Goal: Task Accomplishment & Management: Manage account settings

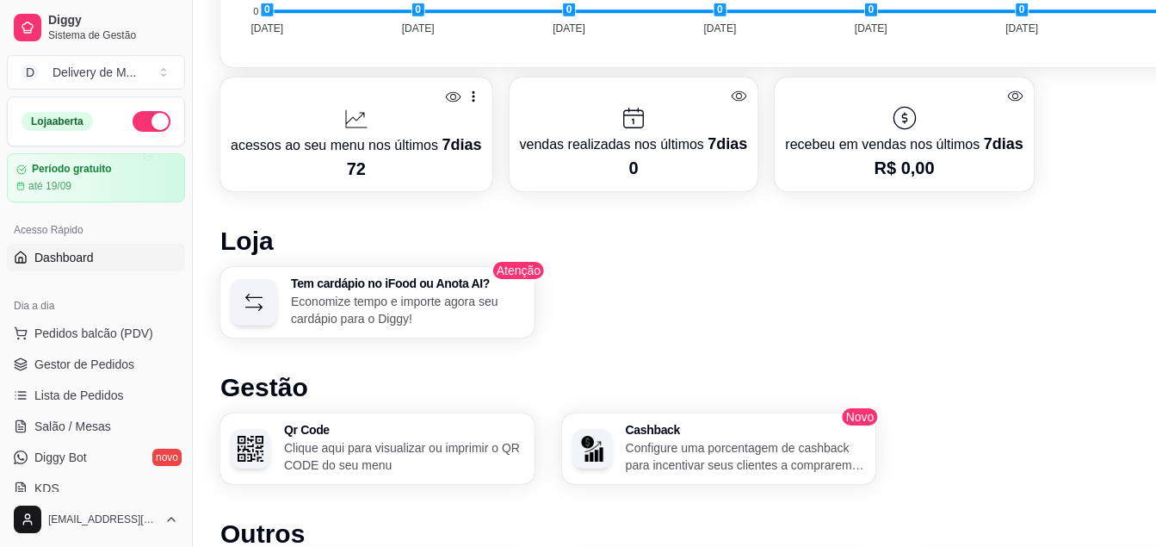
scroll to position [1090, 0]
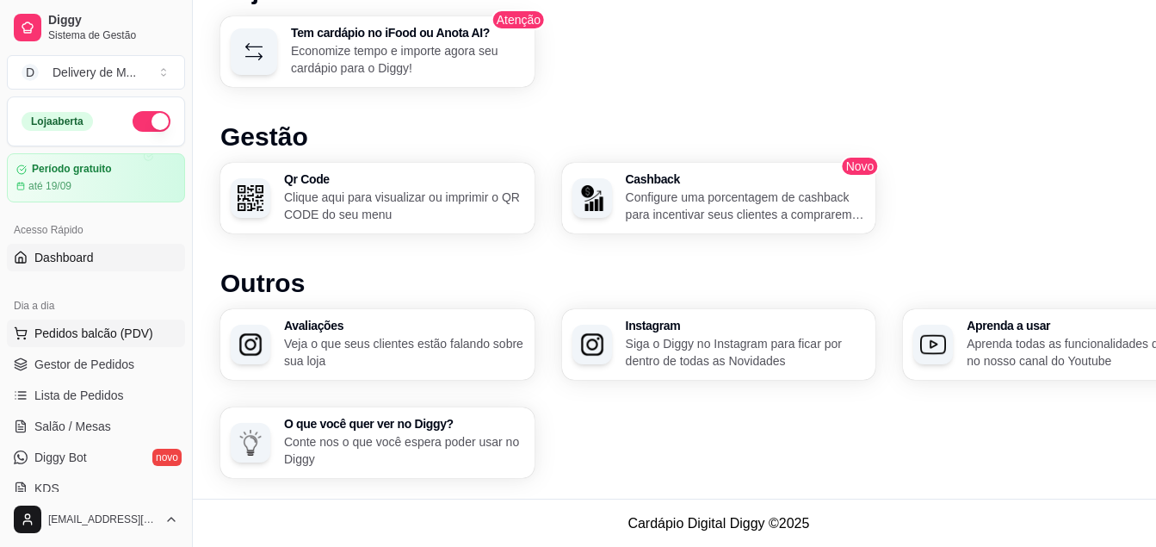
click at [61, 334] on span "Pedidos balcão (PDV)" at bounding box center [93, 332] width 119 height 17
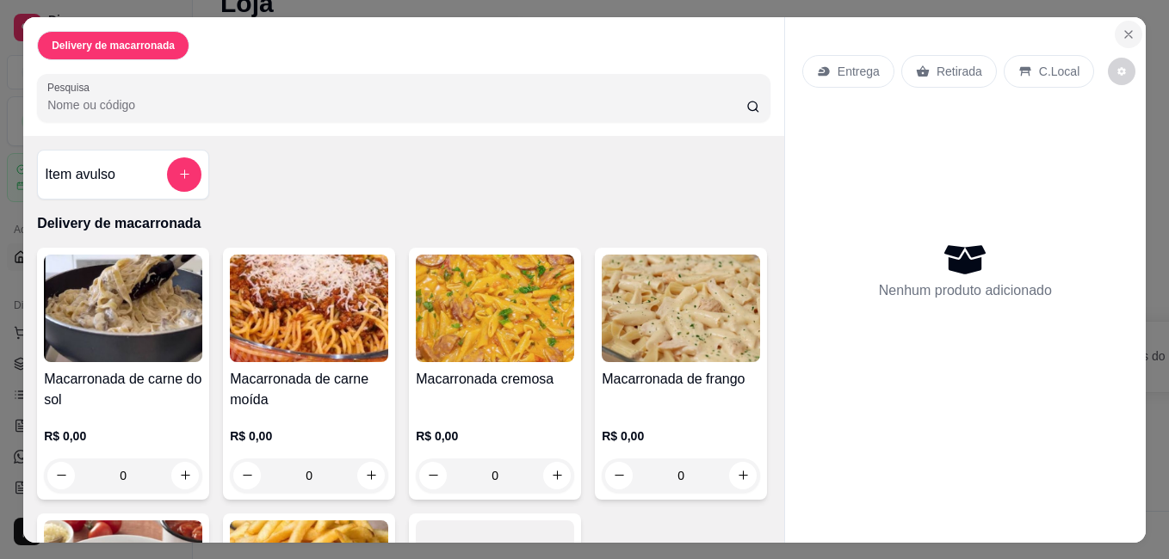
click at [1121, 29] on icon "Close" at bounding box center [1128, 35] width 14 height 14
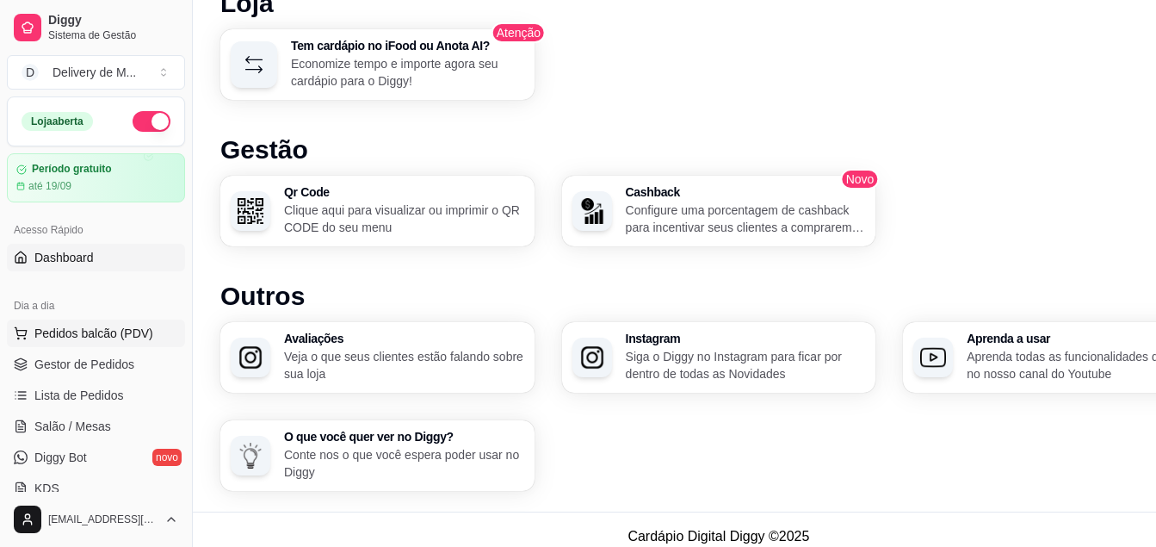
click at [83, 331] on span "Pedidos balcão (PDV)" at bounding box center [93, 332] width 119 height 17
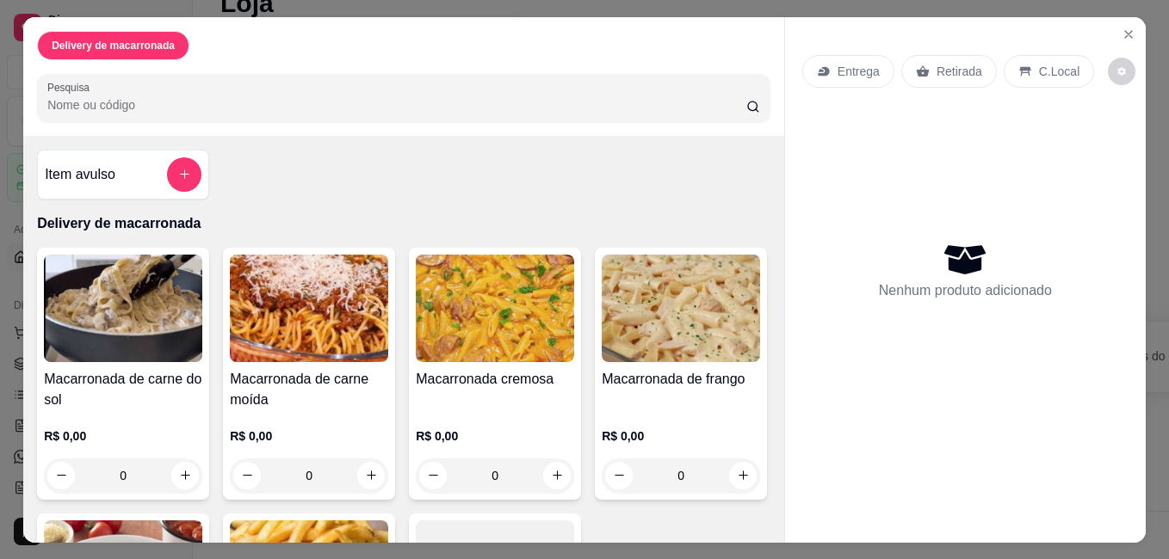
click at [829, 58] on div "Entrega" at bounding box center [848, 71] width 92 height 33
click at [1122, 28] on icon "Close" at bounding box center [1128, 35] width 14 height 14
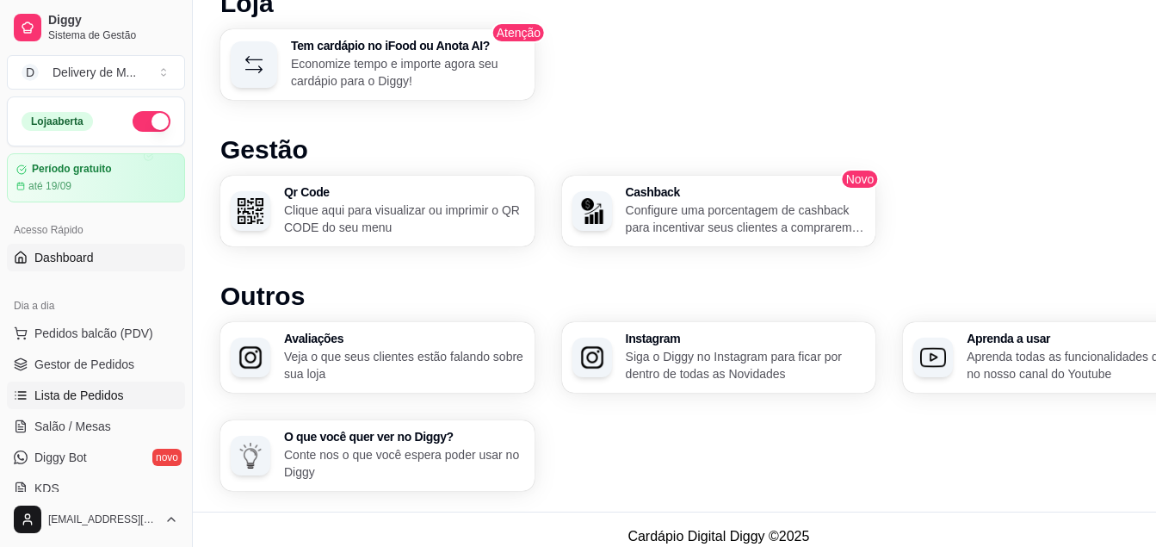
click at [83, 399] on span "Lista de Pedidos" at bounding box center [79, 394] width 90 height 17
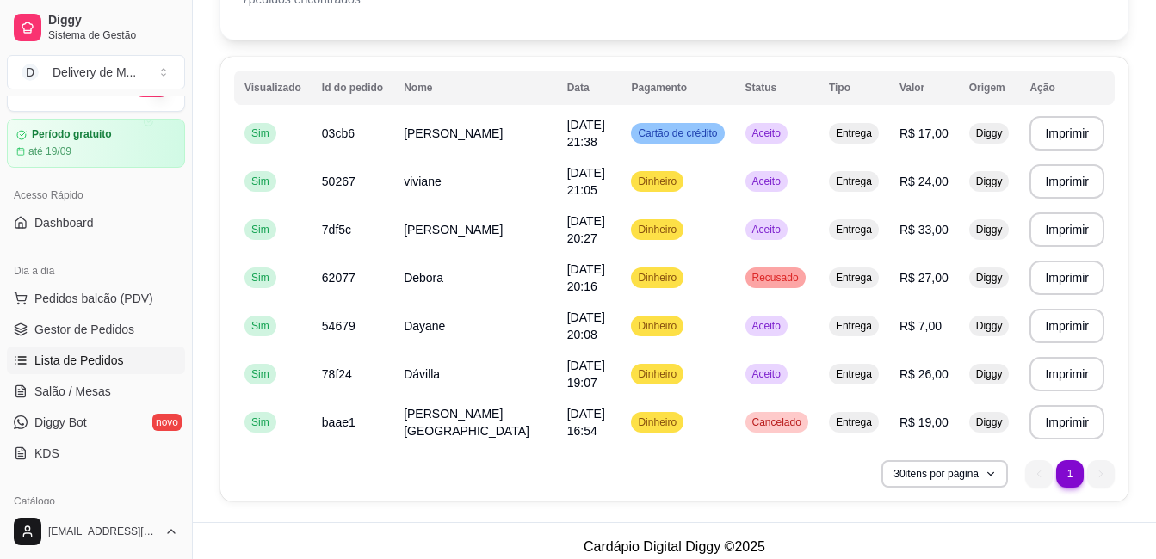
scroll to position [151, 0]
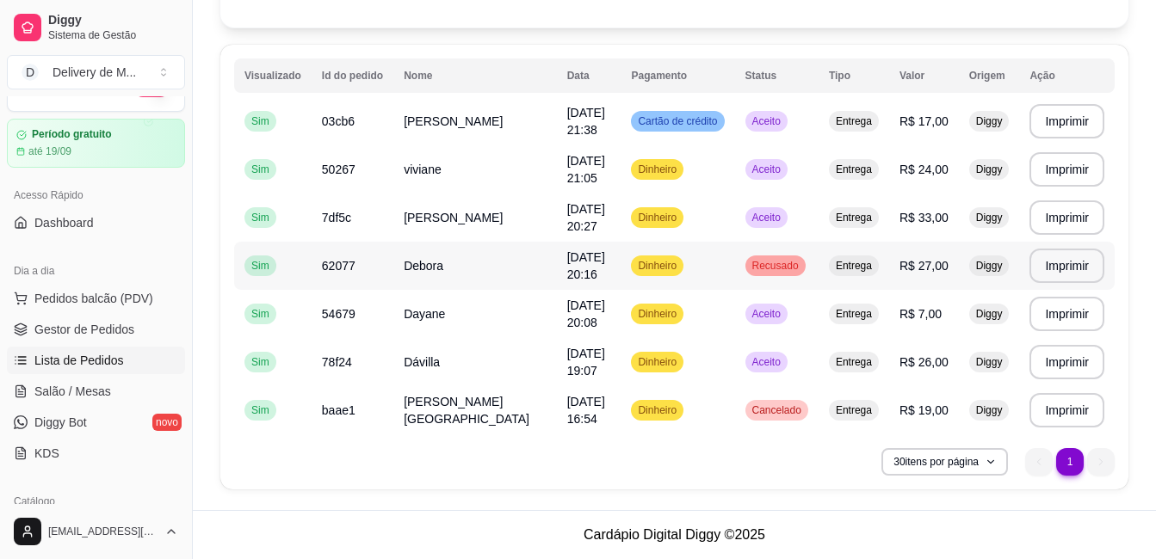
click at [871, 279] on td "Entrega" at bounding box center [854, 266] width 71 height 48
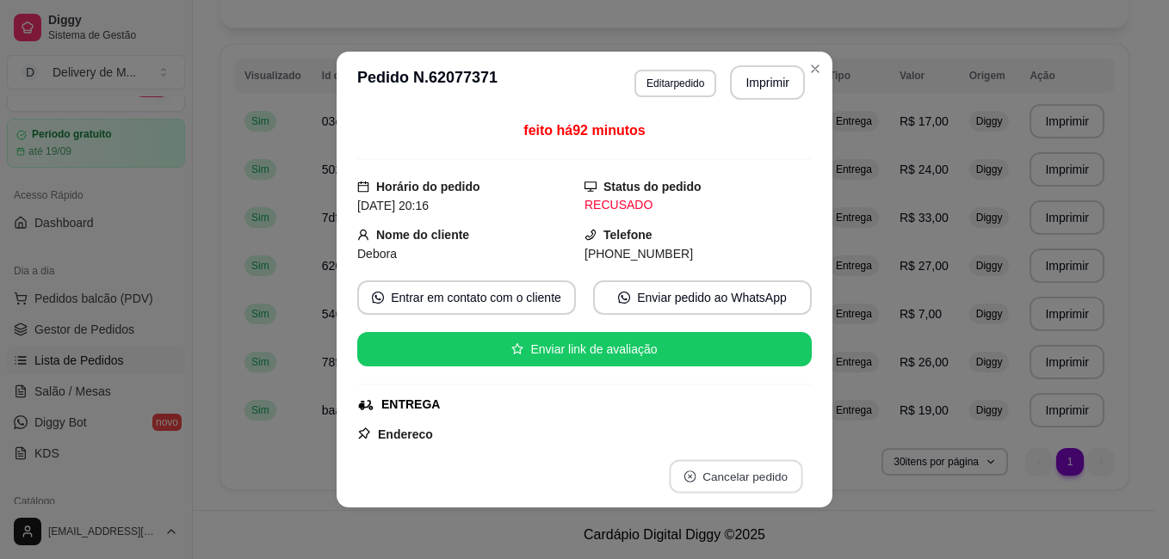
click at [684, 477] on icon "close-circle" at bounding box center [690, 477] width 12 height 12
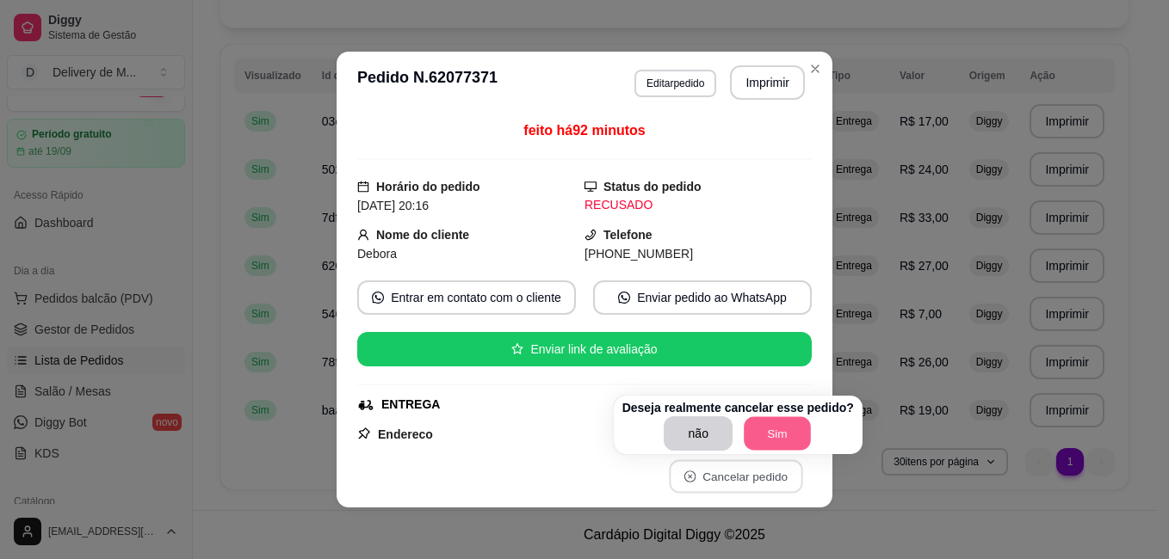
click at [771, 436] on button "Sim" at bounding box center [777, 434] width 67 height 34
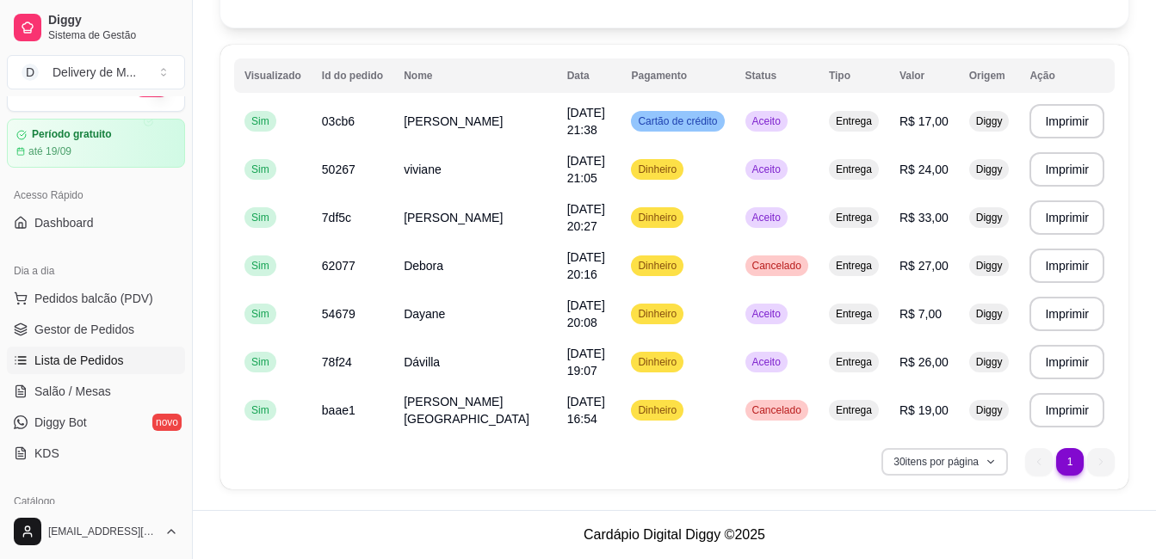
click at [985, 460] on button "30 itens por página" at bounding box center [944, 462] width 127 height 28
click at [1089, 458] on ul "1 1" at bounding box center [1070, 462] width 90 height 28
click at [1064, 464] on li "1" at bounding box center [1069, 461] width 27 height 27
click at [1064, 464] on li "1" at bounding box center [1070, 462] width 28 height 28
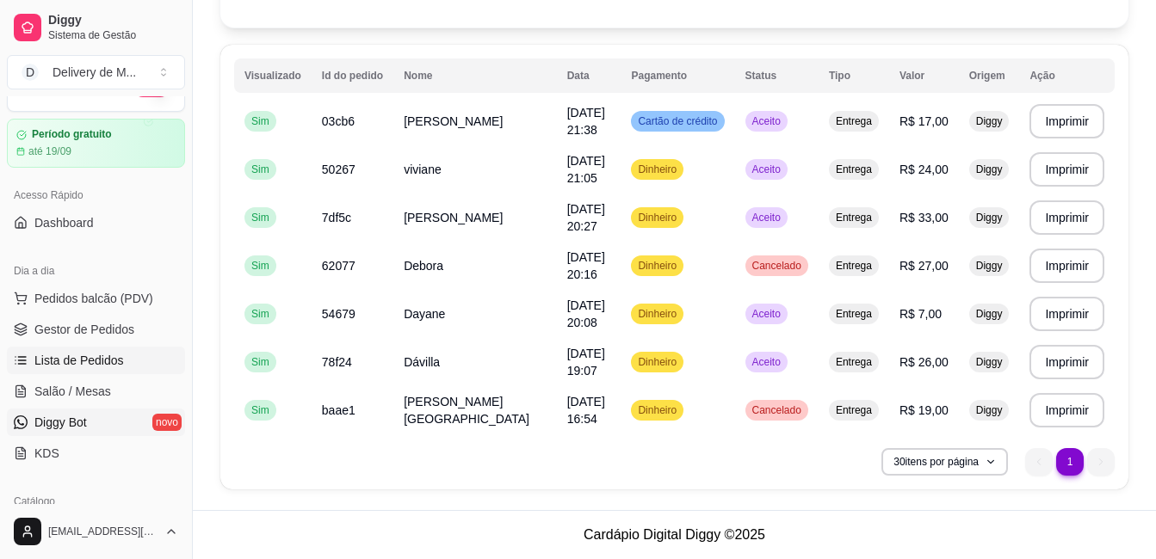
click at [53, 432] on link "Diggy Bot novo" at bounding box center [96, 423] width 178 height 28
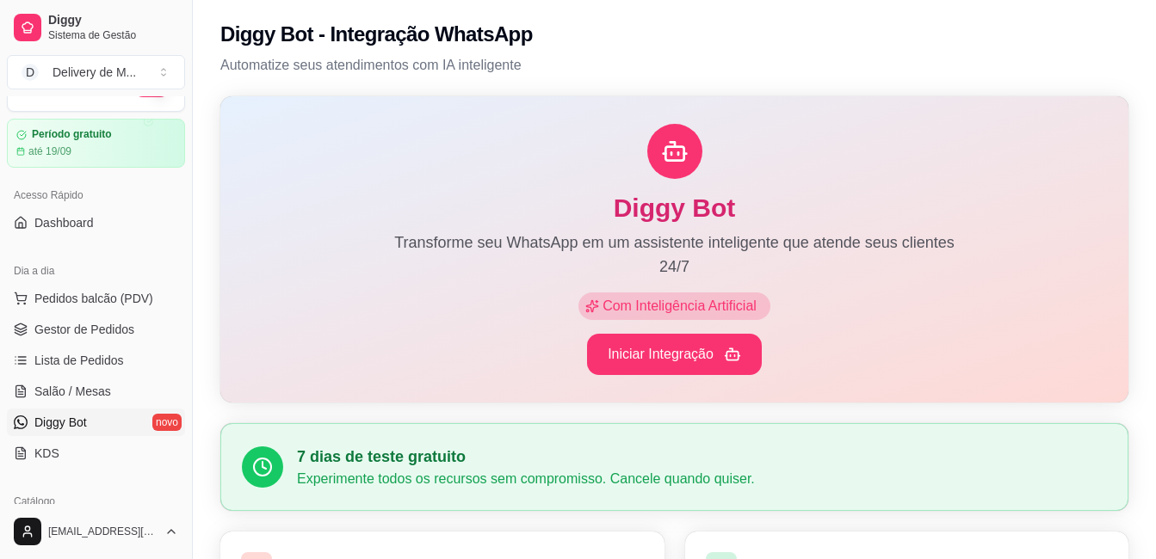
click at [53, 432] on link "Diggy Bot novo" at bounding box center [96, 423] width 178 height 28
click at [70, 383] on span "Salão / Mesas" at bounding box center [72, 391] width 77 height 17
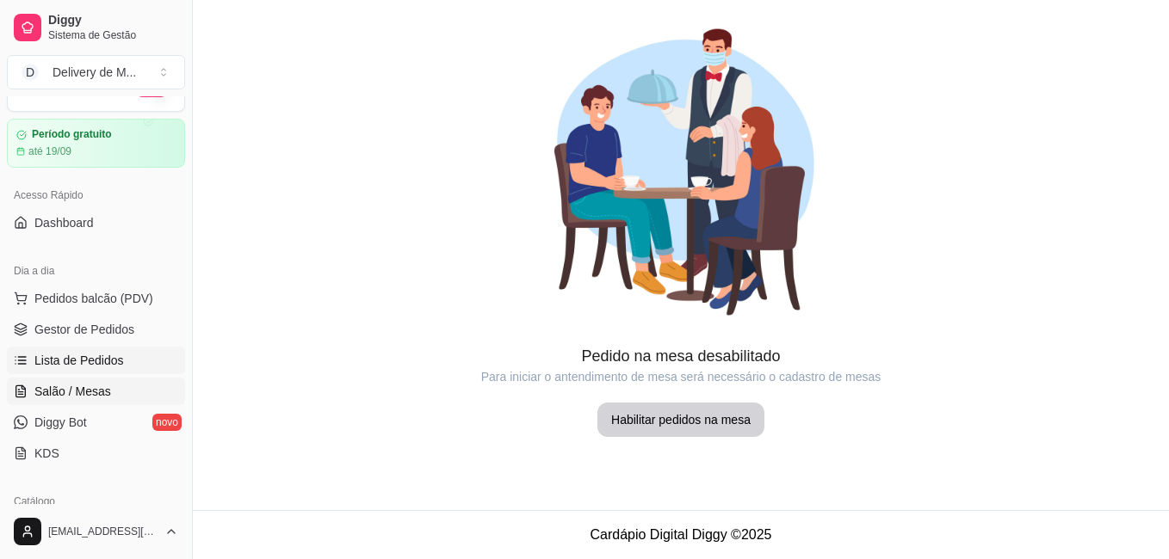
click at [68, 364] on span "Lista de Pedidos" at bounding box center [79, 360] width 90 height 17
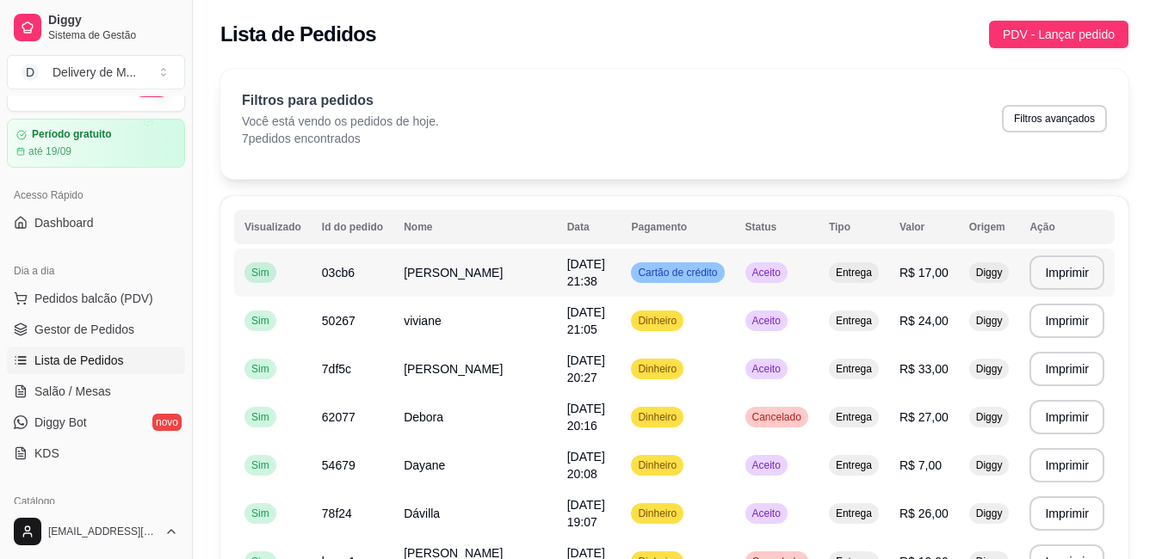
click at [689, 257] on td "Cartão de crédito" at bounding box center [678, 273] width 114 height 48
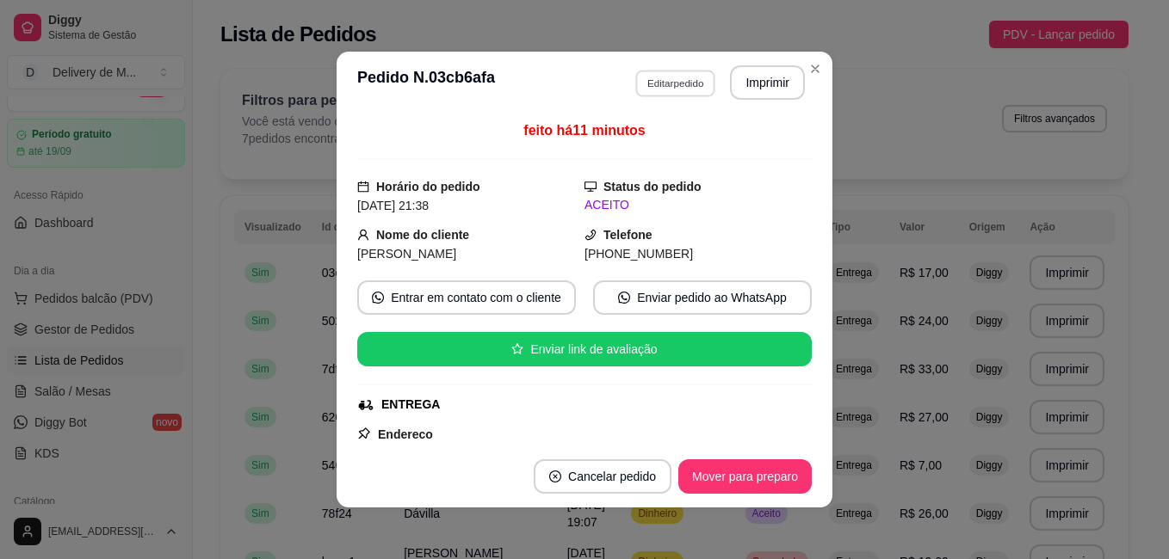
click at [676, 87] on button "Editar pedido" at bounding box center [675, 83] width 80 height 27
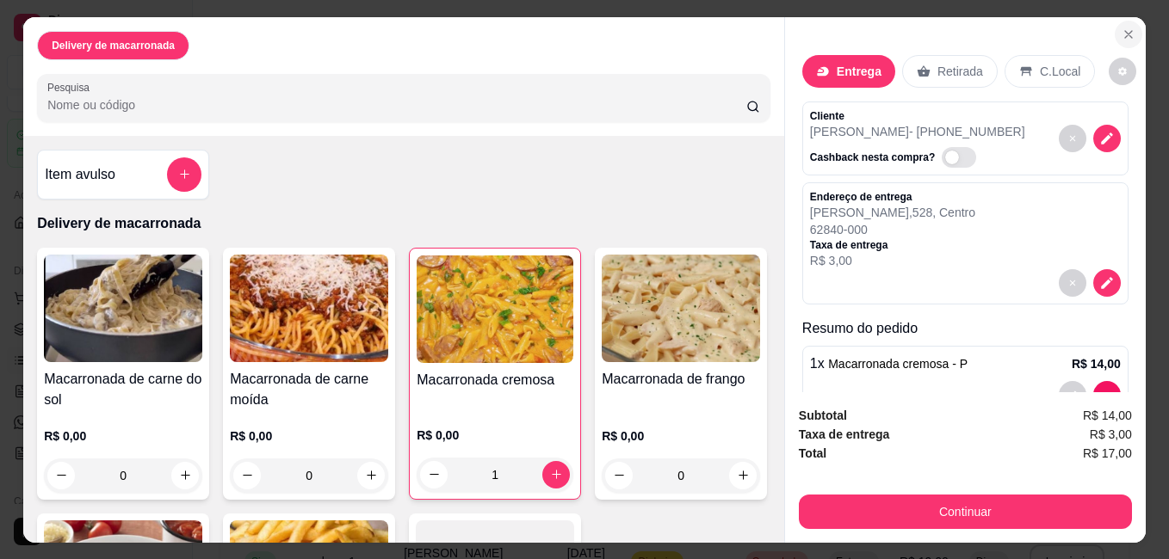
click at [1123, 28] on icon "Close" at bounding box center [1128, 35] width 14 height 14
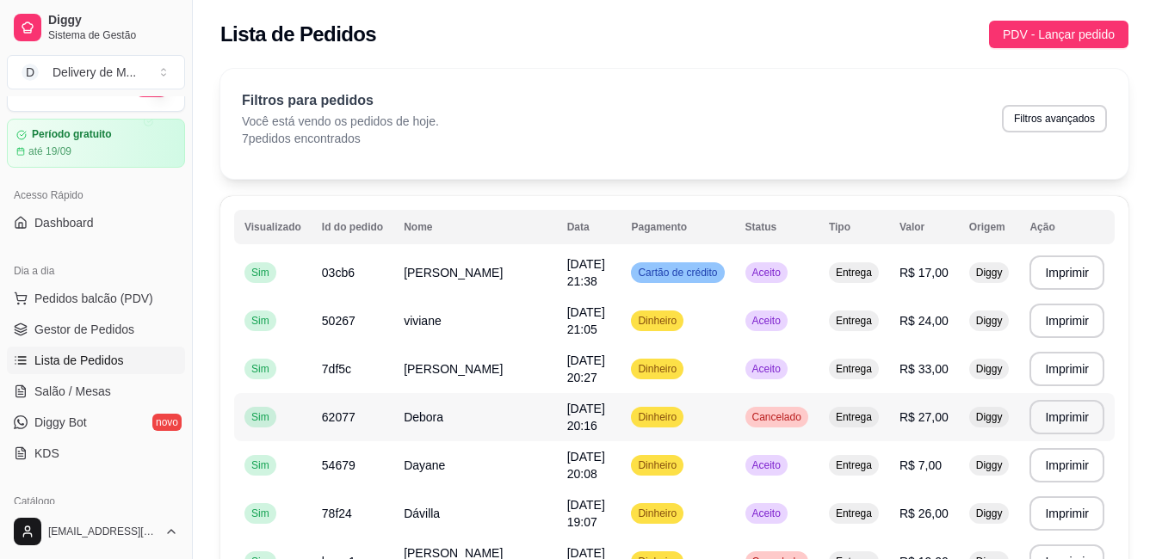
click at [782, 410] on div "Cancelado" at bounding box center [776, 417] width 63 height 21
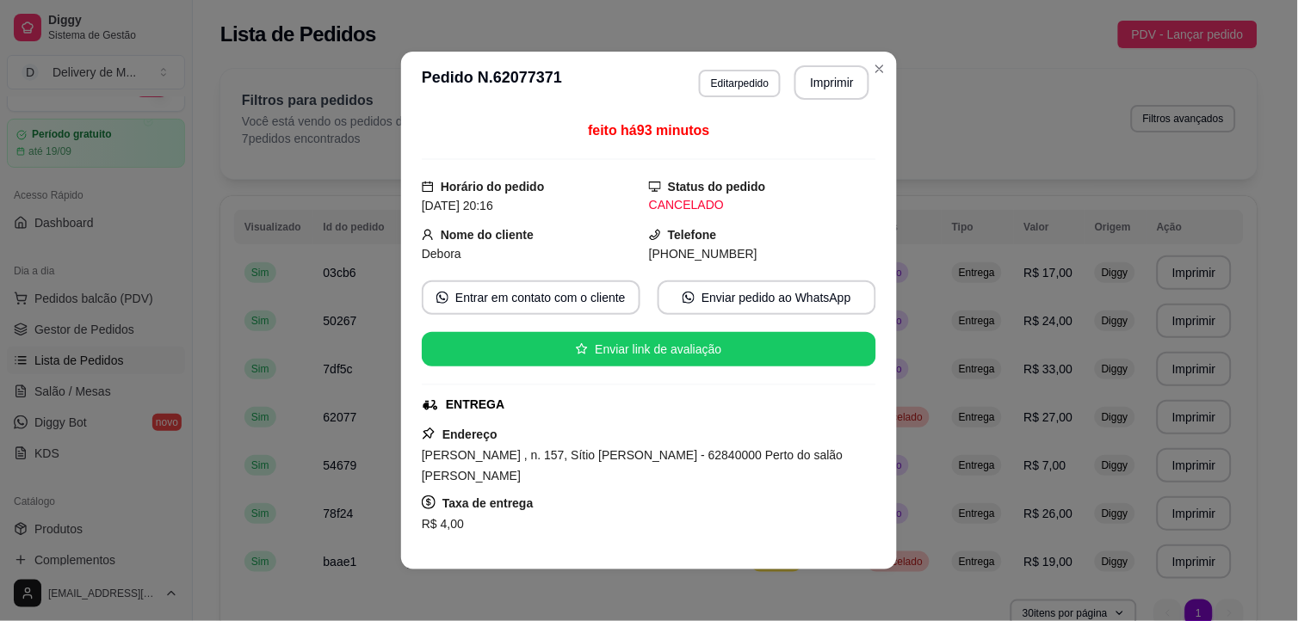
scroll to position [34, 0]
click at [732, 81] on button "Editar pedido" at bounding box center [740, 83] width 80 height 27
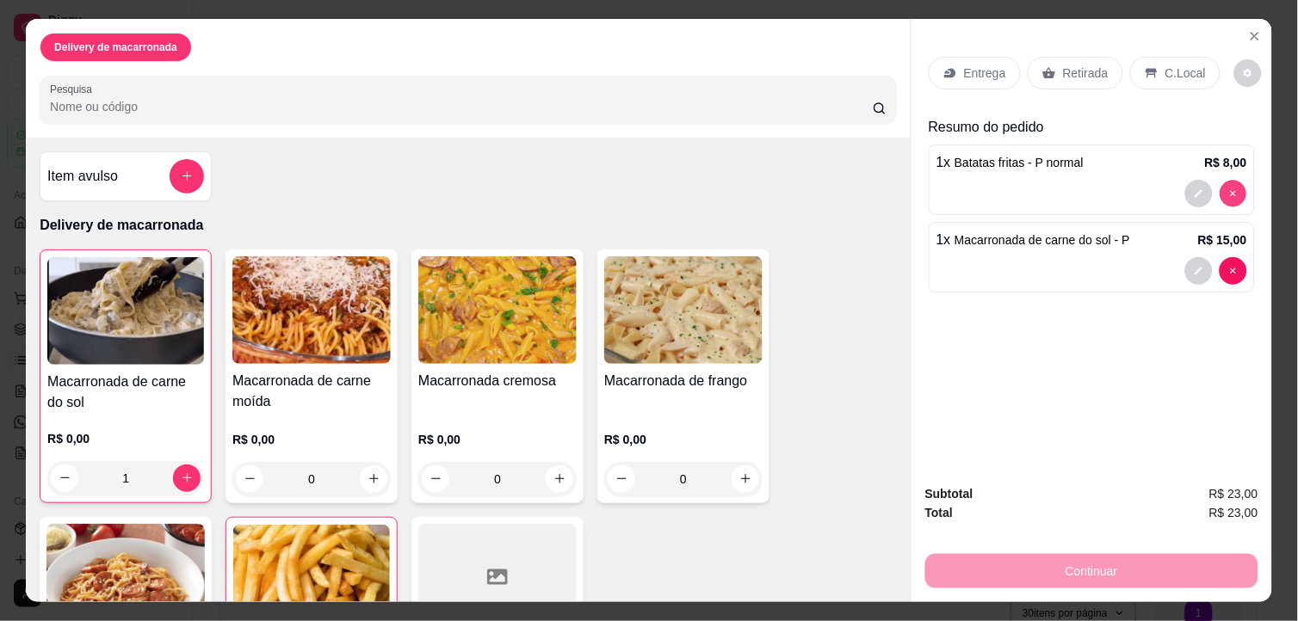
type input "0"
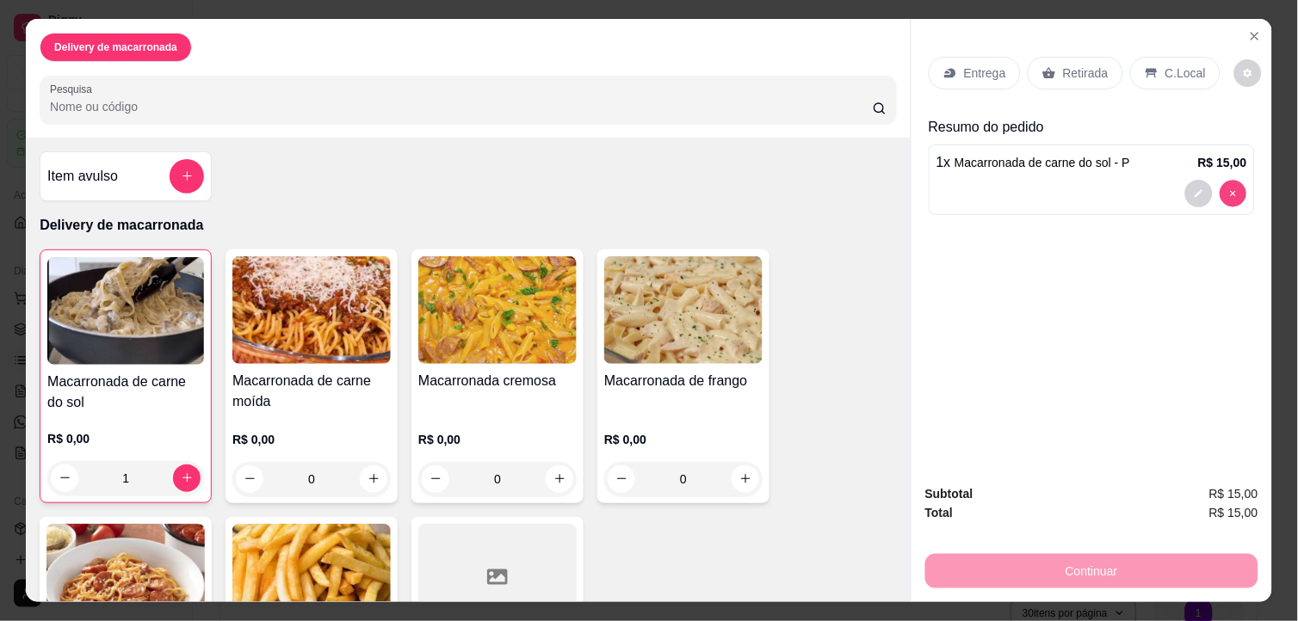
type input "0"
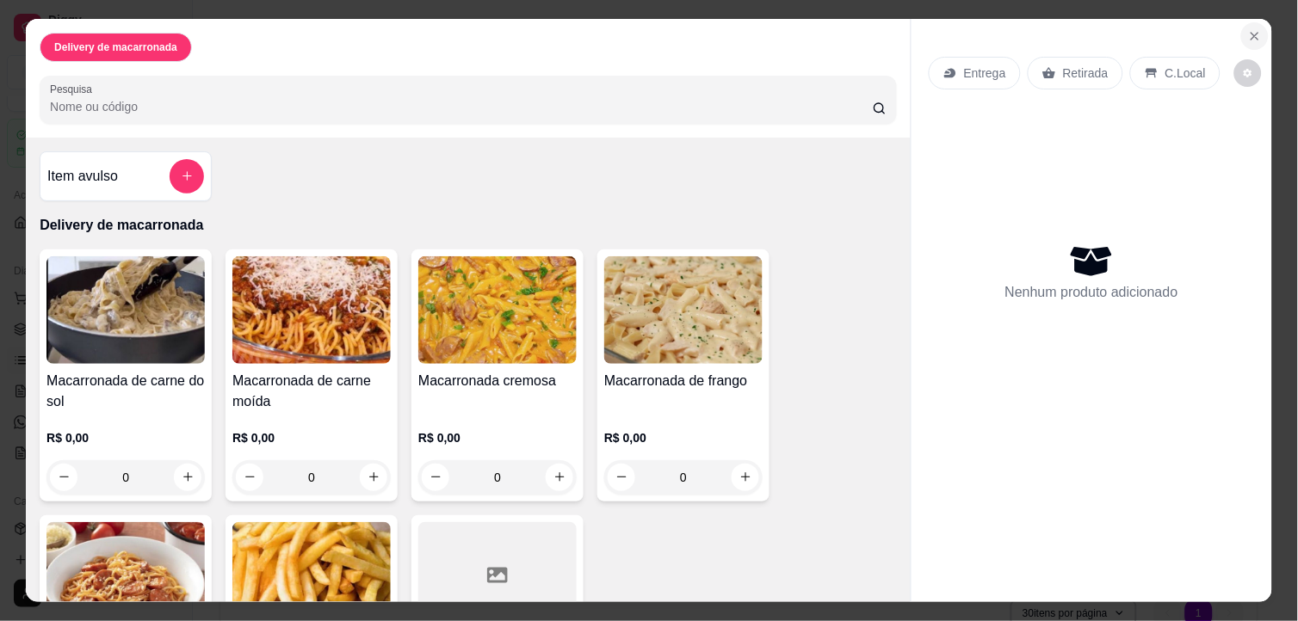
click at [1168, 29] on icon "Close" at bounding box center [1255, 36] width 14 height 14
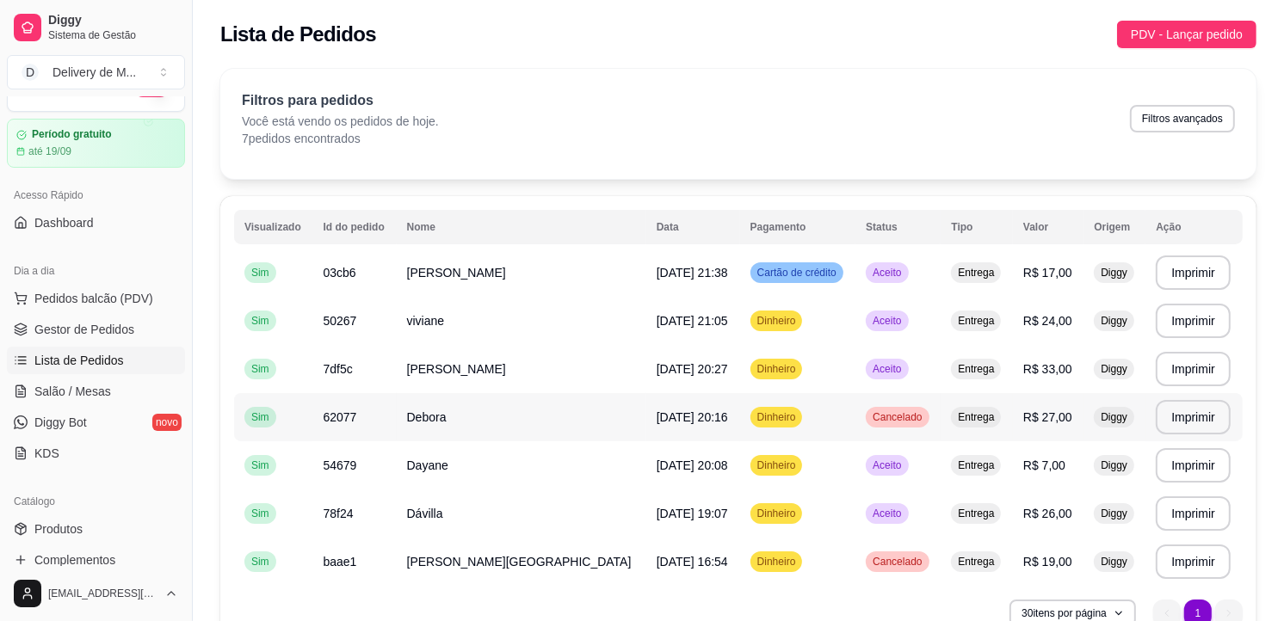
click at [893, 420] on td "Cancelado" at bounding box center [898, 417] width 85 height 48
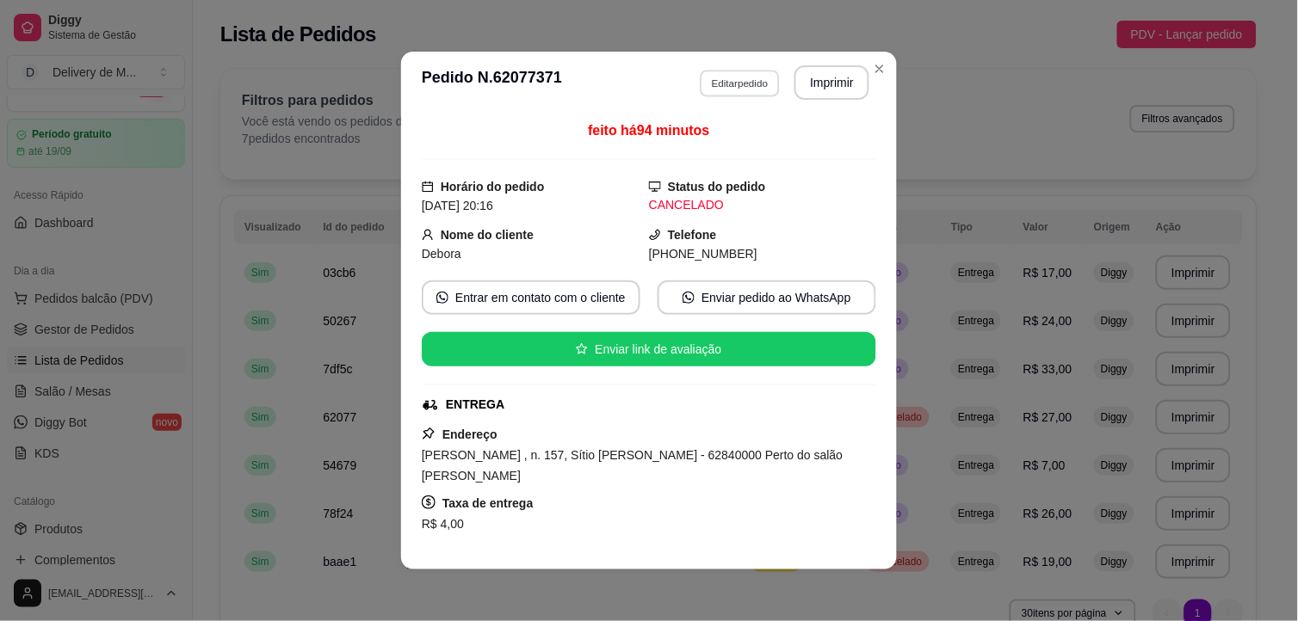
click at [744, 80] on button "Editar pedido" at bounding box center [740, 83] width 80 height 27
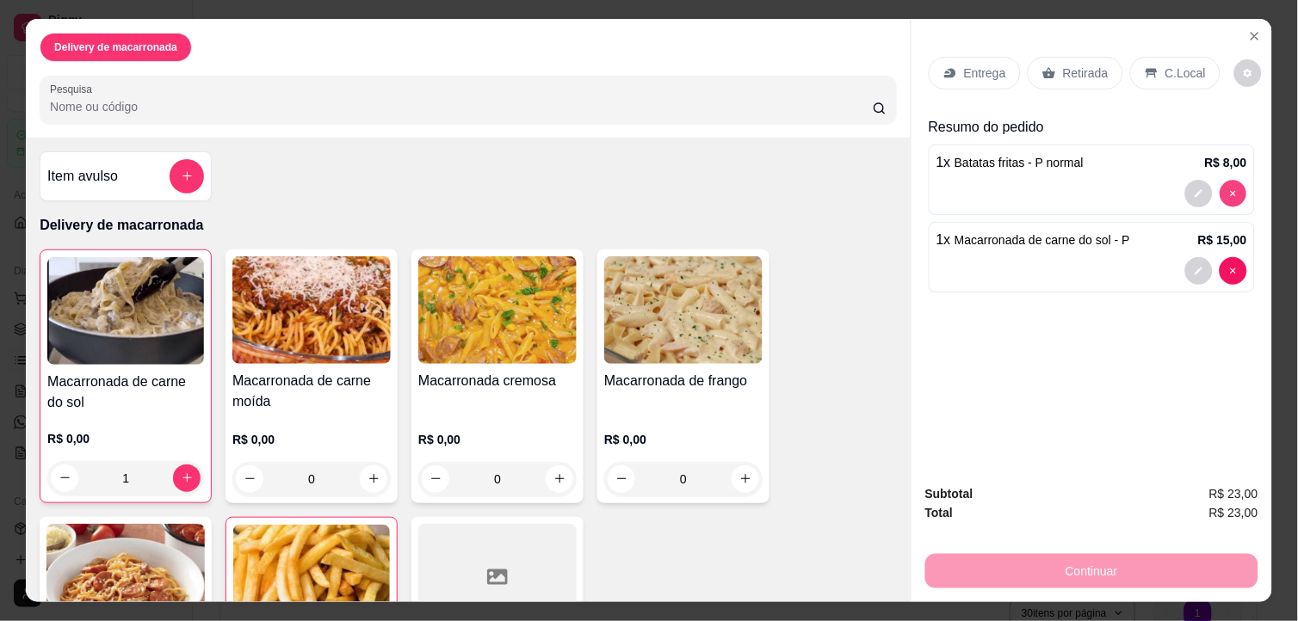
type input "0"
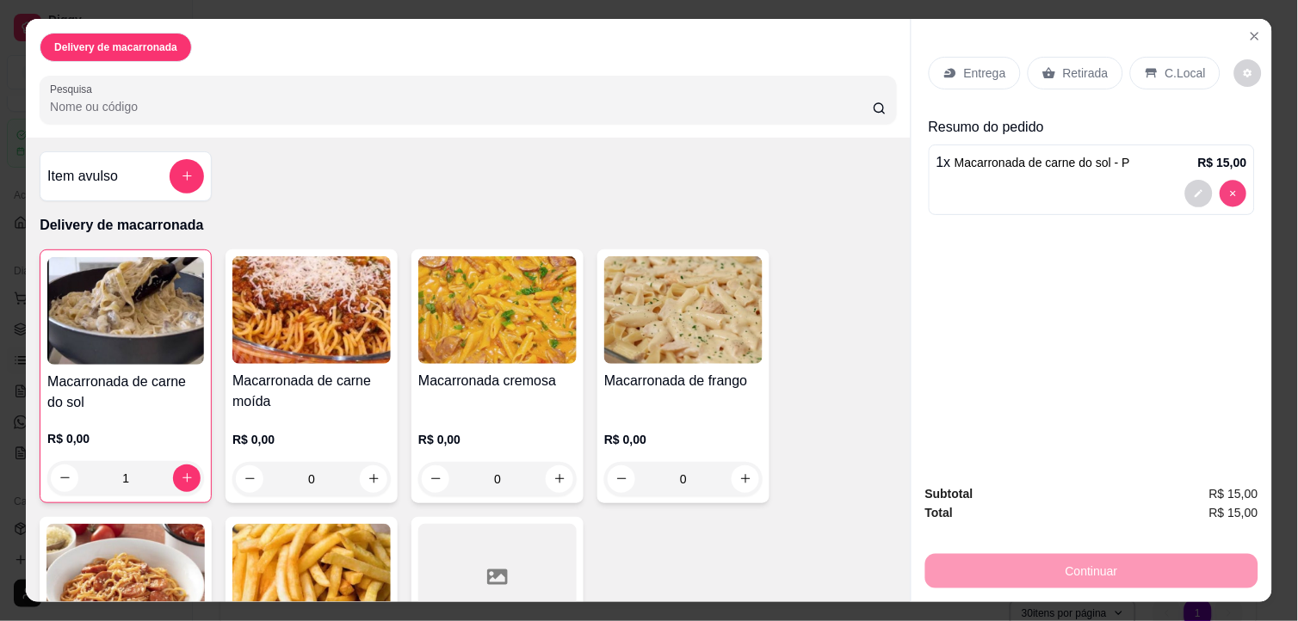
type input "0"
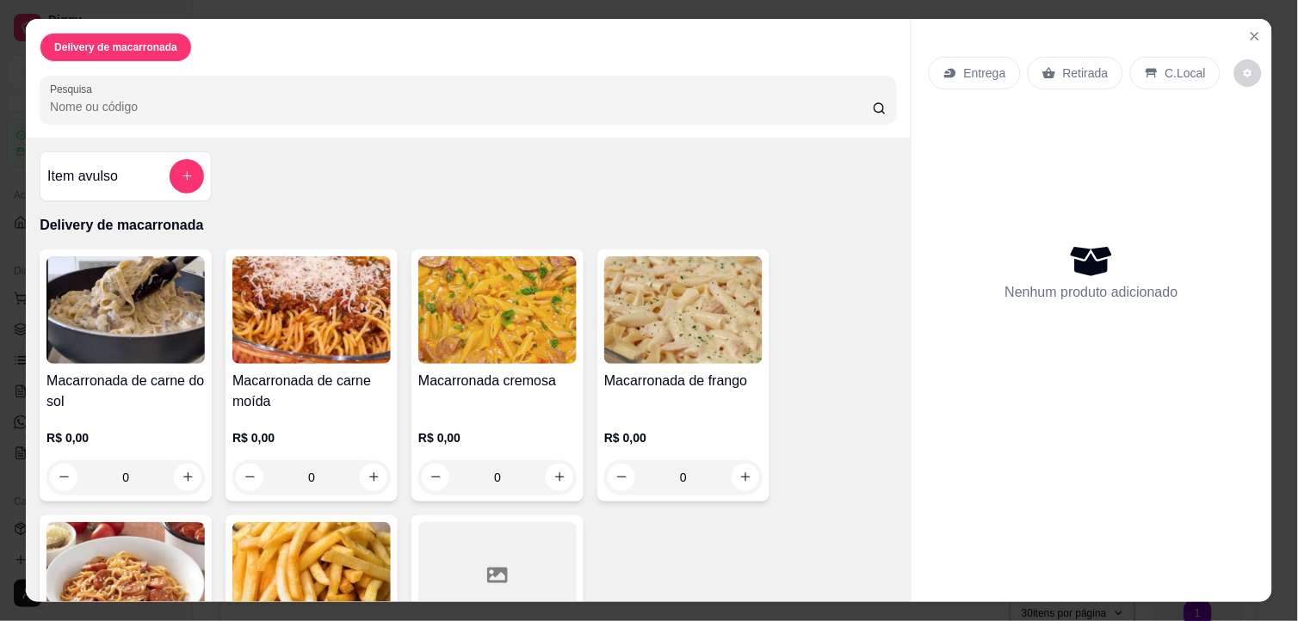
click at [971, 57] on div "Entrega" at bounding box center [975, 73] width 92 height 33
click at [138, 40] on p "Delivery de macarronada" at bounding box center [115, 47] width 123 height 14
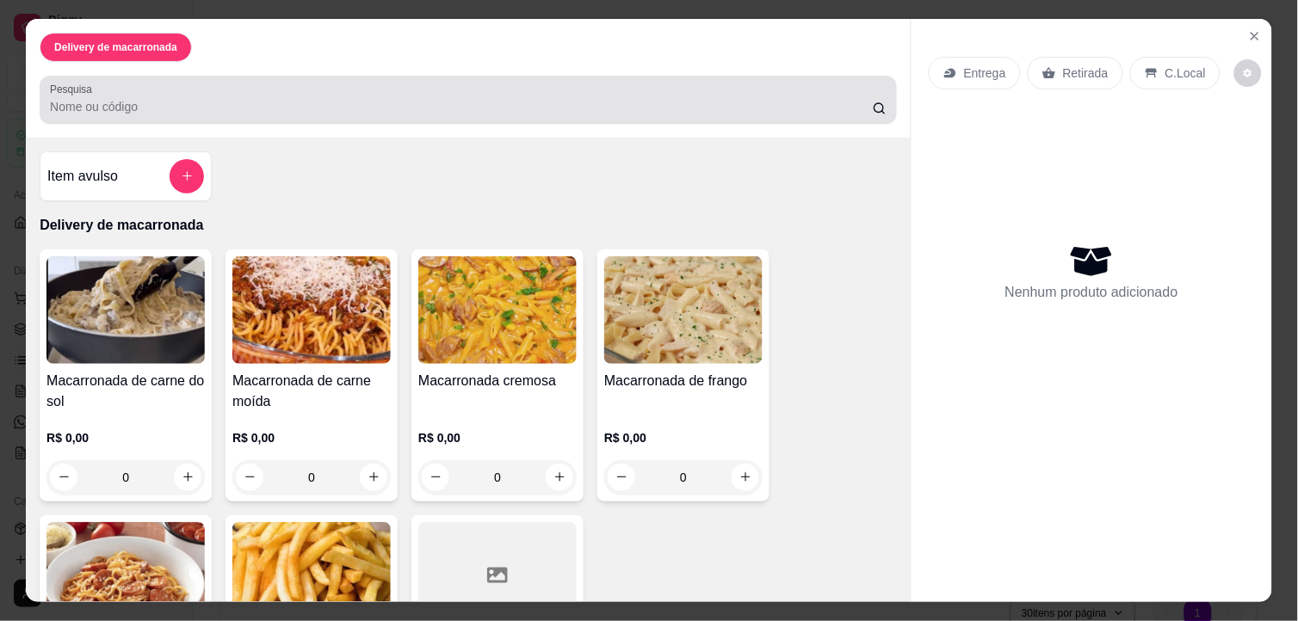
scroll to position [44, 0]
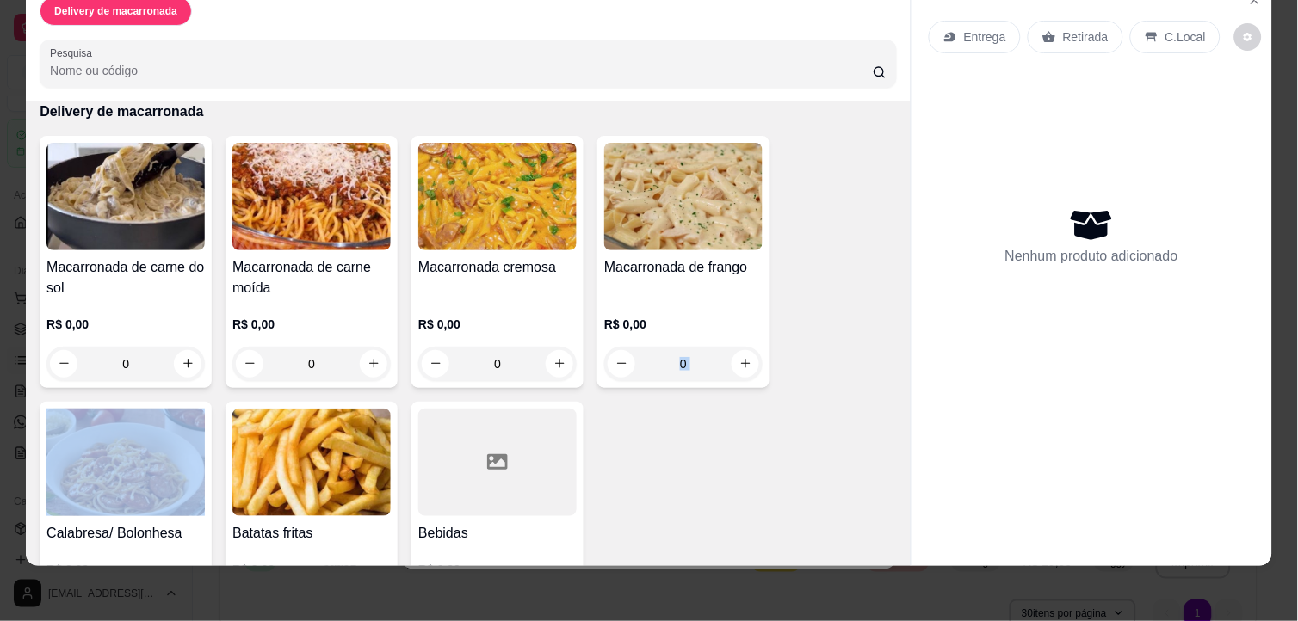
drag, startPoint x: 888, startPoint y: 319, endPoint x: 901, endPoint y: 394, distance: 76.0
click at [901, 394] on div "Item avulso Delivery de macarronada Macarronada de carne do sol R$ 0,00 0 Macar…" at bounding box center [468, 335] width 885 height 466
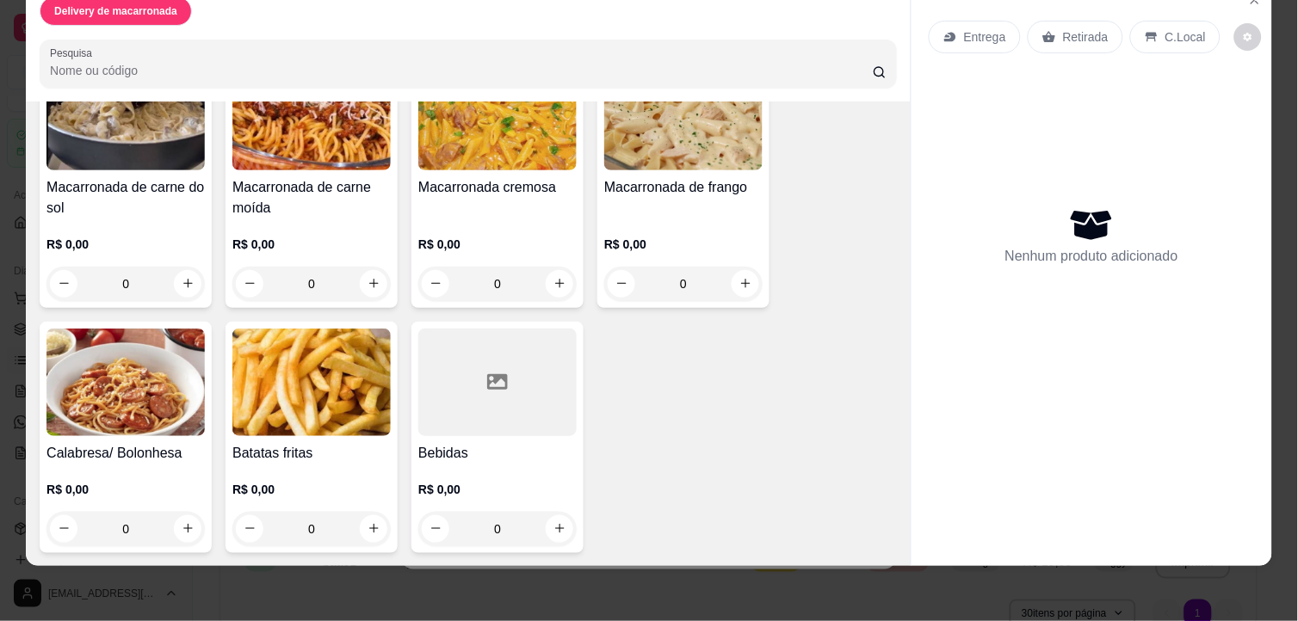
click at [1103, 559] on div "Delivery de macarronada Pesquisa Item avulso Delivery de macarronada Macarronad…" at bounding box center [649, 310] width 1298 height 621
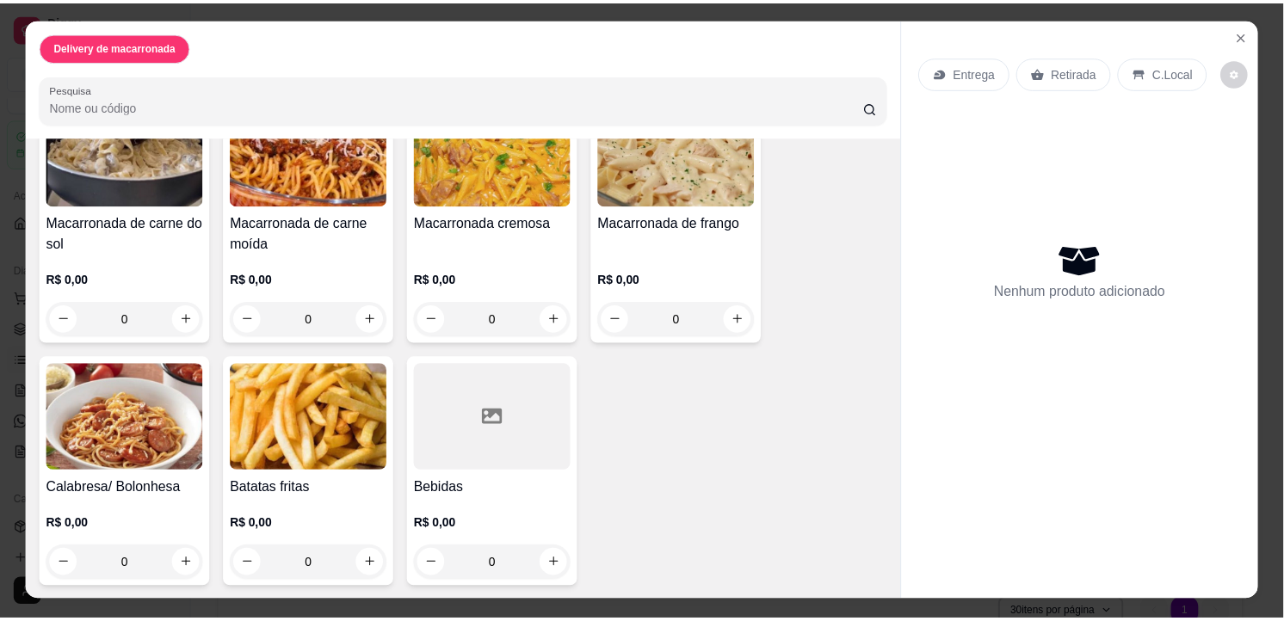
scroll to position [0, 0]
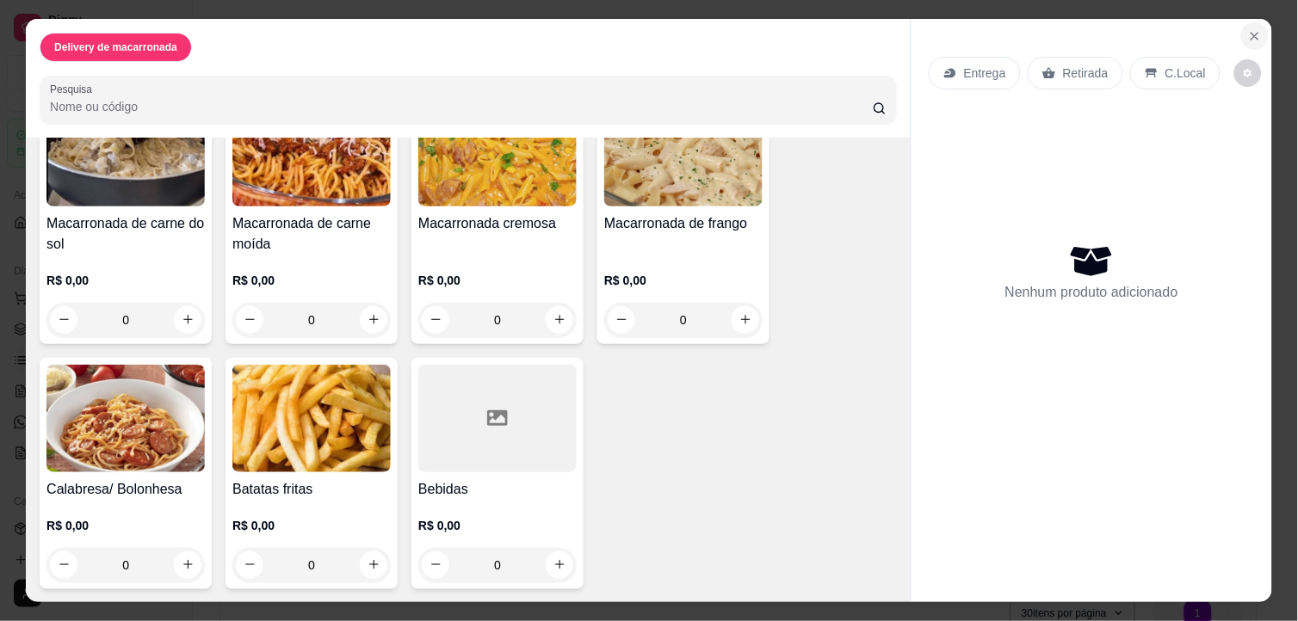
click at [1168, 33] on icon "Close" at bounding box center [1254, 36] width 7 height 7
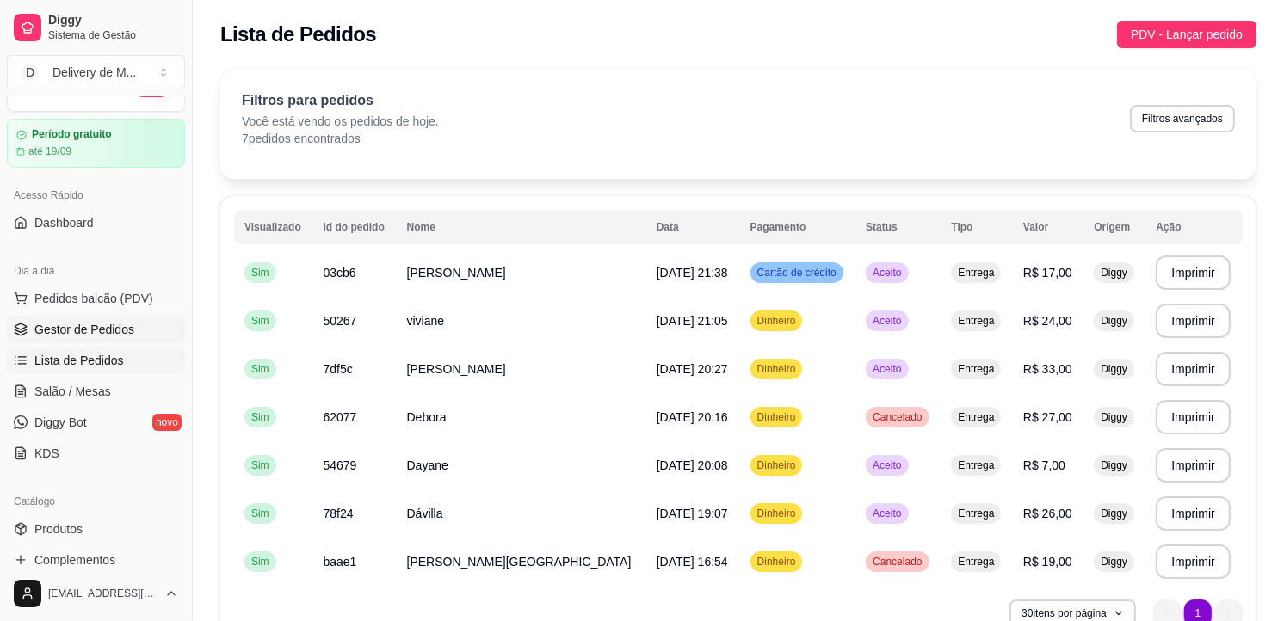
click at [90, 321] on span "Gestor de Pedidos" at bounding box center [84, 329] width 100 height 17
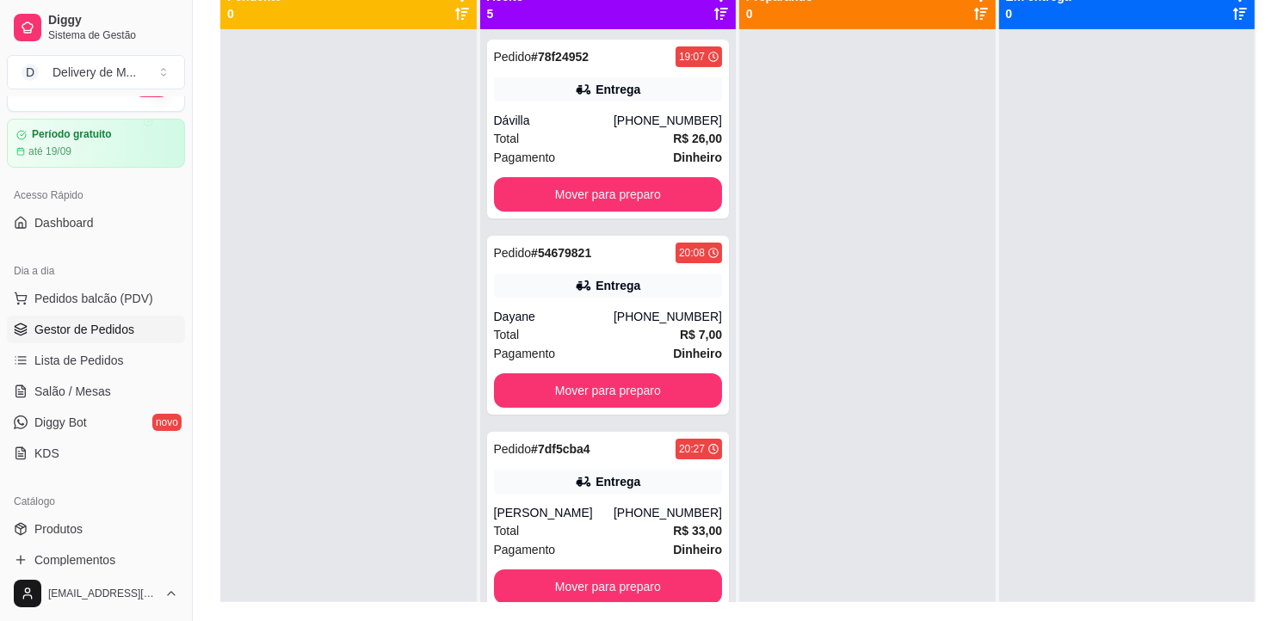
scroll to position [263, 0]
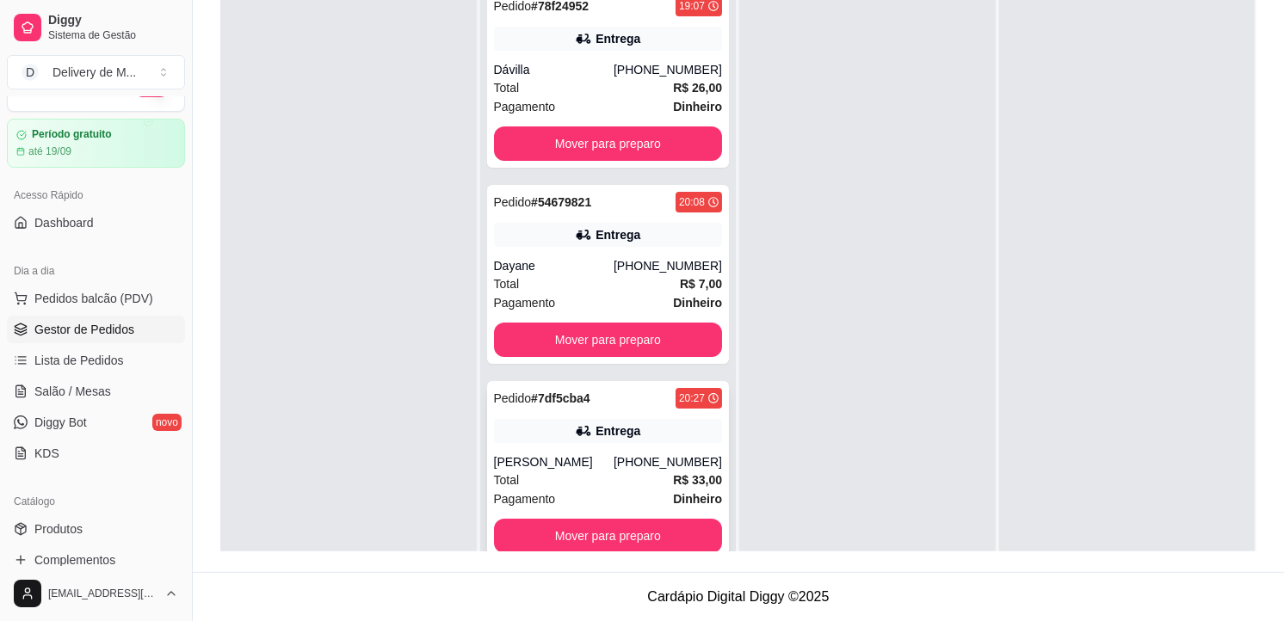
drag, startPoint x: 582, startPoint y: 467, endPoint x: 658, endPoint y: 470, distance: 75.8
click at [658, 470] on div "Pedido # 7df5cba4 20:27 Entrega [PERSON_NAME] [PHONE_NUMBER] Total R$ 33,00 Pag…" at bounding box center [608, 470] width 243 height 179
click at [1102, 393] on div at bounding box center [1127, 288] width 256 height 621
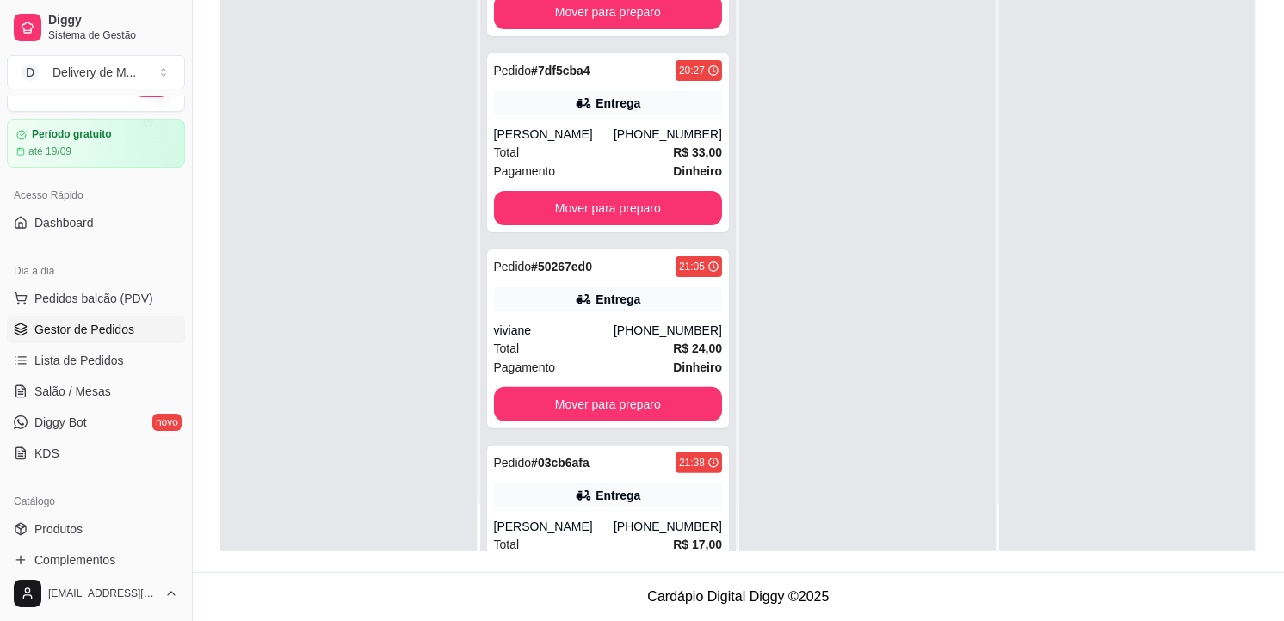
scroll to position [376, 0]
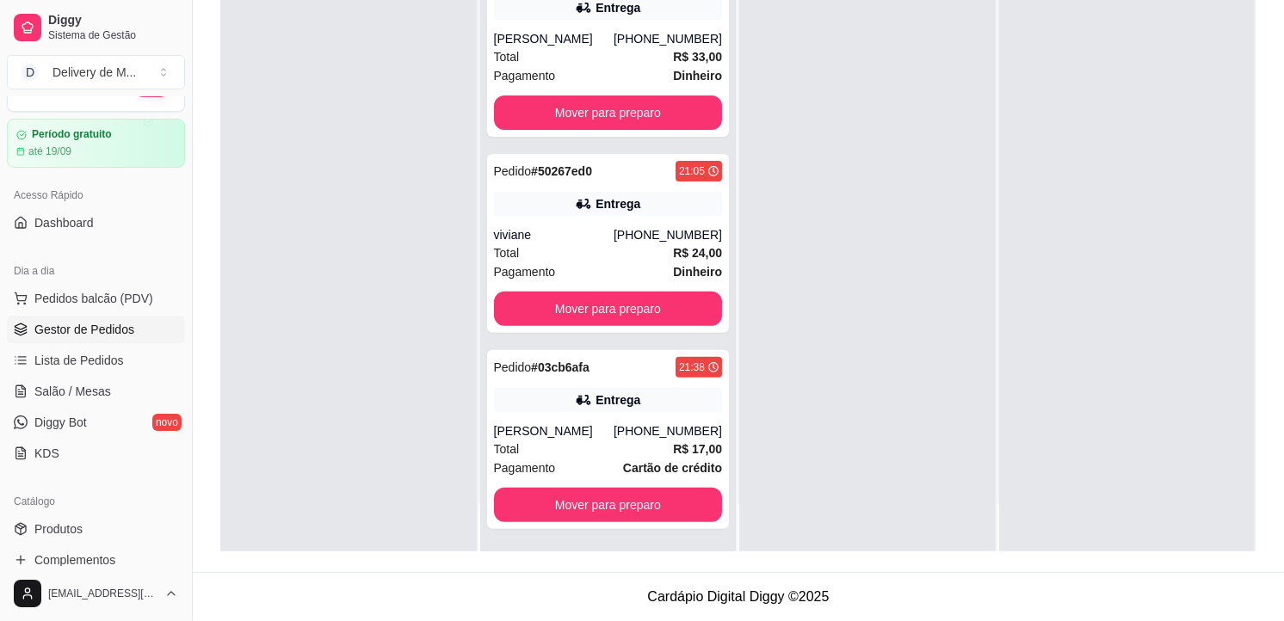
drag, startPoint x: 714, startPoint y: 383, endPoint x: 725, endPoint y: 383, distance: 10.3
click at [725, 383] on div "Pedido # 78f24952 19:07 Entrega Dávilla [PHONE_NUMBER] Total R$ 26,00 Pagamento…" at bounding box center [608, 241] width 256 height 621
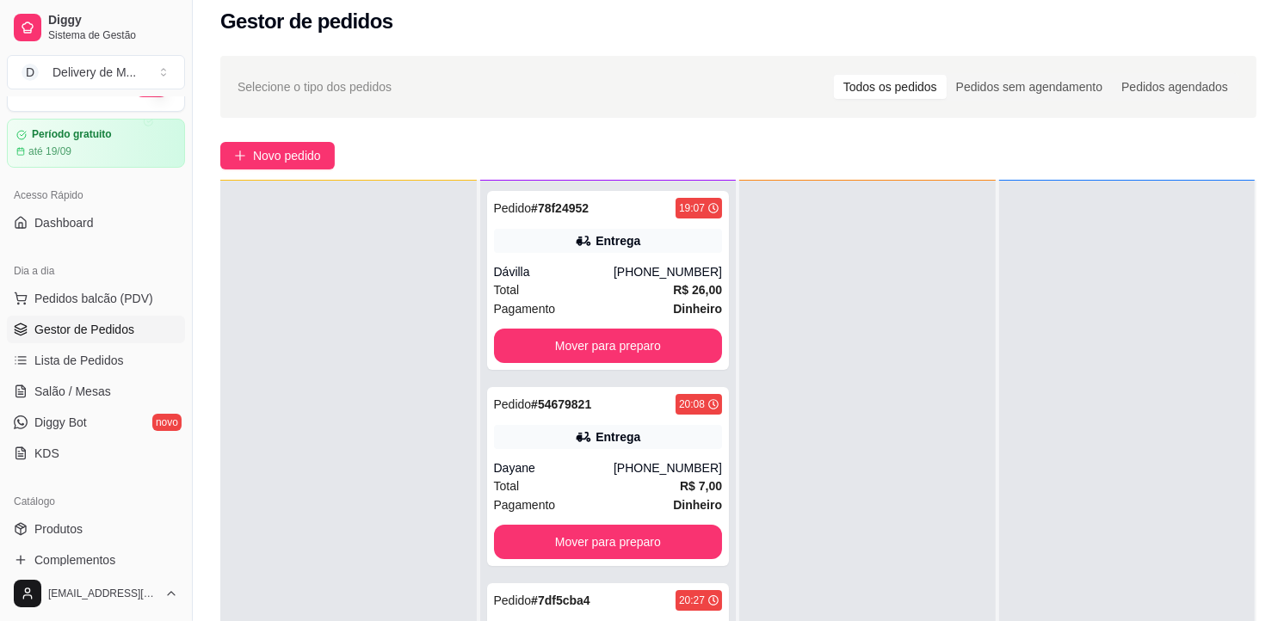
scroll to position [11, 0]
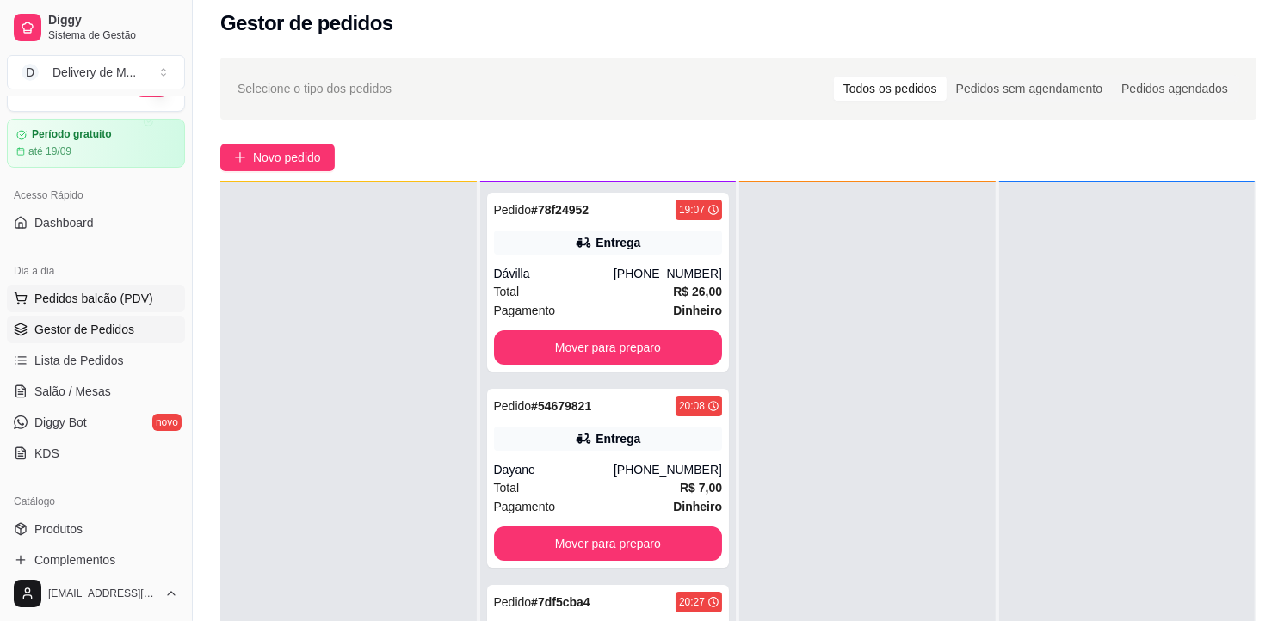
click at [87, 301] on span "Pedidos balcão (PDV)" at bounding box center [93, 298] width 119 height 17
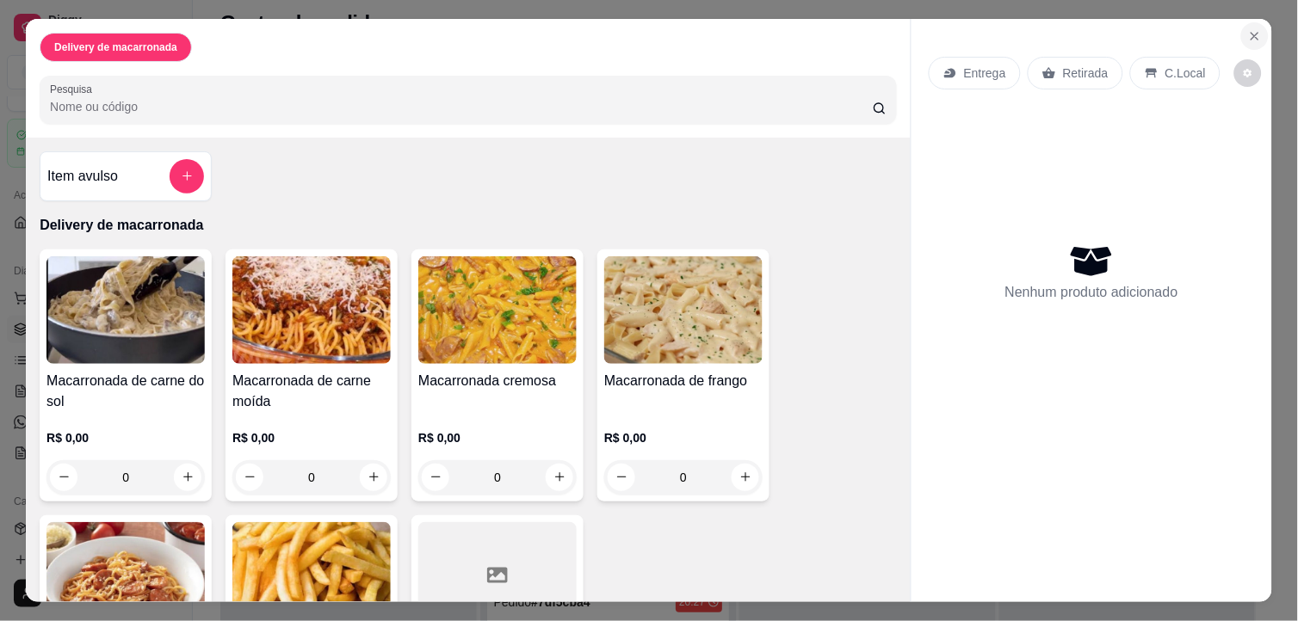
click at [1168, 29] on icon "Close" at bounding box center [1255, 36] width 14 height 14
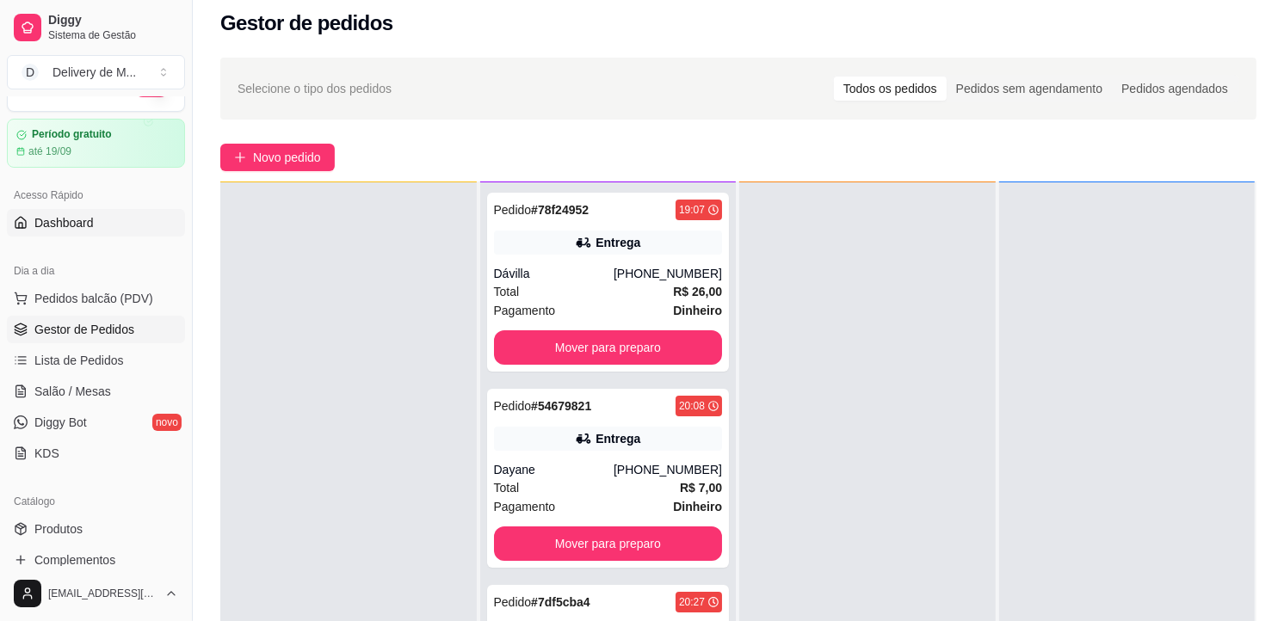
click at [102, 224] on link "Dashboard" at bounding box center [96, 223] width 178 height 28
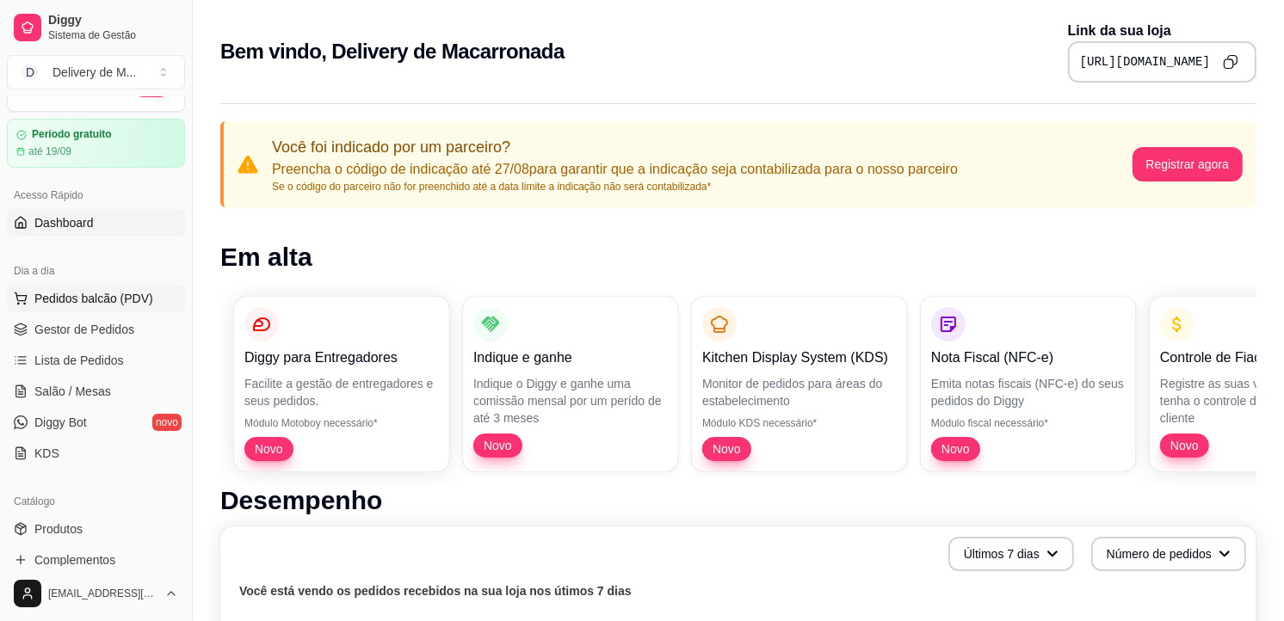
click at [62, 294] on span "Pedidos balcão (PDV)" at bounding box center [93, 298] width 119 height 17
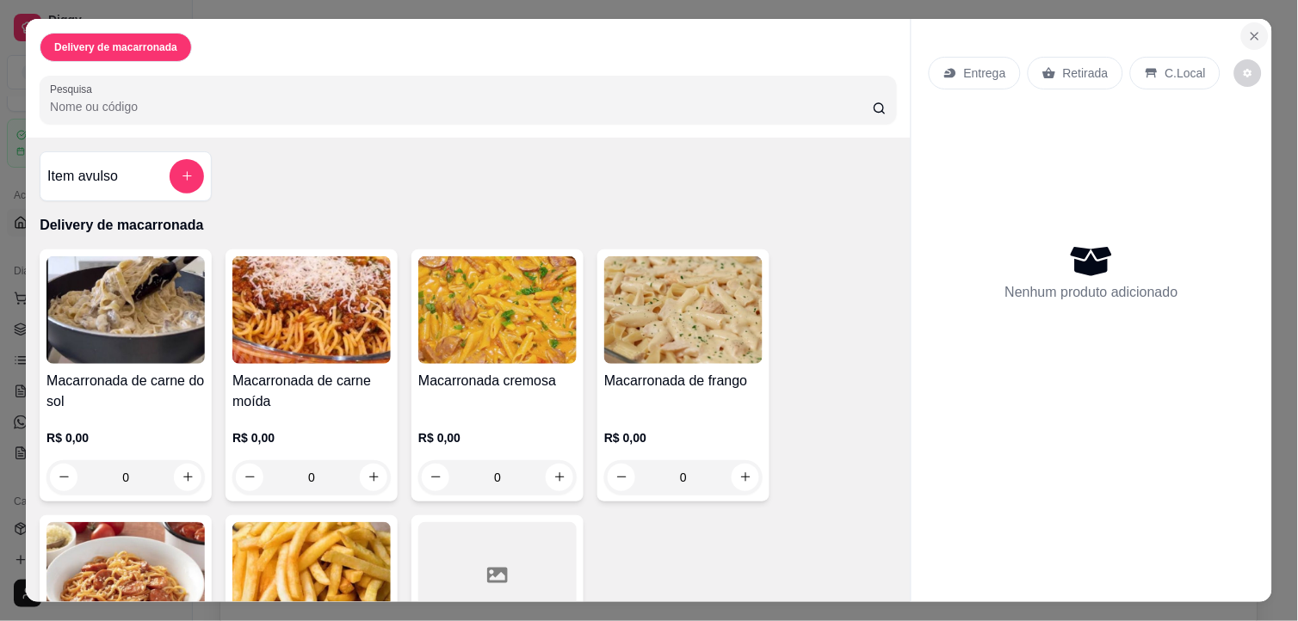
click at [1168, 31] on icon "Close" at bounding box center [1255, 36] width 14 height 14
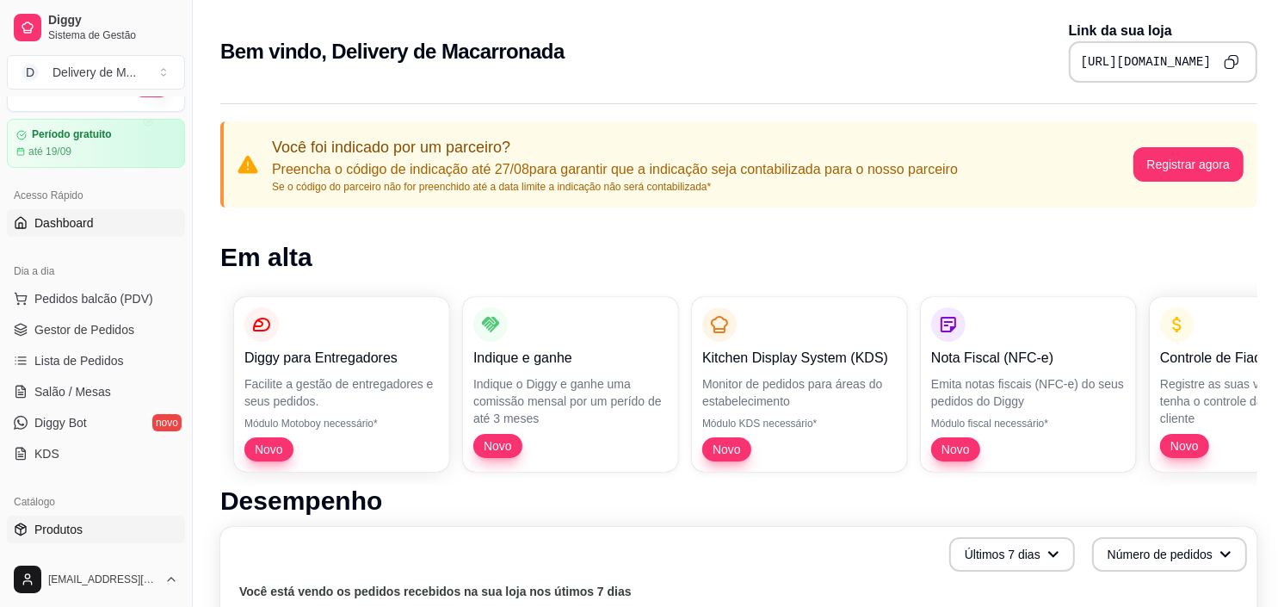
click at [105, 522] on link "Produtos" at bounding box center [96, 530] width 178 height 28
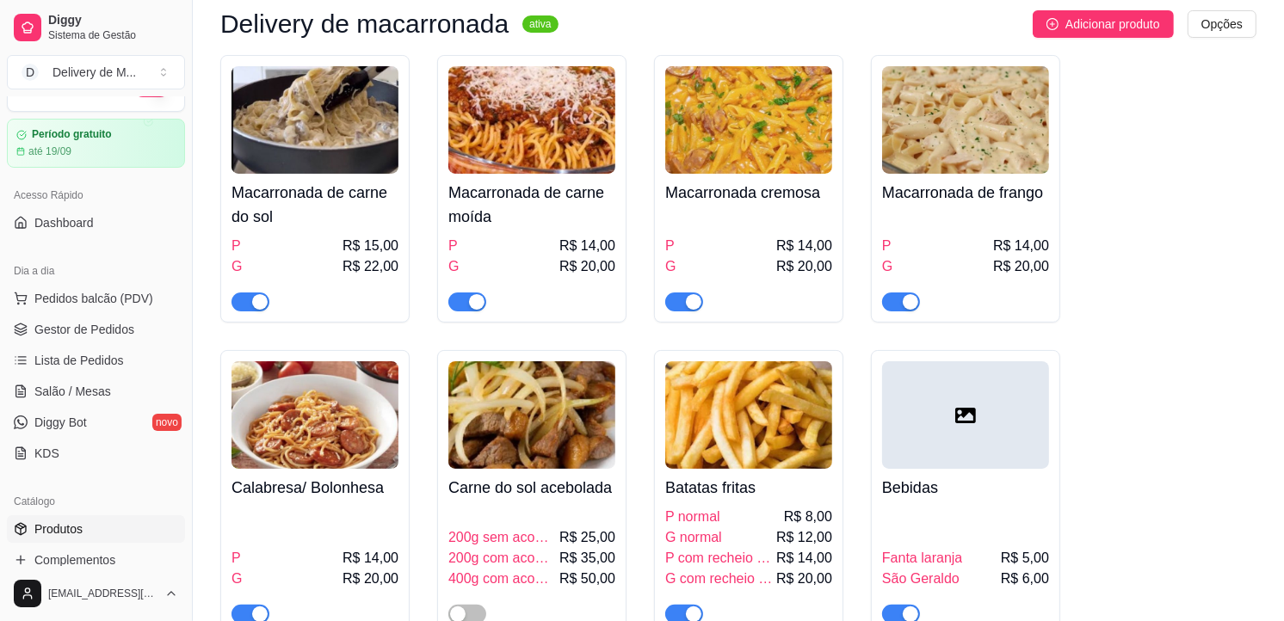
scroll to position [168, 0]
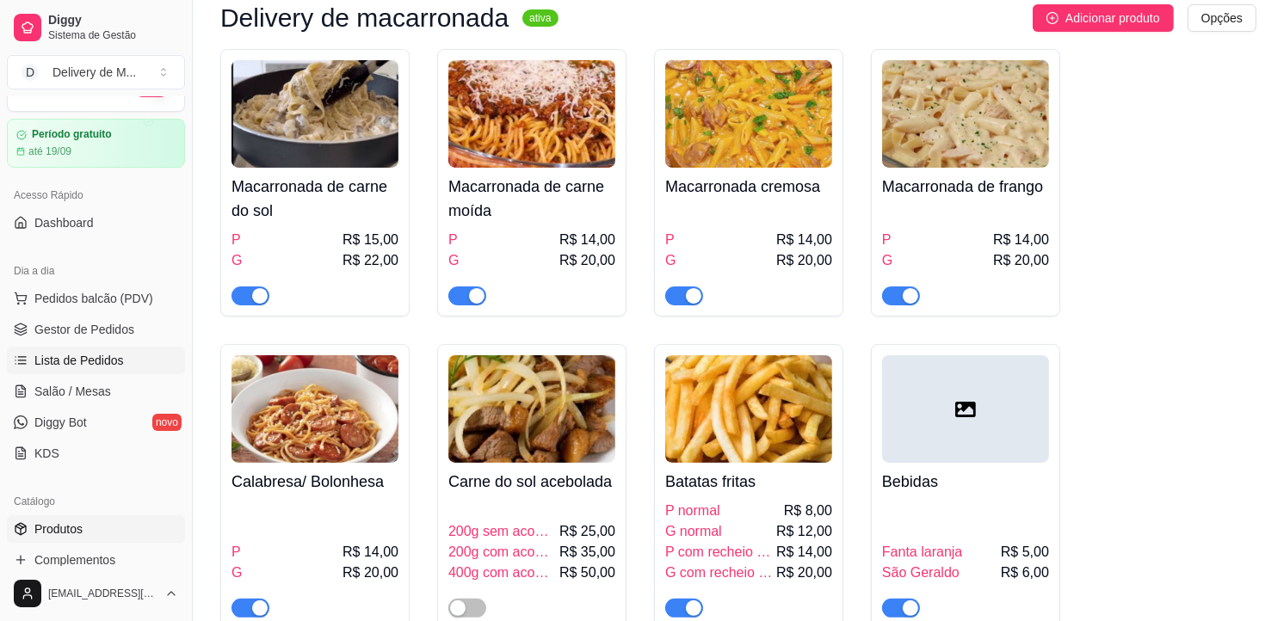
click at [99, 360] on span "Lista de Pedidos" at bounding box center [79, 360] width 90 height 17
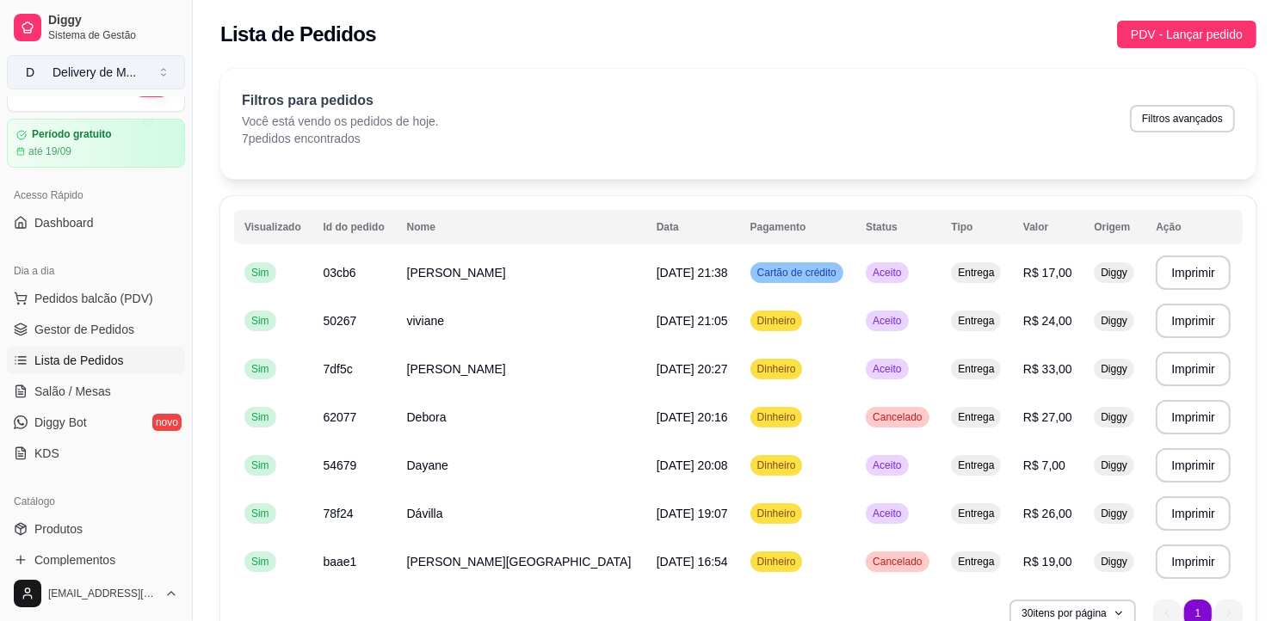
click at [159, 65] on button "D Delivery de M ..." at bounding box center [96, 72] width 178 height 34
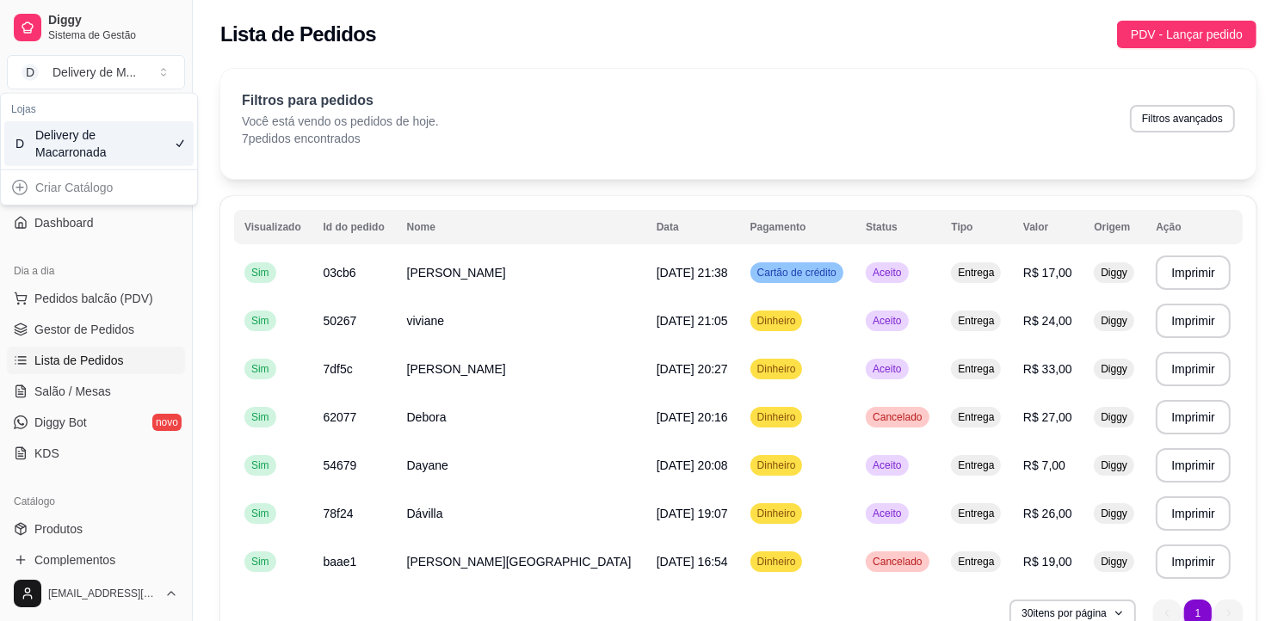
click at [101, 183] on div "Criar Catálogo" at bounding box center [98, 188] width 189 height 28
click at [14, 190] on div "Criar Catálogo" at bounding box center [98, 188] width 189 height 28
click at [108, 71] on div "Delivery de M ..." at bounding box center [94, 72] width 83 height 17
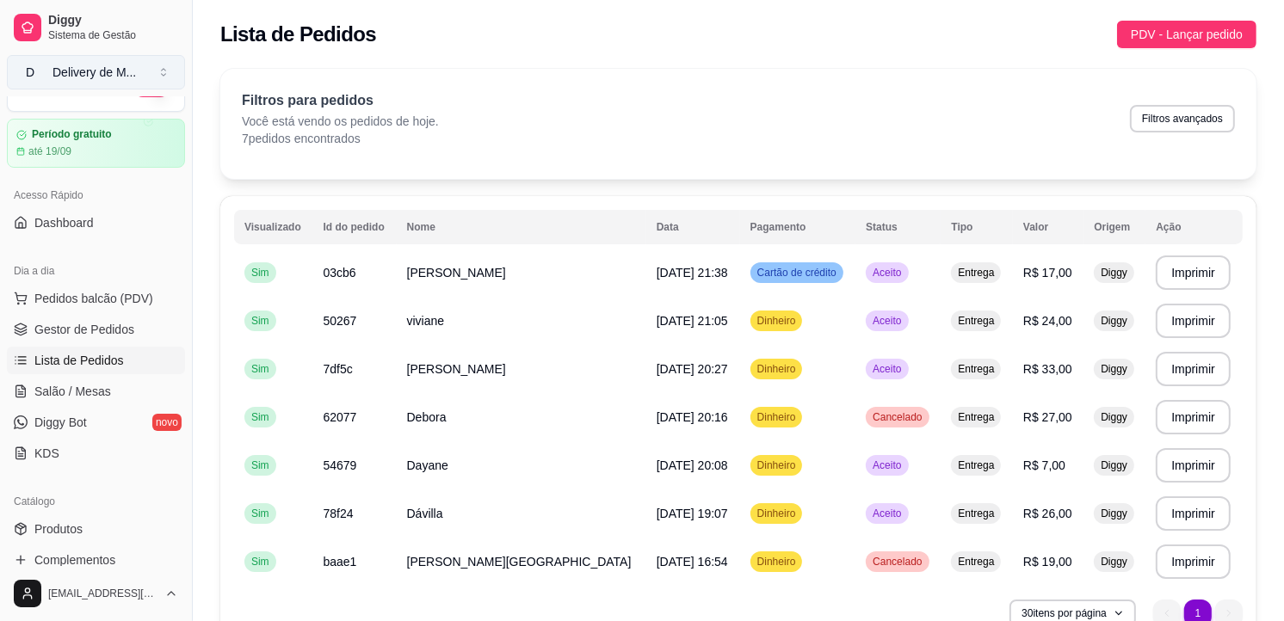
click at [108, 71] on div "Delivery de M ..." at bounding box center [94, 72] width 83 height 17
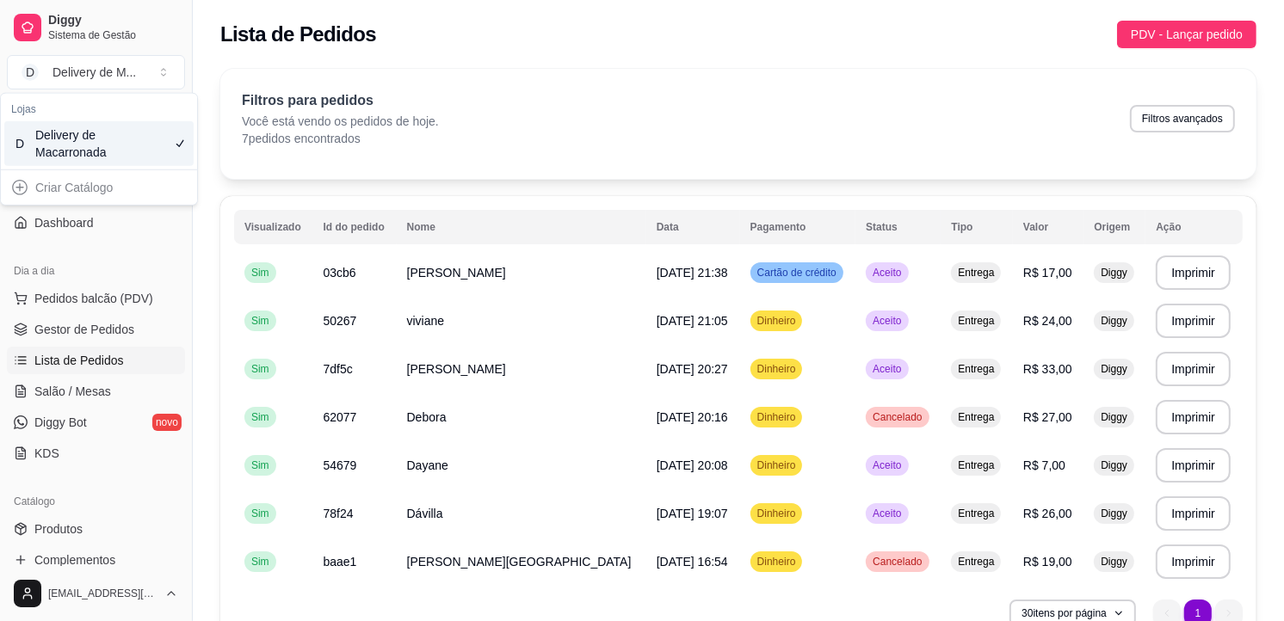
click at [33, 182] on div "Criar Catálogo" at bounding box center [98, 188] width 189 height 28
drag, startPoint x: 185, startPoint y: 270, endPoint x: 122, endPoint y: 344, distance: 97.1
click at [122, 344] on div "Diggy Sistema de Gestão D Delivery de M ... Loja aberta Período gratuito até 19…" at bounding box center [96, 310] width 192 height 621
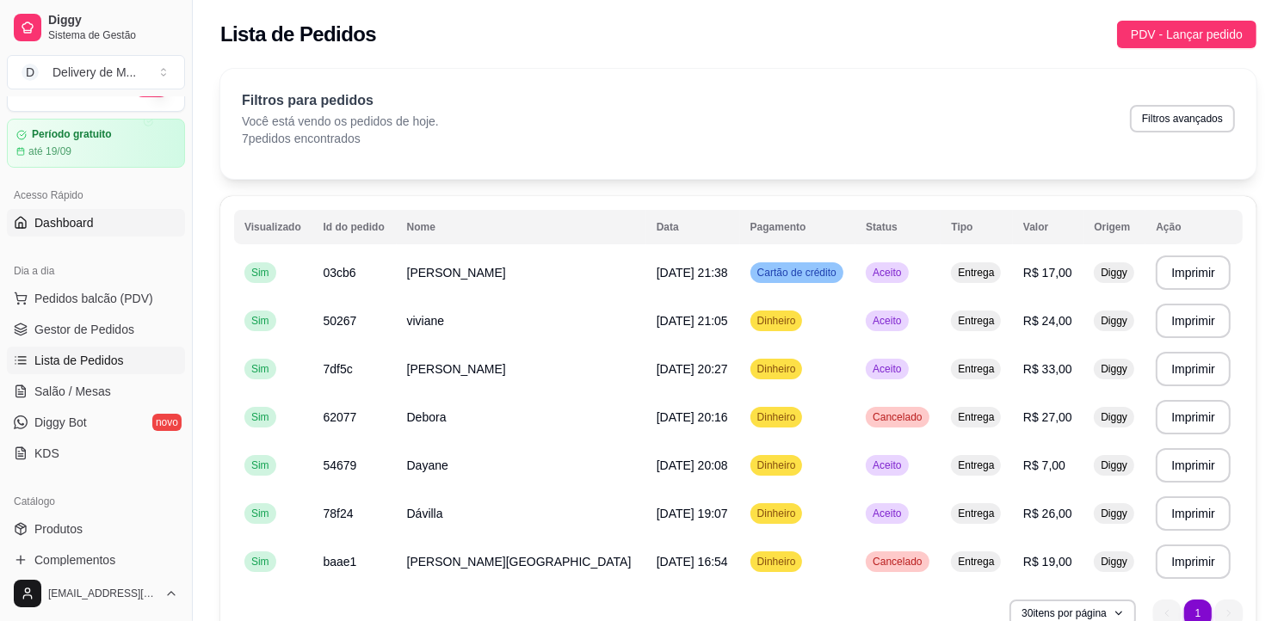
click at [84, 221] on span "Dashboard" at bounding box center [63, 222] width 59 height 17
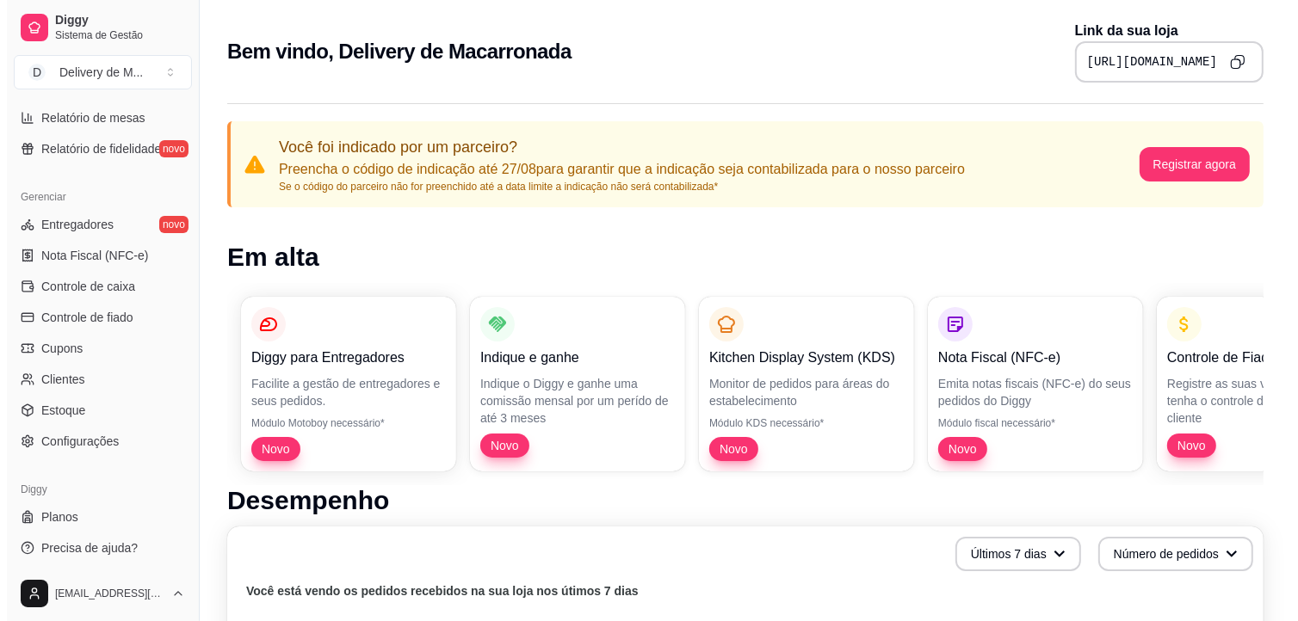
scroll to position [616, 0]
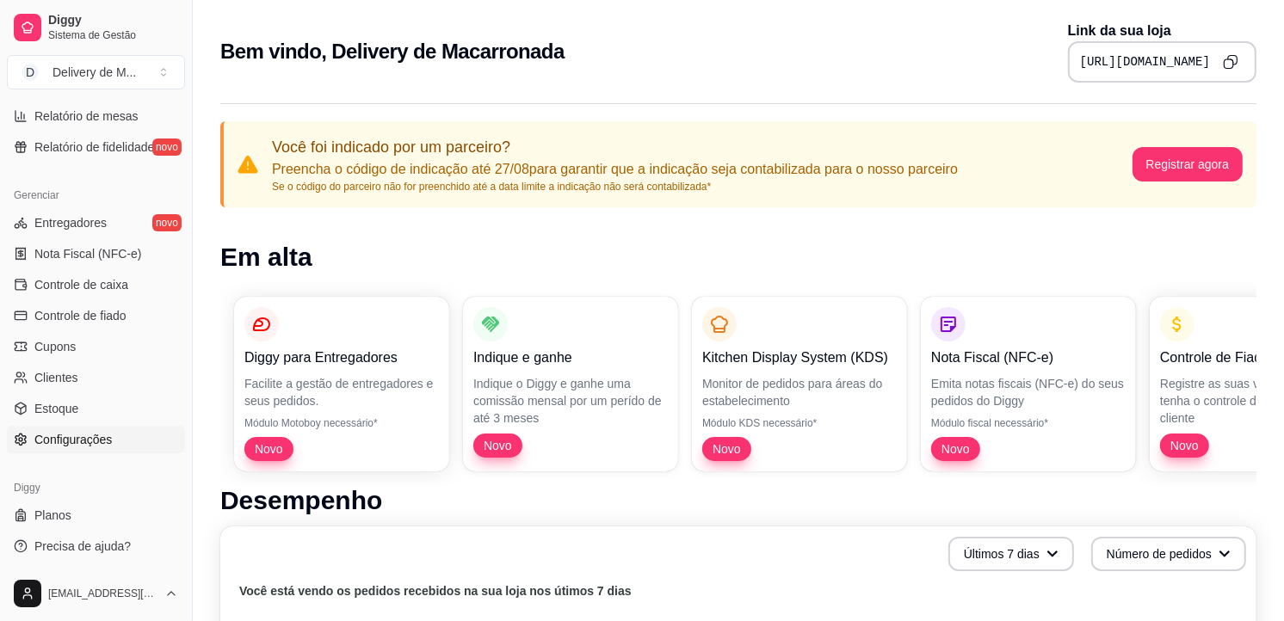
click at [101, 431] on span "Configurações" at bounding box center [72, 439] width 77 height 17
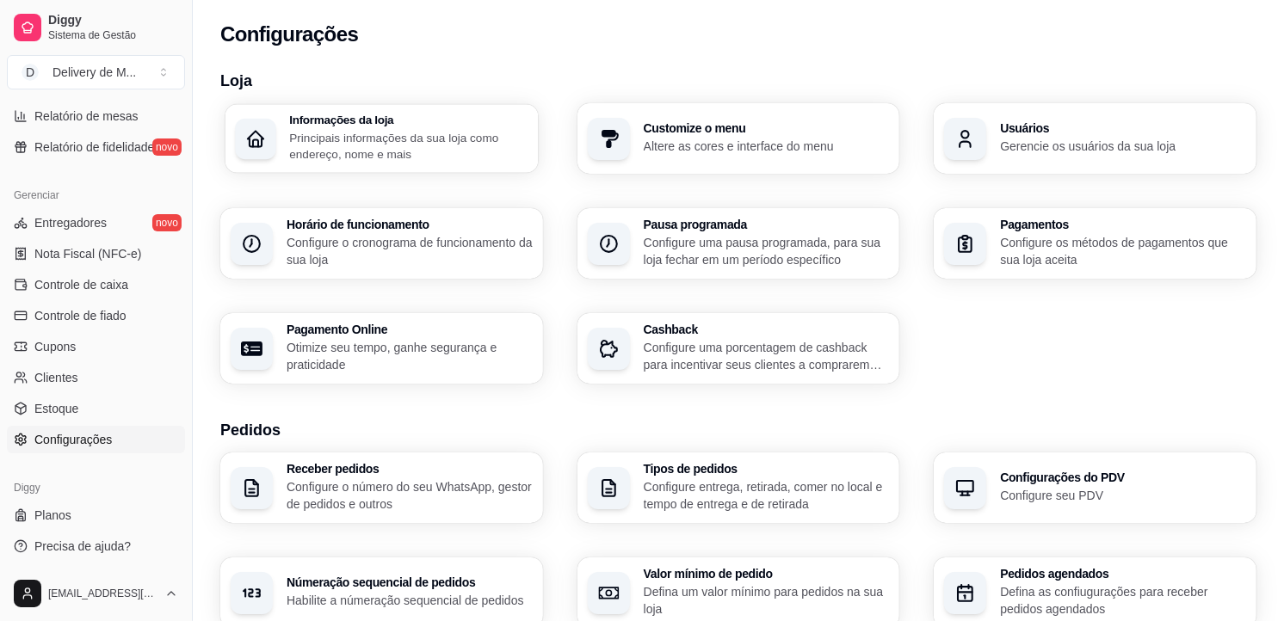
click at [349, 151] on p "Principais informações da sua loja como endereço, nome e mais" at bounding box center [408, 146] width 238 height 34
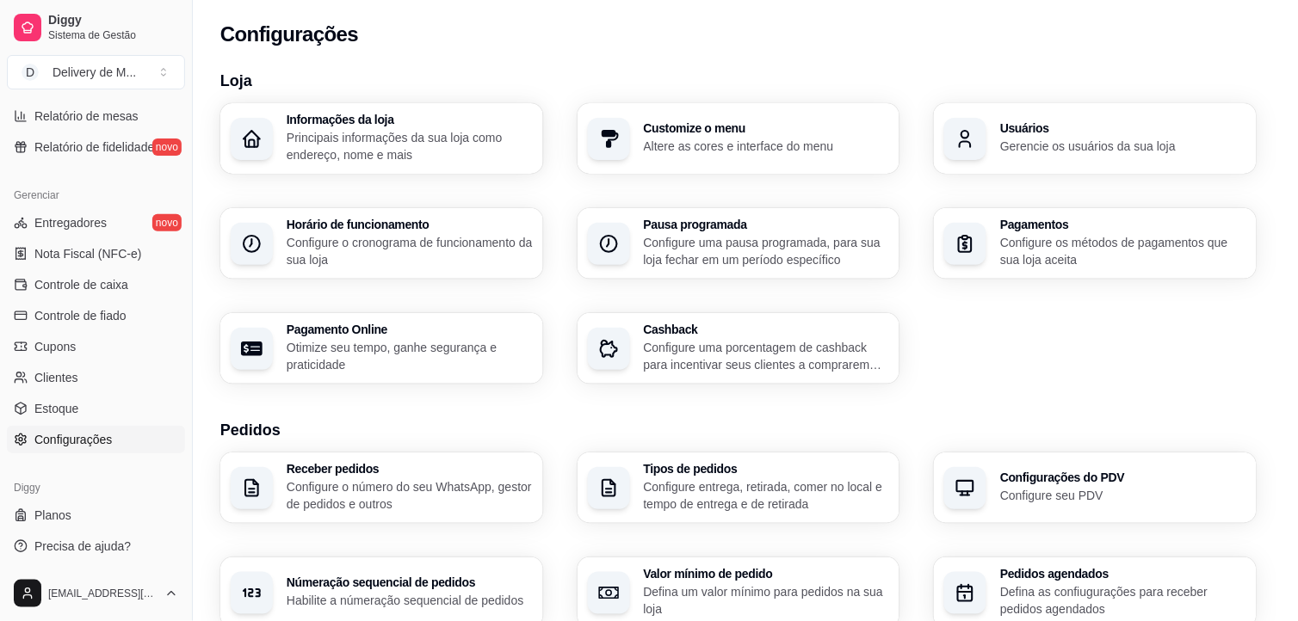
type input "[PERSON_NAME] bem vindos ao nosso MENU!! Pix: 064.310.833-50"
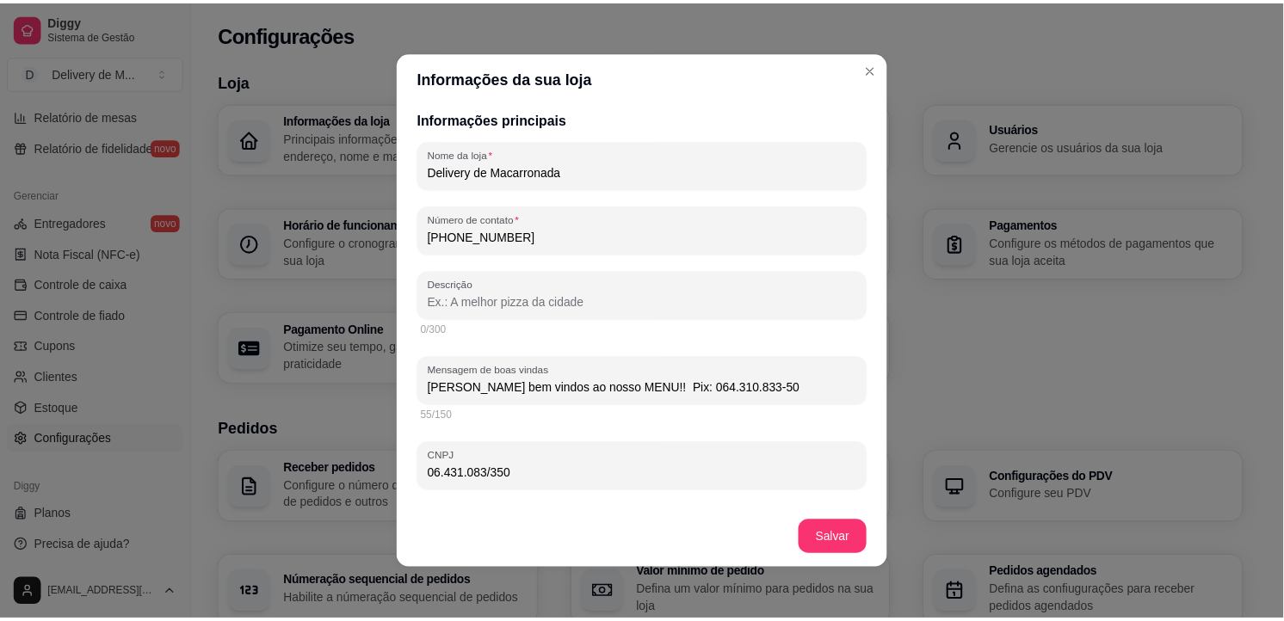
scroll to position [312, 0]
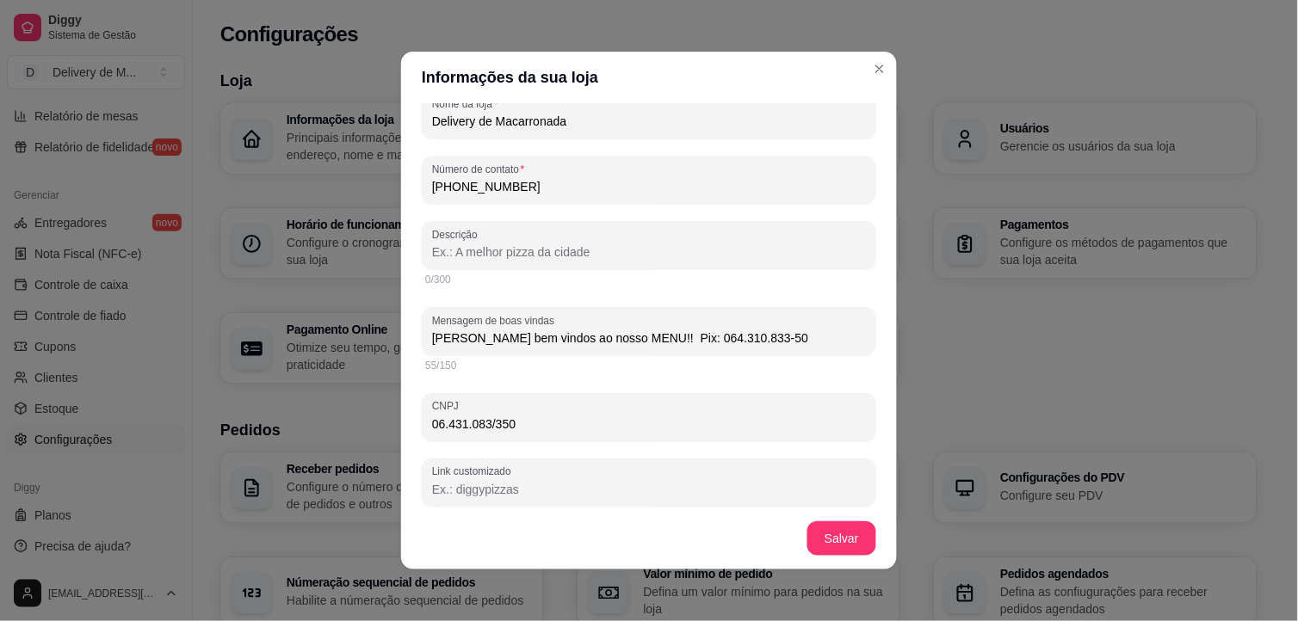
click at [654, 256] on input "Descrição" at bounding box center [649, 252] width 434 height 17
drag, startPoint x: 717, startPoint y: 340, endPoint x: 615, endPoint y: 330, distance: 102.9
click at [615, 330] on input "[PERSON_NAME] bem vindos ao nosso MENU!! Pix: 064.310.833-50" at bounding box center [649, 338] width 434 height 17
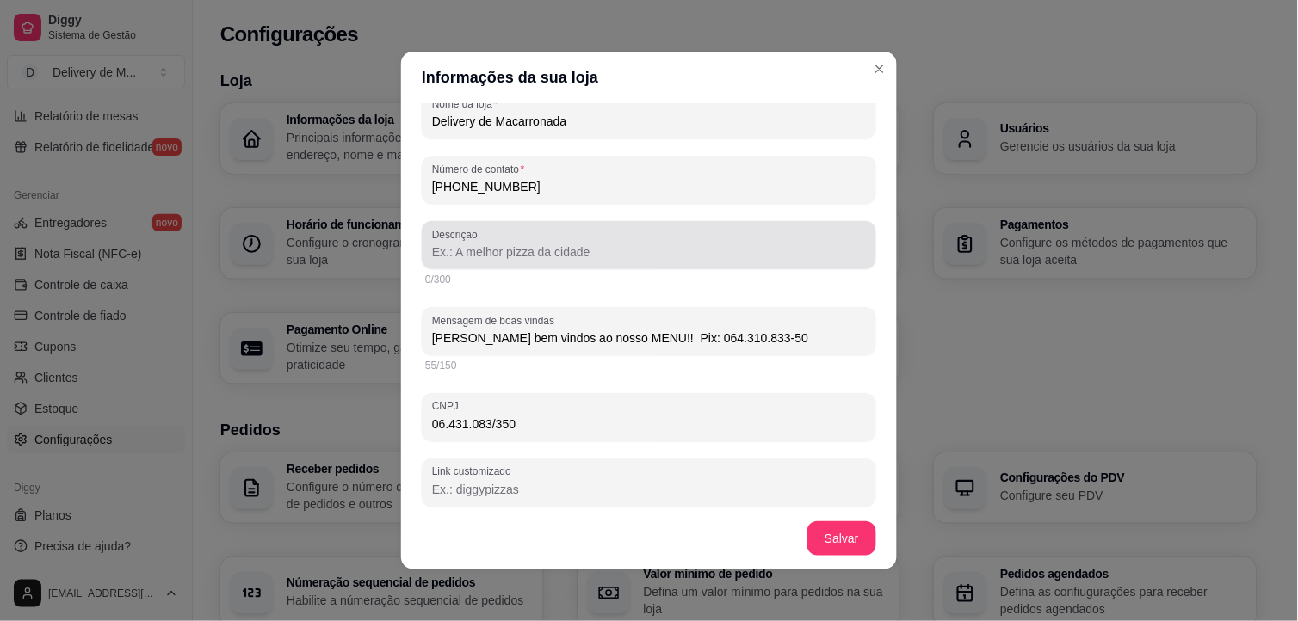
type input "[PERSON_NAME] bem vindos ao nosso MENU!! Pix: 064.310.833-50"
click at [537, 250] on input "Descrição" at bounding box center [649, 252] width 434 height 17
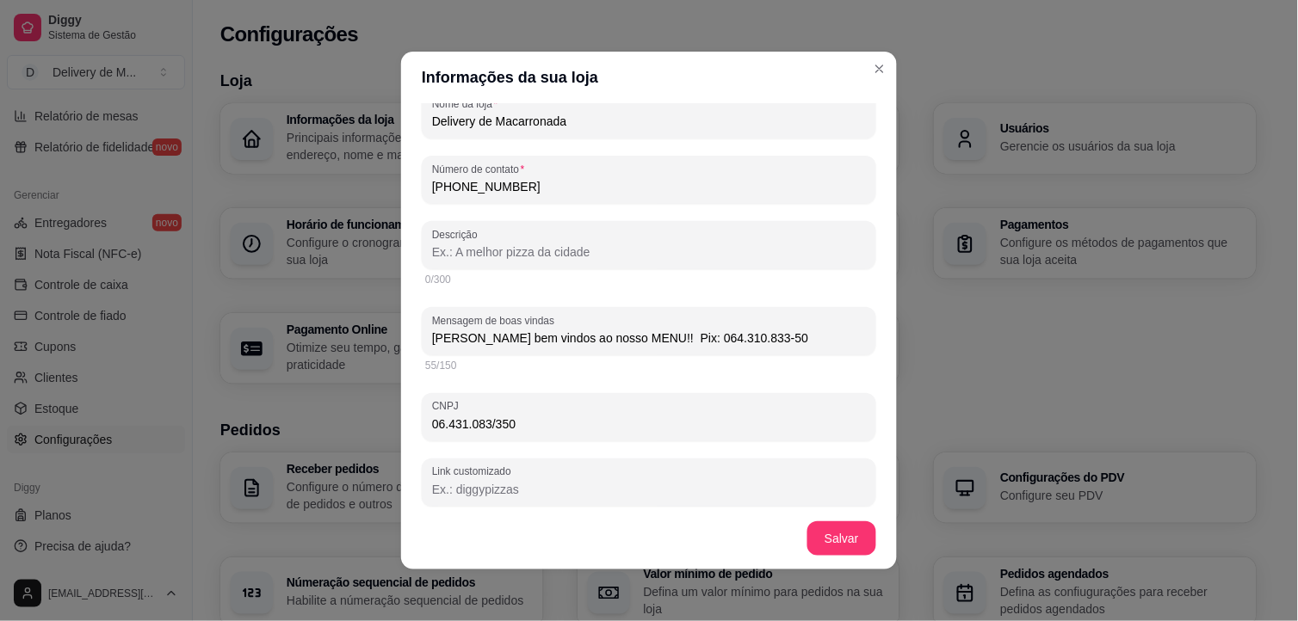
paste input "Pix: 064.310.833-50"
type input "Pix: 064.310.833-50"
type input "[PERSON_NAME] bem vindos ao nosso MENU!! Pix: 064.310.833-50"
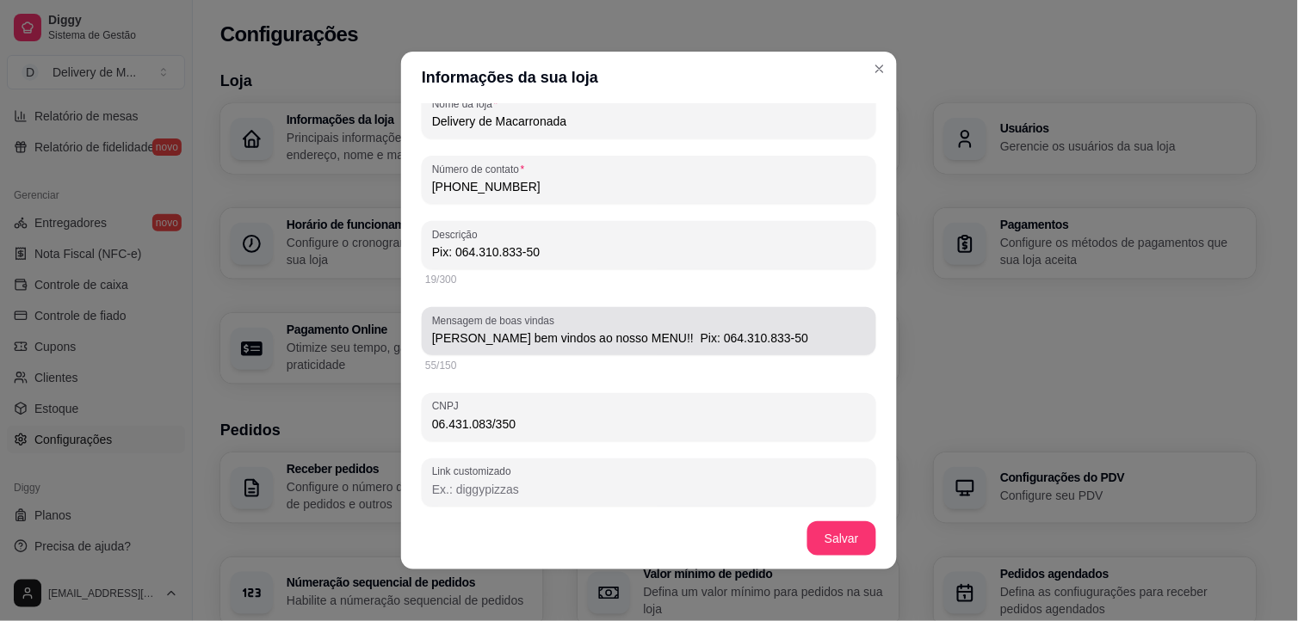
type input "Pix: 064.310.833-50"
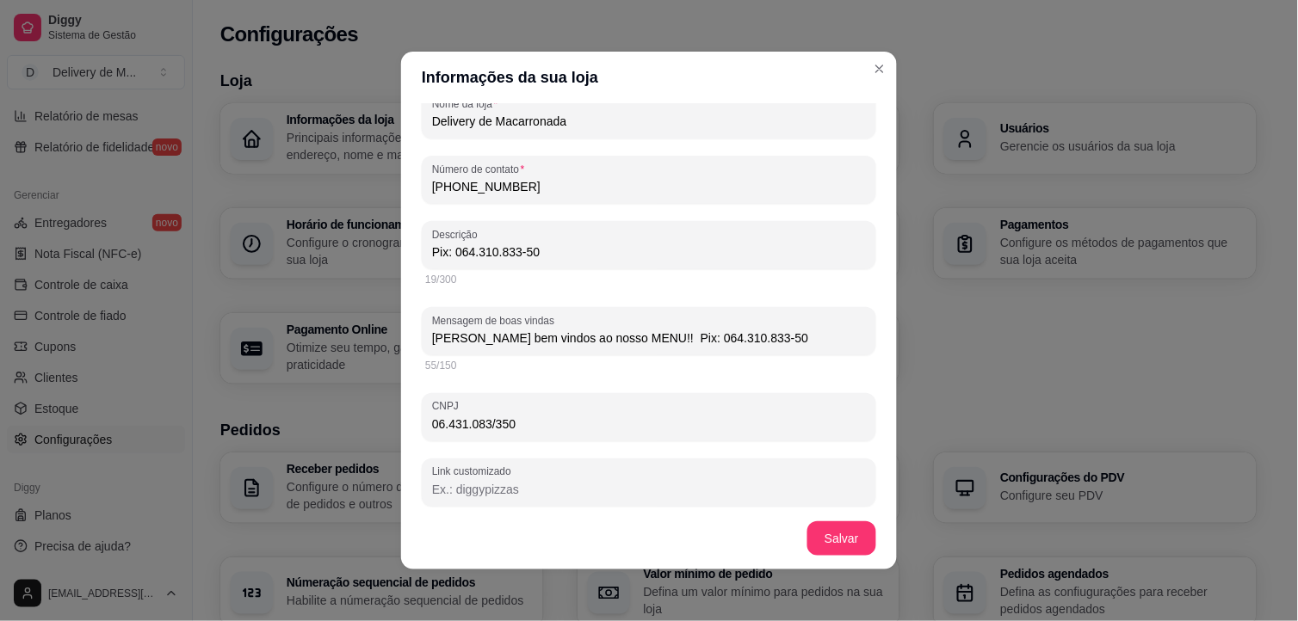
click at [725, 337] on input "[PERSON_NAME] bem vindos ao nosso MENU!! Pix: 064.310.833-50" at bounding box center [649, 338] width 434 height 17
type input "[PERSON_NAME] bem vindos ao nosso MENU!!"
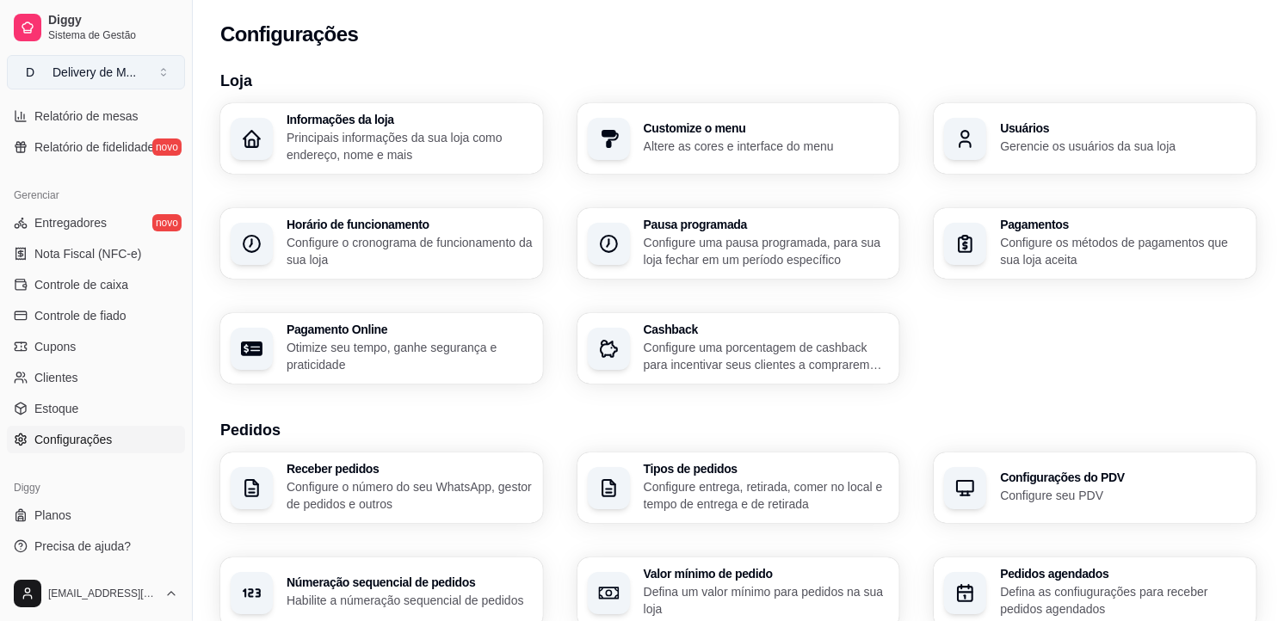
click at [157, 73] on button "D Delivery de M ..." at bounding box center [96, 72] width 178 height 34
click at [158, 72] on button "D Delivery de M ..." at bounding box center [96, 72] width 178 height 34
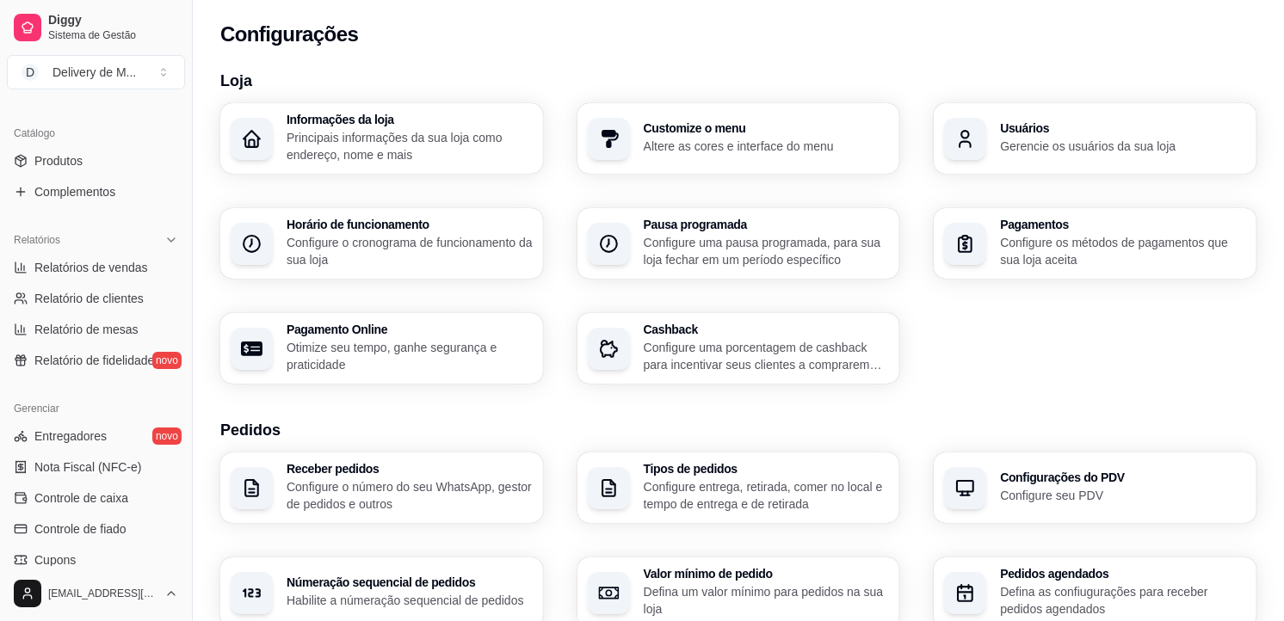
scroll to position [380, 0]
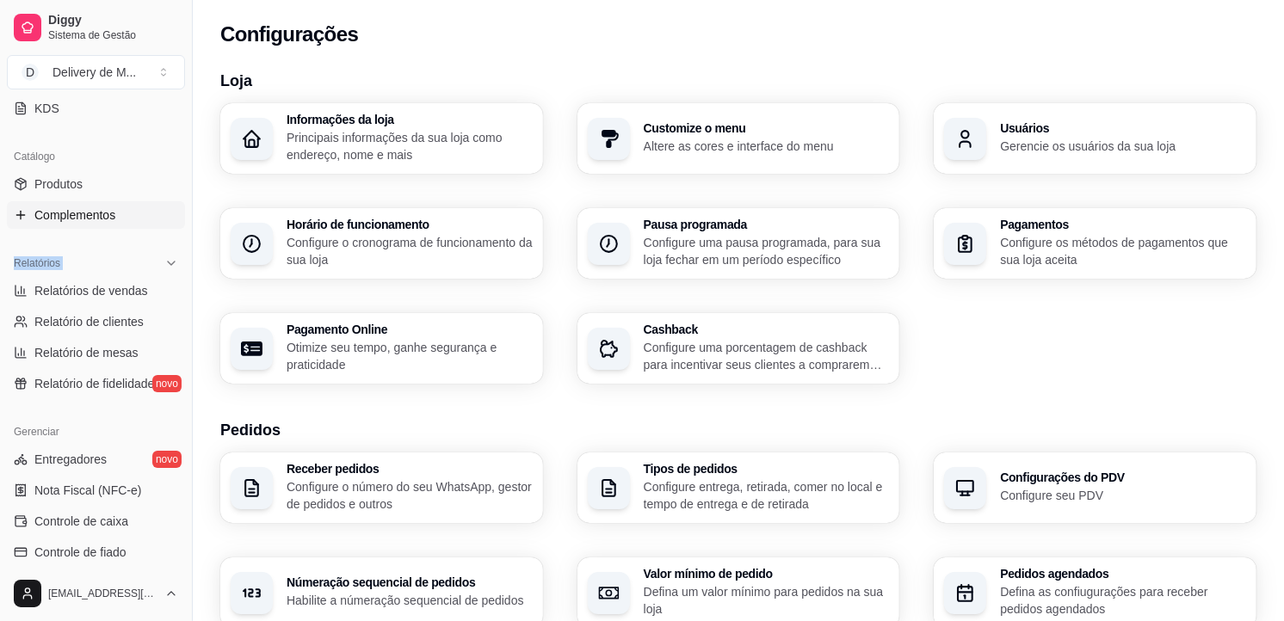
click at [164, 216] on div "Loja aberta Período gratuito até 19/09 Acesso Rápido Dashboard Dia a dia Pedido…" at bounding box center [96, 331] width 192 height 470
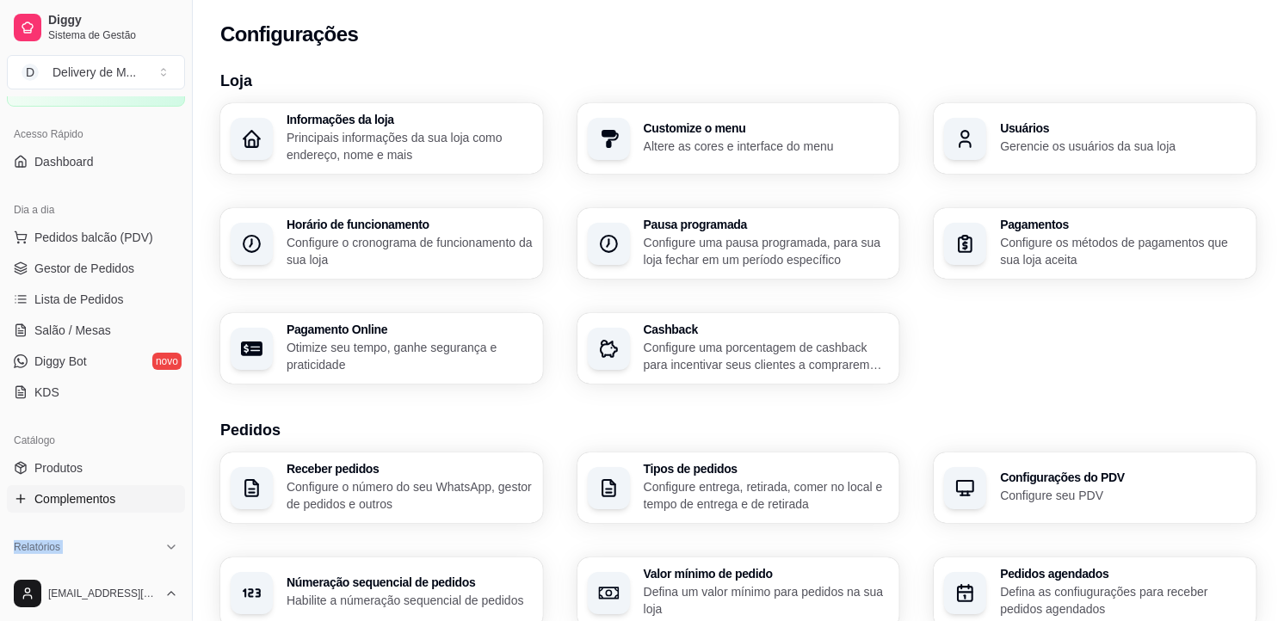
scroll to position [73, 0]
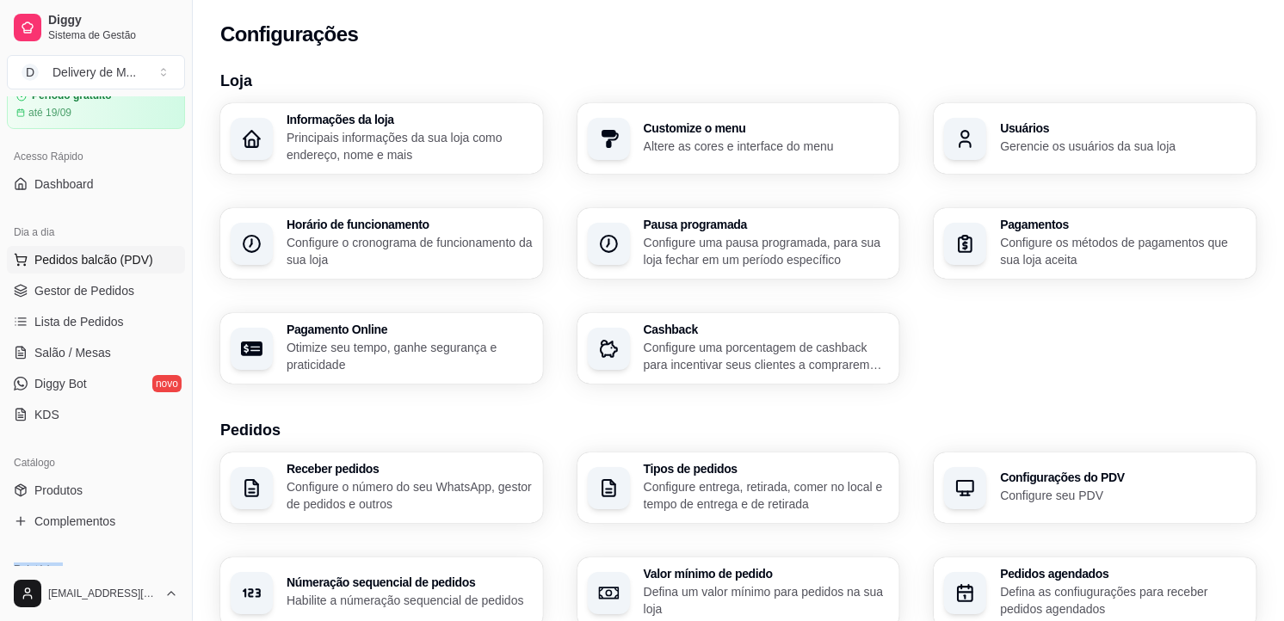
click at [116, 255] on span "Pedidos balcão (PDV)" at bounding box center [93, 259] width 119 height 17
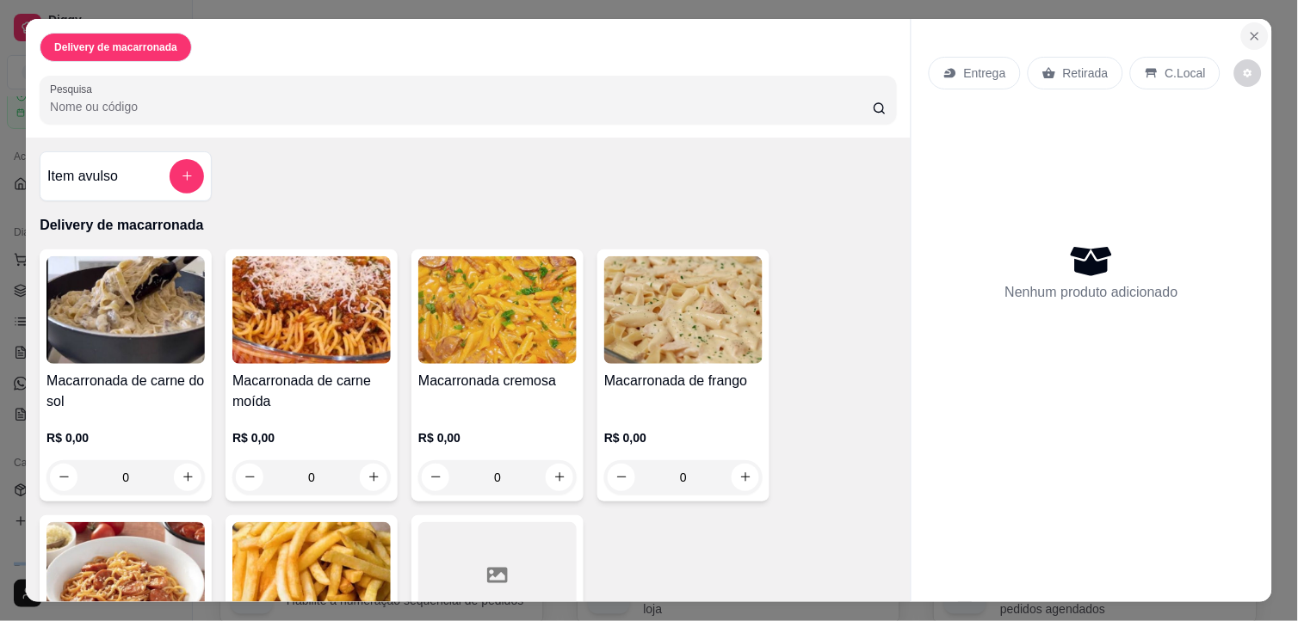
click at [1168, 29] on icon "Close" at bounding box center [1255, 36] width 14 height 14
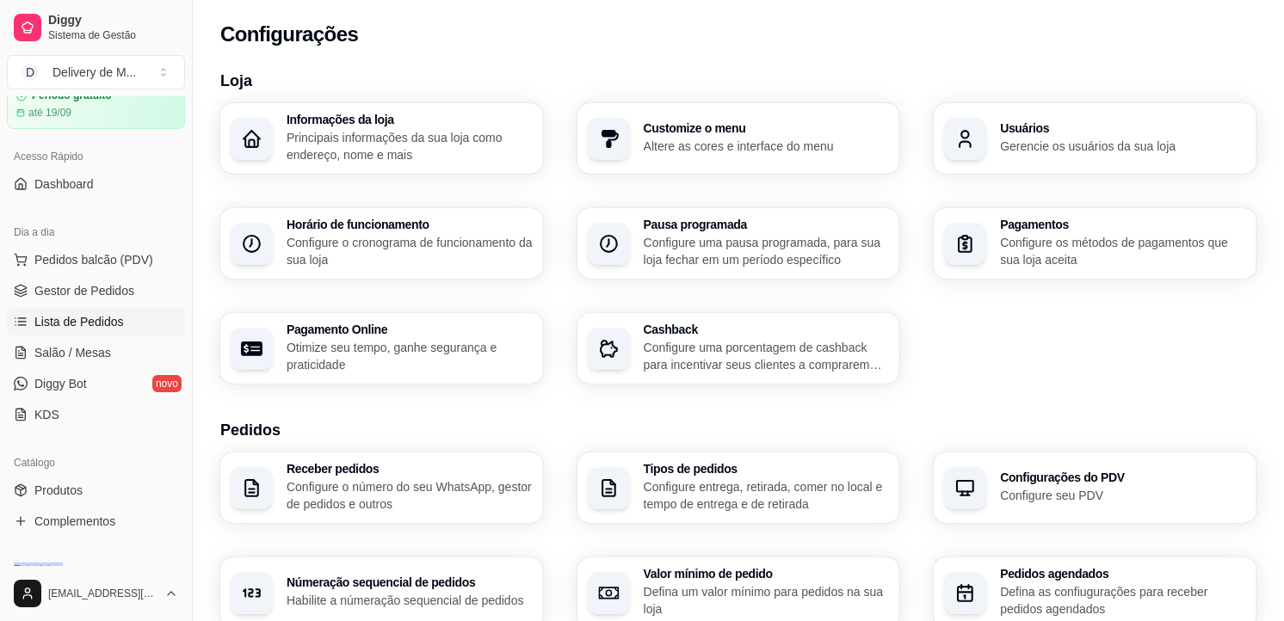
click at [79, 313] on span "Lista de Pedidos" at bounding box center [79, 321] width 90 height 17
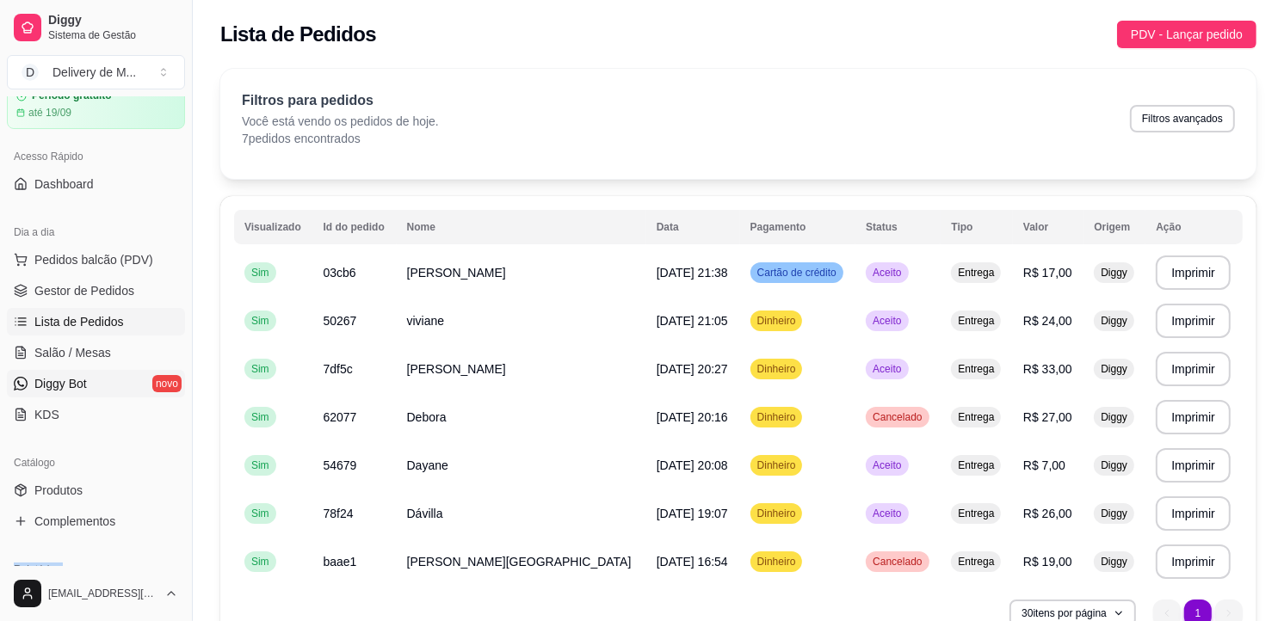
click at [91, 375] on link "Diggy Bot novo" at bounding box center [96, 384] width 178 height 28
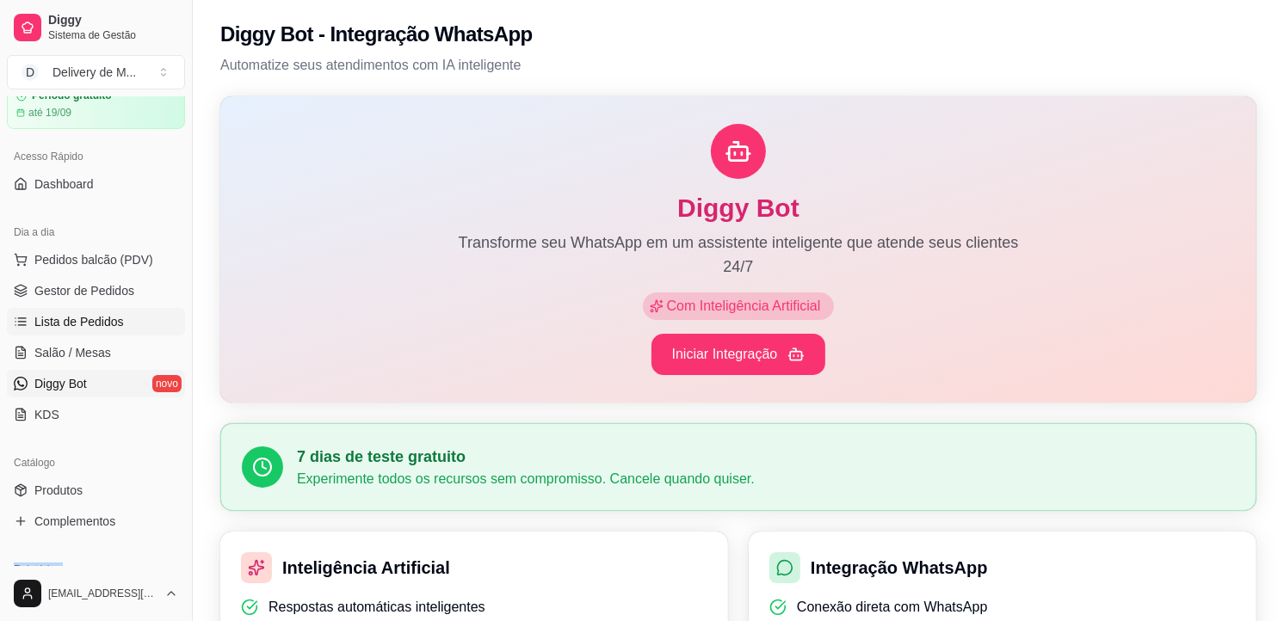
click at [96, 323] on span "Lista de Pedidos" at bounding box center [79, 321] width 90 height 17
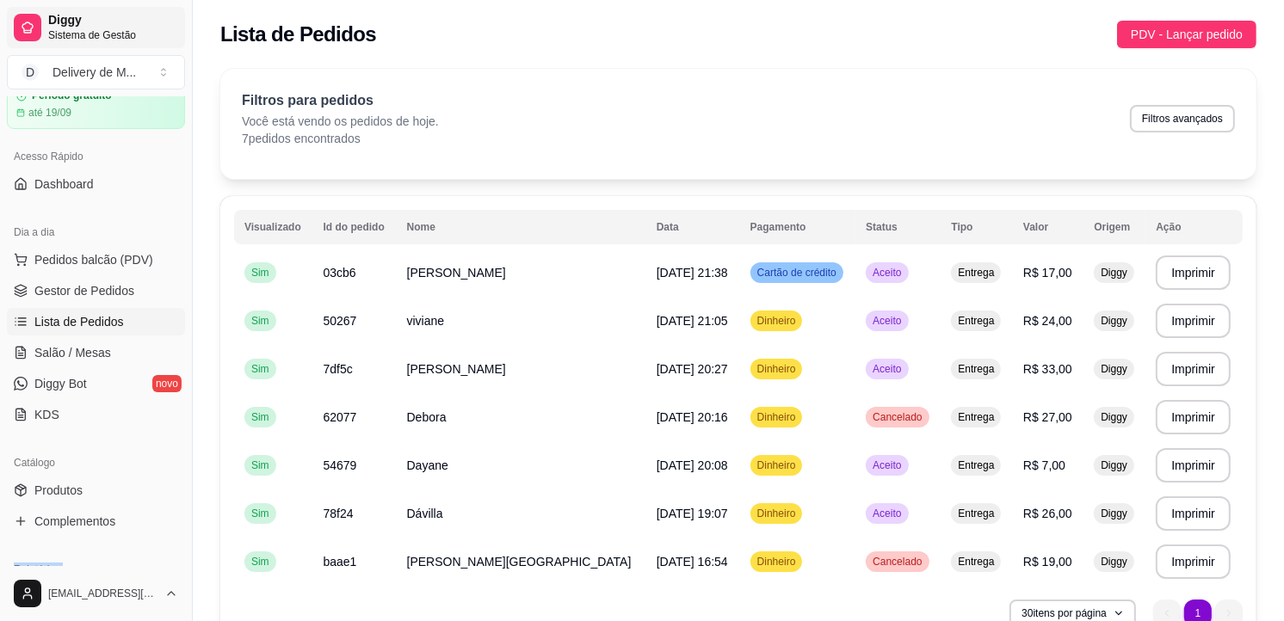
click at [114, 17] on span "Diggy" at bounding box center [113, 20] width 130 height 15
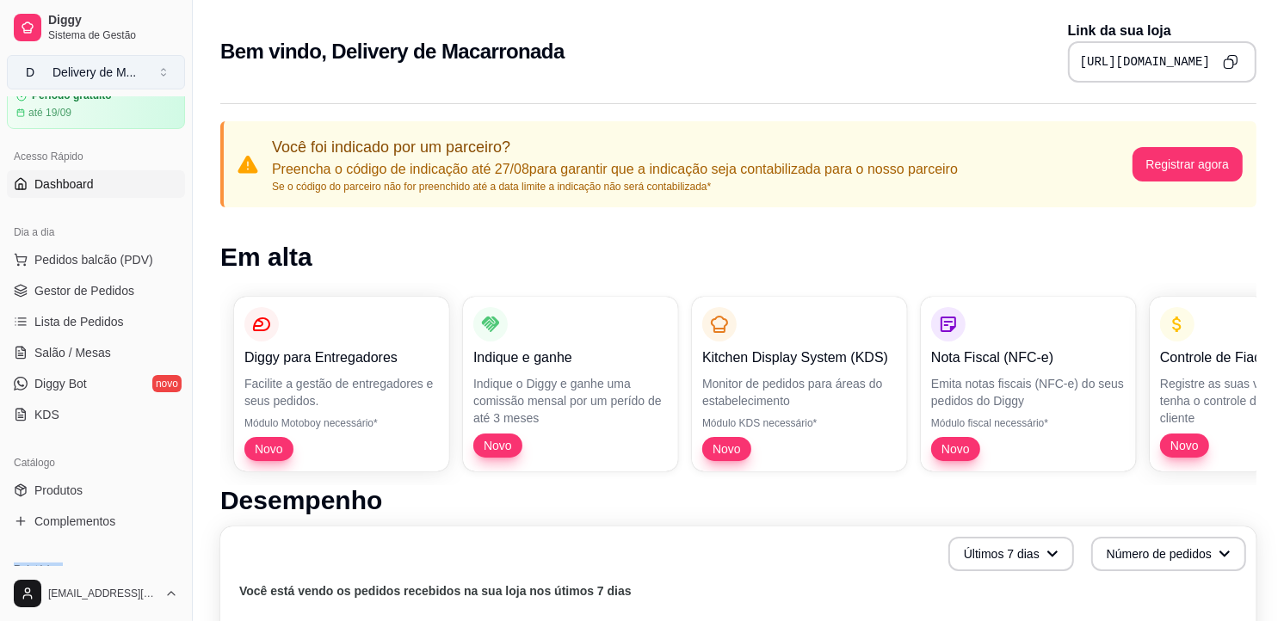
click at [129, 67] on div "Delivery de M ..." at bounding box center [94, 72] width 83 height 17
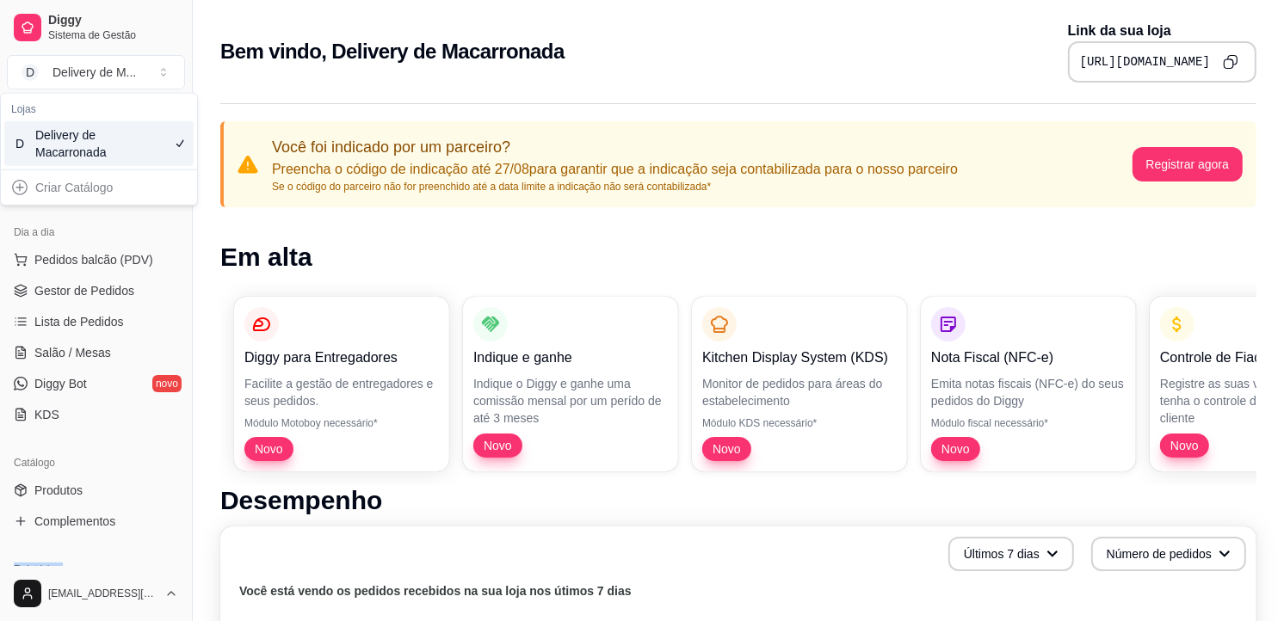
click at [80, 157] on div "Delivery de Macarronada" at bounding box center [73, 144] width 77 height 34
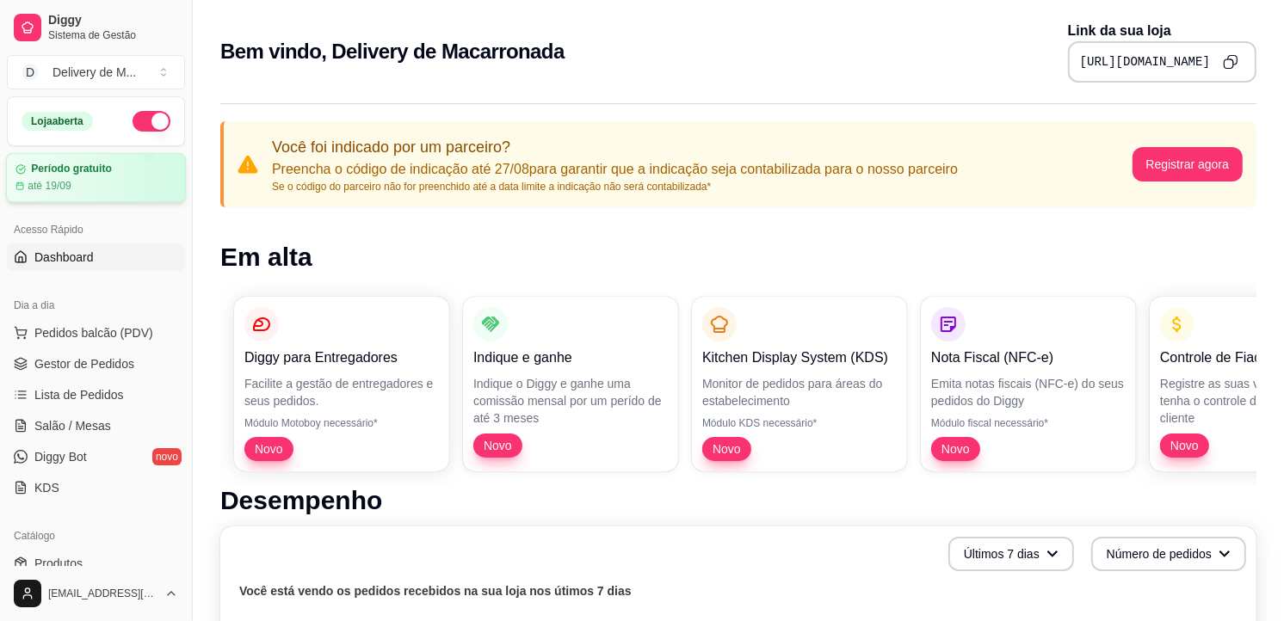
click at [87, 182] on div "até 19/09" at bounding box center [95, 186] width 161 height 14
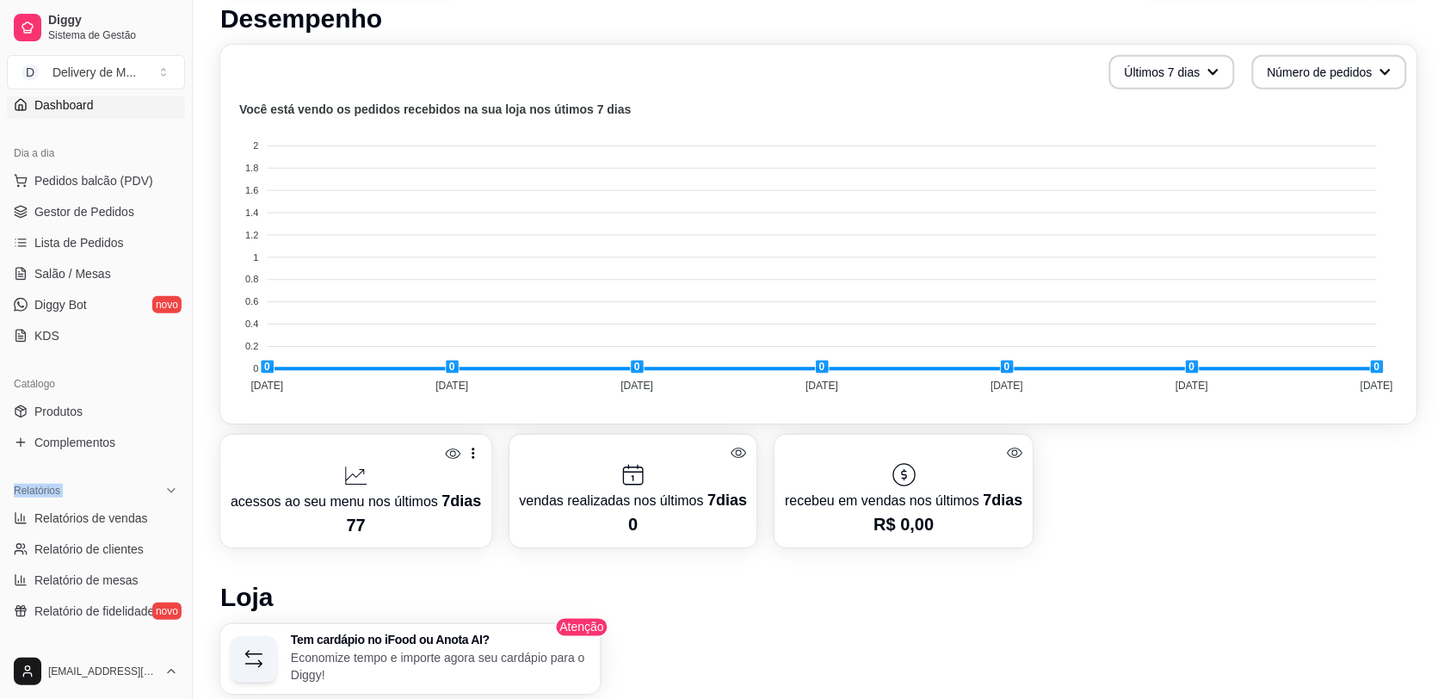
scroll to position [207, 0]
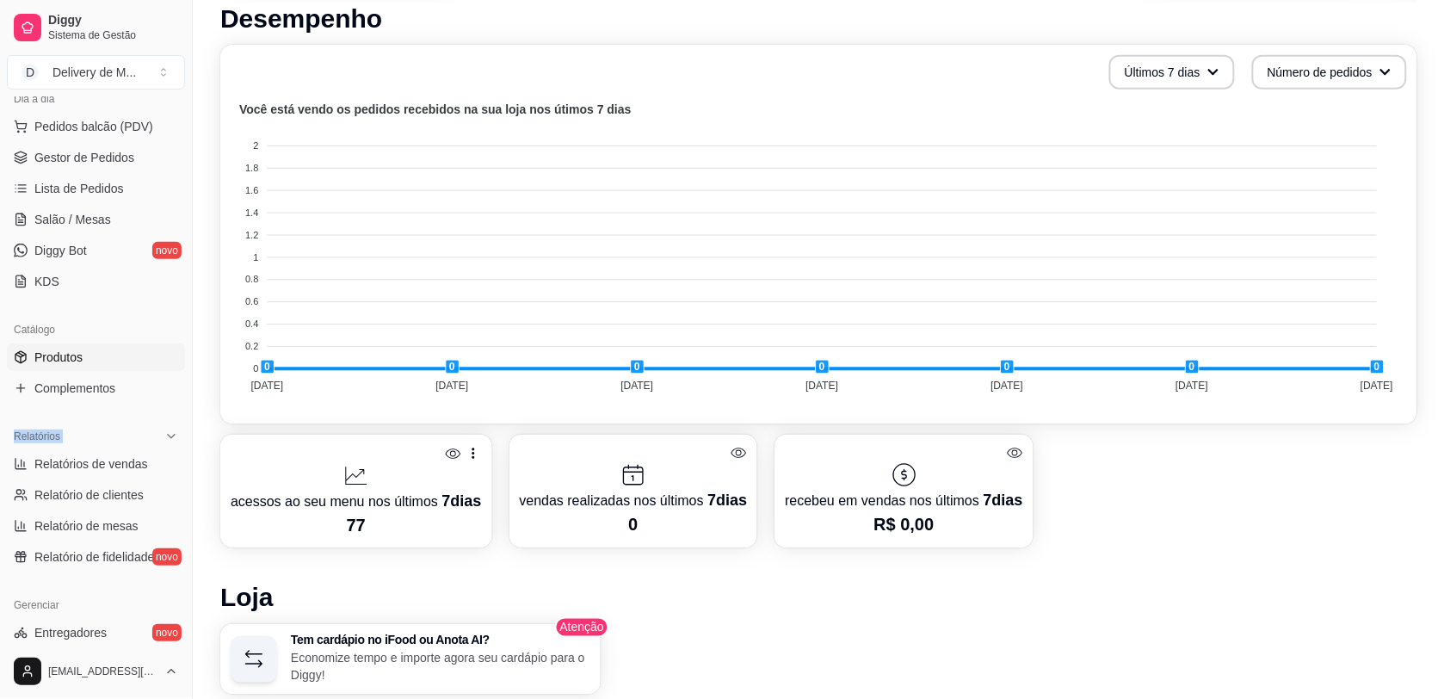
click at [100, 351] on link "Produtos" at bounding box center [96, 357] width 178 height 28
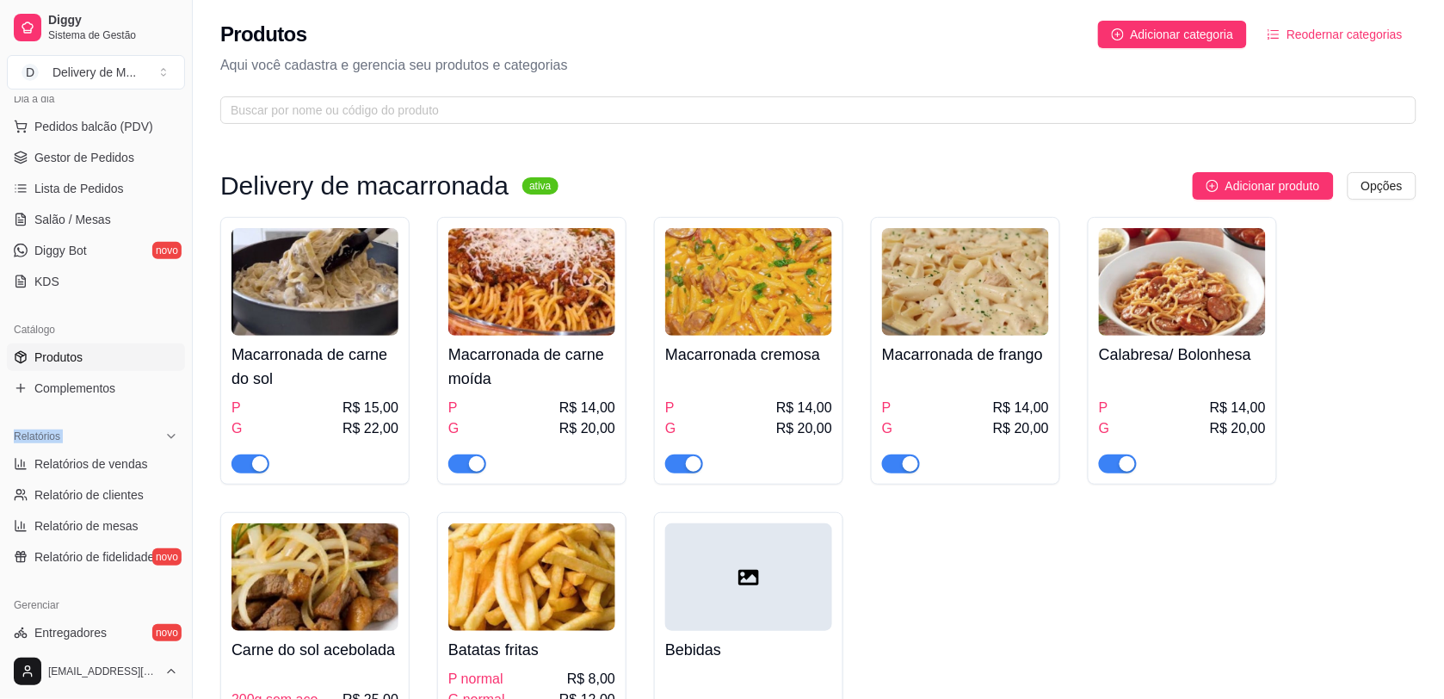
click at [1168, 319] on img at bounding box center [1182, 282] width 167 height 108
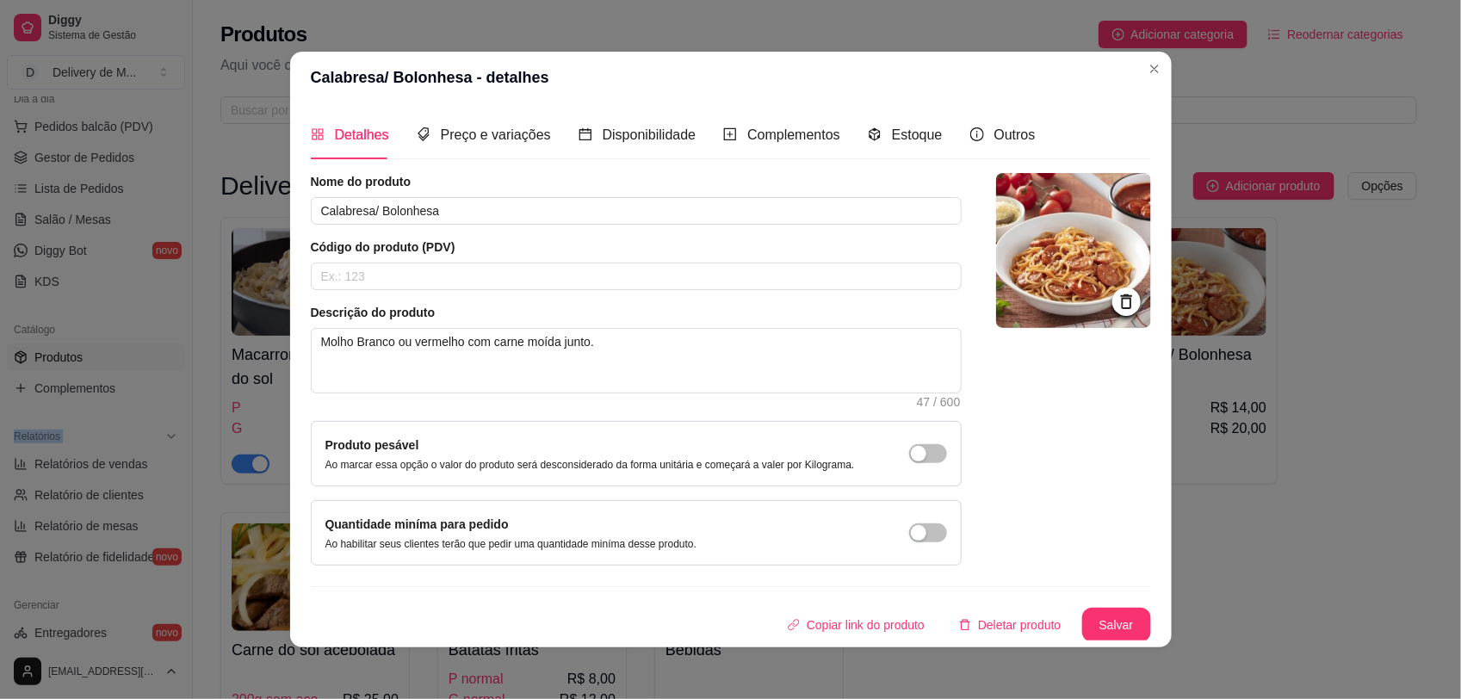
scroll to position [3, 0]
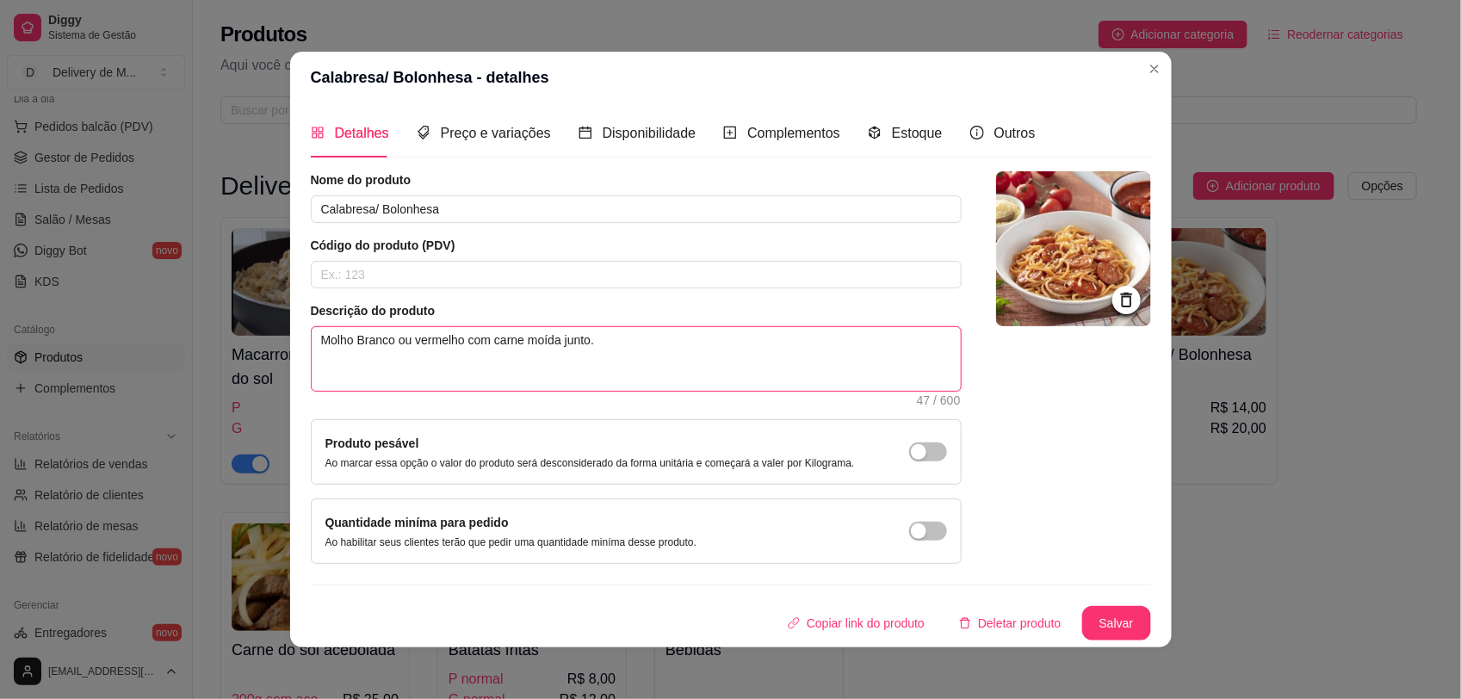
click at [591, 337] on textarea "Molho Branco ou vermelho com carne moída junto." at bounding box center [636, 359] width 649 height 64
type textarea "Molho Branco ou vermelho com carne moída junto."
type textarea "Molho Branco ou vermelho com carne moída junto. o"
type textarea "Molho Branco ou vermelho com carne moída junto. ou"
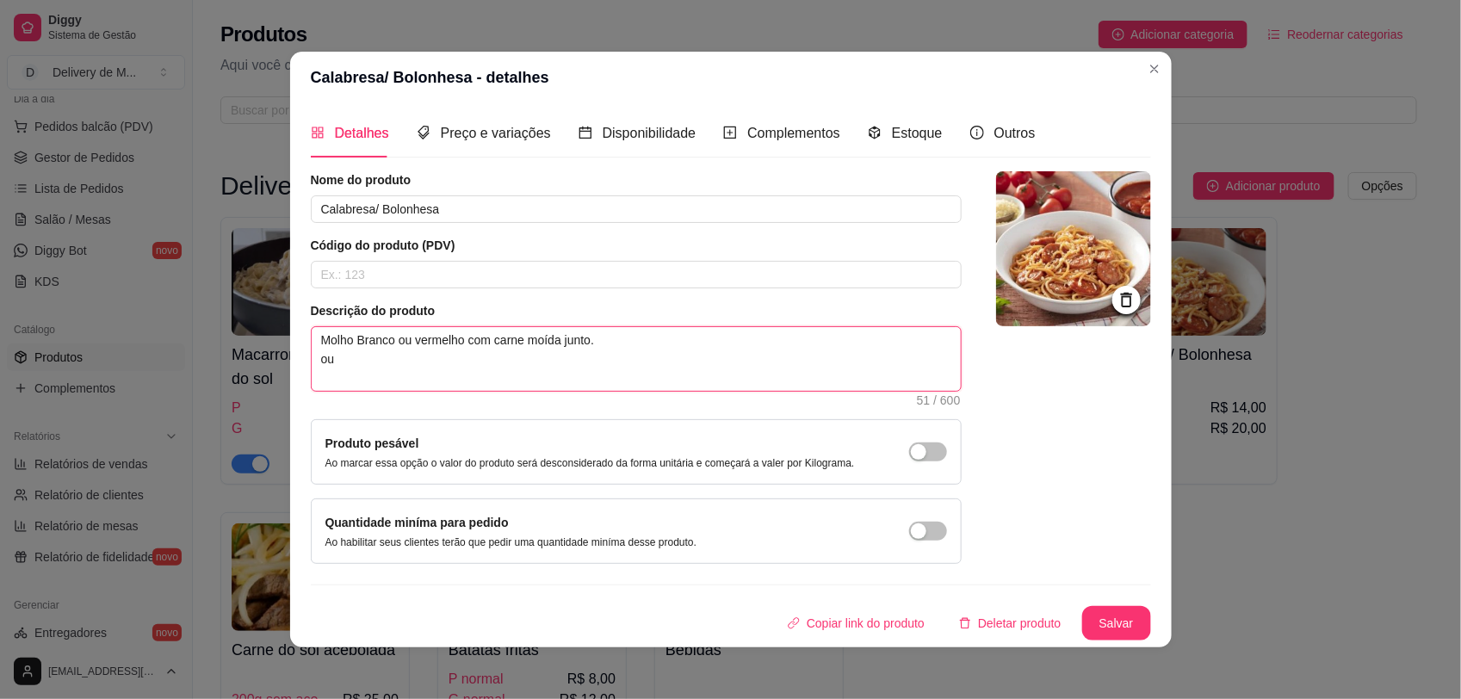
type textarea "Molho Branco ou vermelho com carne moída junto. ou n"
type textarea "Molho Branco ou vermelho com carne moída junto. ou no"
type textarea "Molho Branco ou vermelho com carne moída junto. ou no m"
type textarea "Molho Branco ou vermelho com carne moída junto. ou no mo"
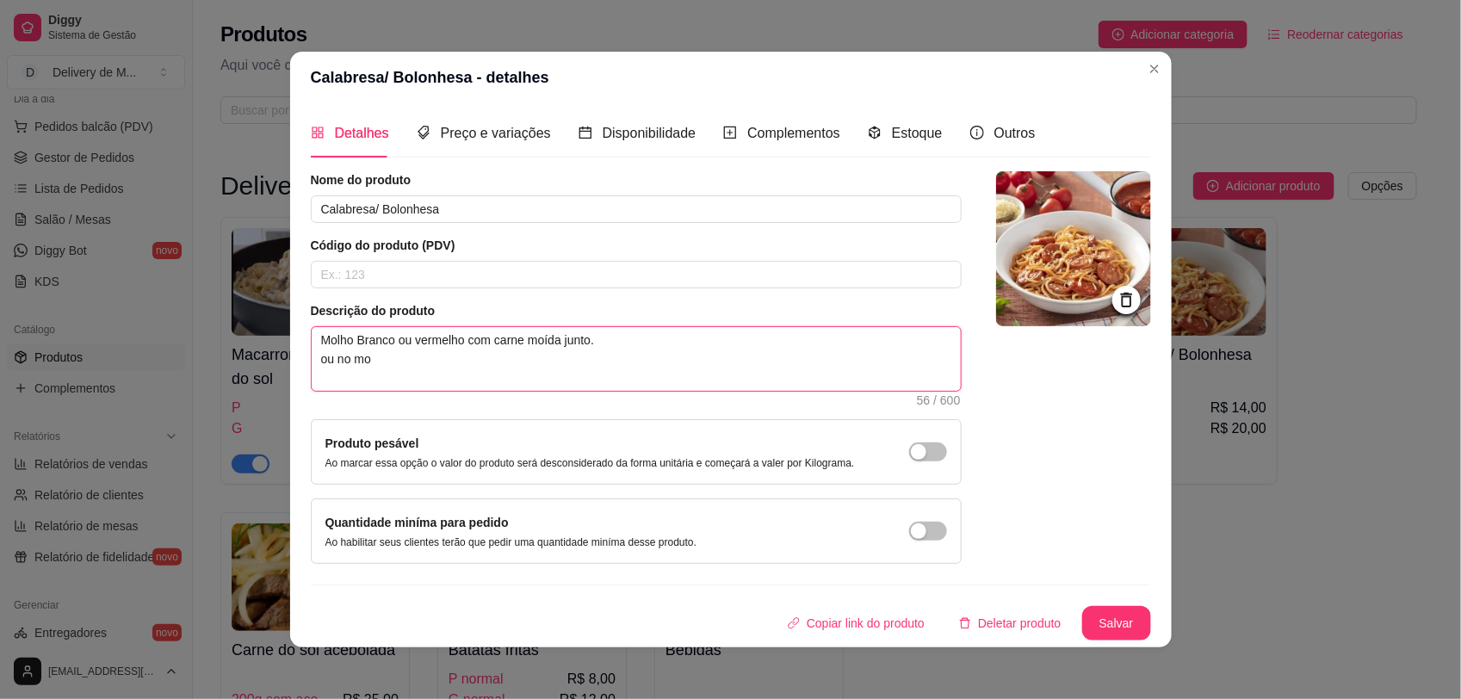
type textarea "Molho Branco ou vermelho com carne moída junto. ou no mol"
type textarea "Molho Branco ou vermelho com carne moída junto. ou no molh"
type textarea "Molho Branco ou vermelho com carne moída junto. ou no molho"
type textarea "Molho Branco ou vermelho com carne moída junto. ou no molho r"
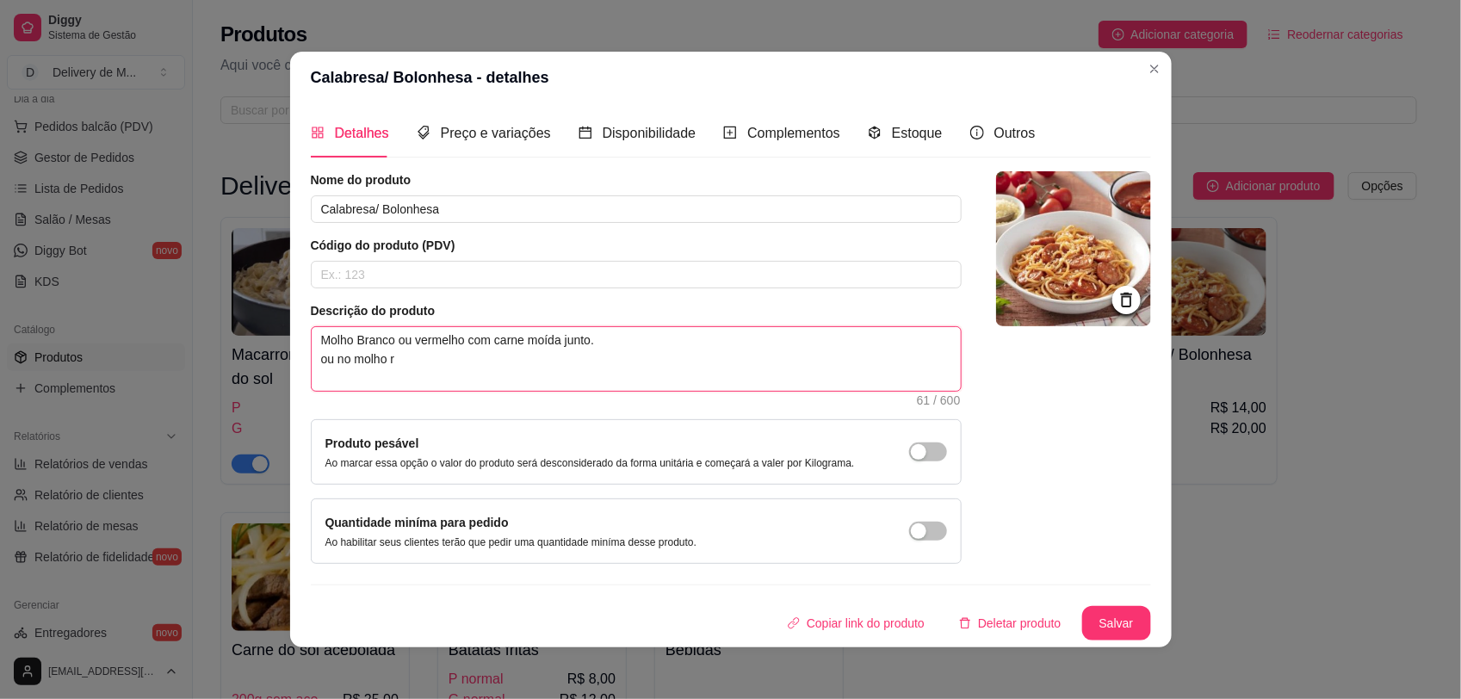
type textarea "Molho Branco ou vermelho com carne moída junto. ou no molho ro"
type textarea "Molho Branco ou vermelho com carne moída junto. ou no molho ros"
type textarea "Molho Branco ou vermelho com carne moída junto. ou no molho rose"
type textarea "Molho Branco ou vermelho com carne moída junto. ou no molho ros"
type textarea "Molho Branco ou vermelho com carne moída junto. ou no molho rosÈ"
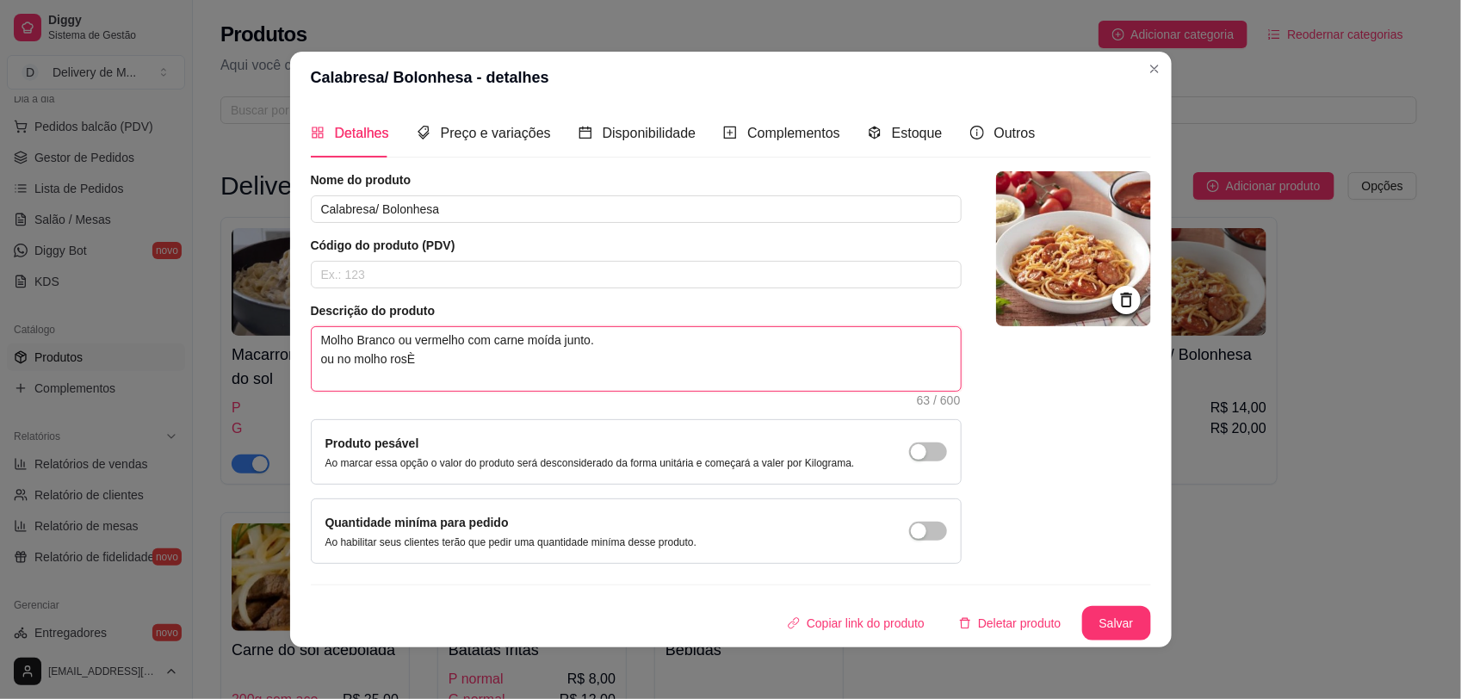
type textarea "Molho Branco ou vermelho com carne moída junto. ou no molho ros"
type textarea "Molho Branco ou vermelho com carne moída junto. ou no molho rosé"
type textarea "Molho Branco ou vermelho com carne moída junto. ou no molho rosé!"
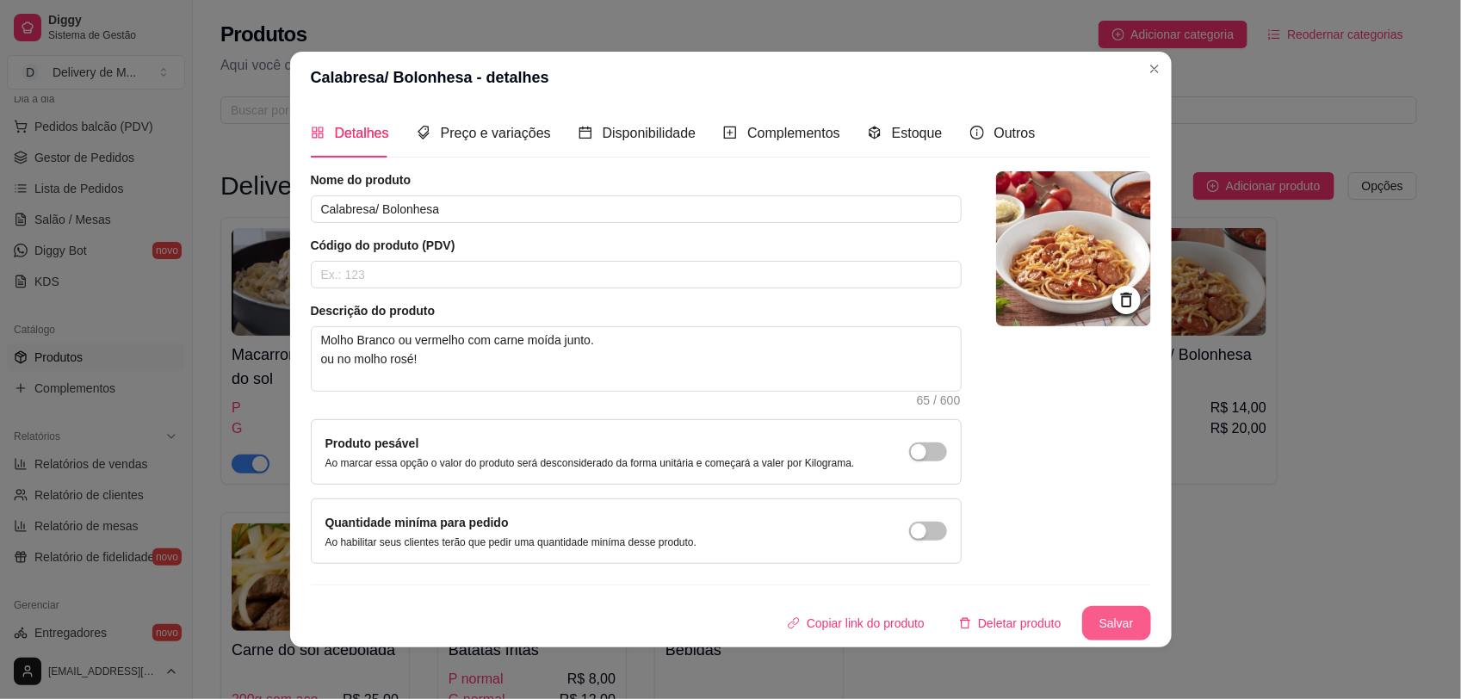
click at [1086, 559] on button "Salvar" at bounding box center [1116, 623] width 69 height 34
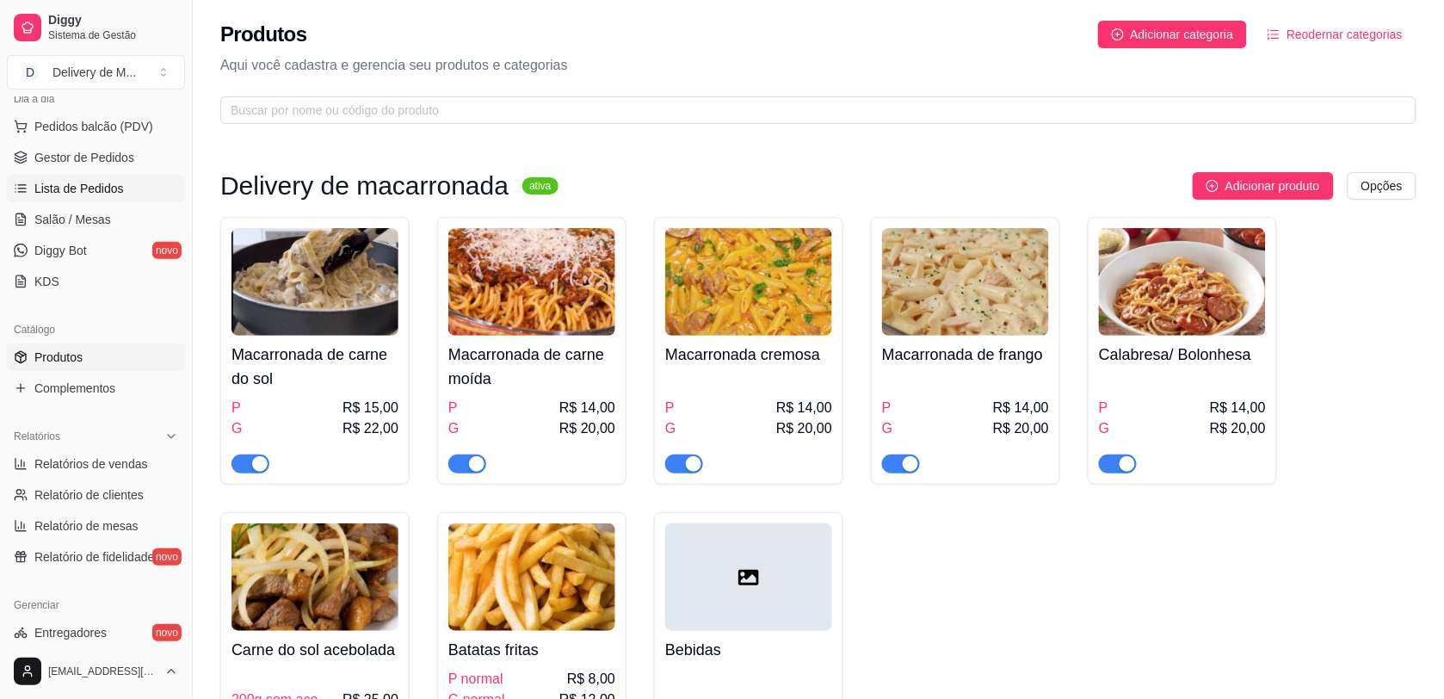
click at [83, 177] on link "Lista de Pedidos" at bounding box center [96, 189] width 178 height 28
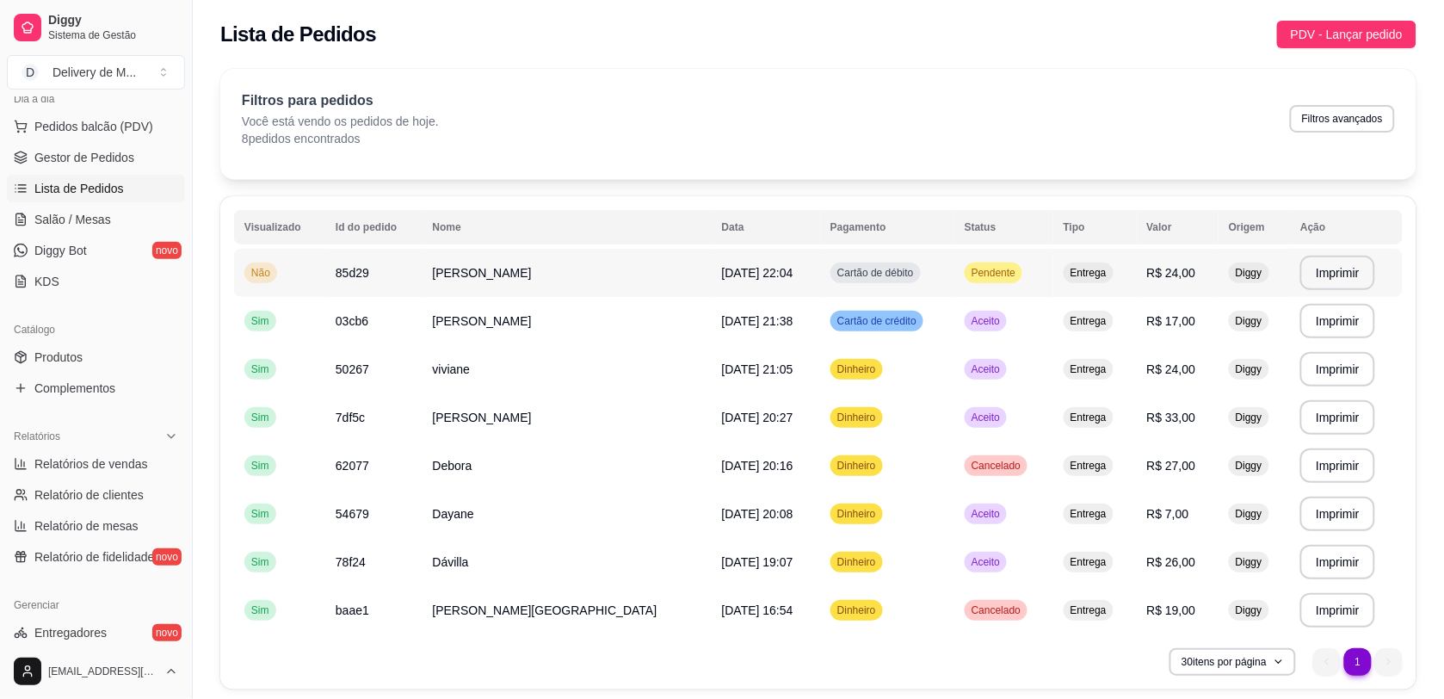
click at [831, 264] on div "Cartão de débito" at bounding box center [876, 273] width 90 height 21
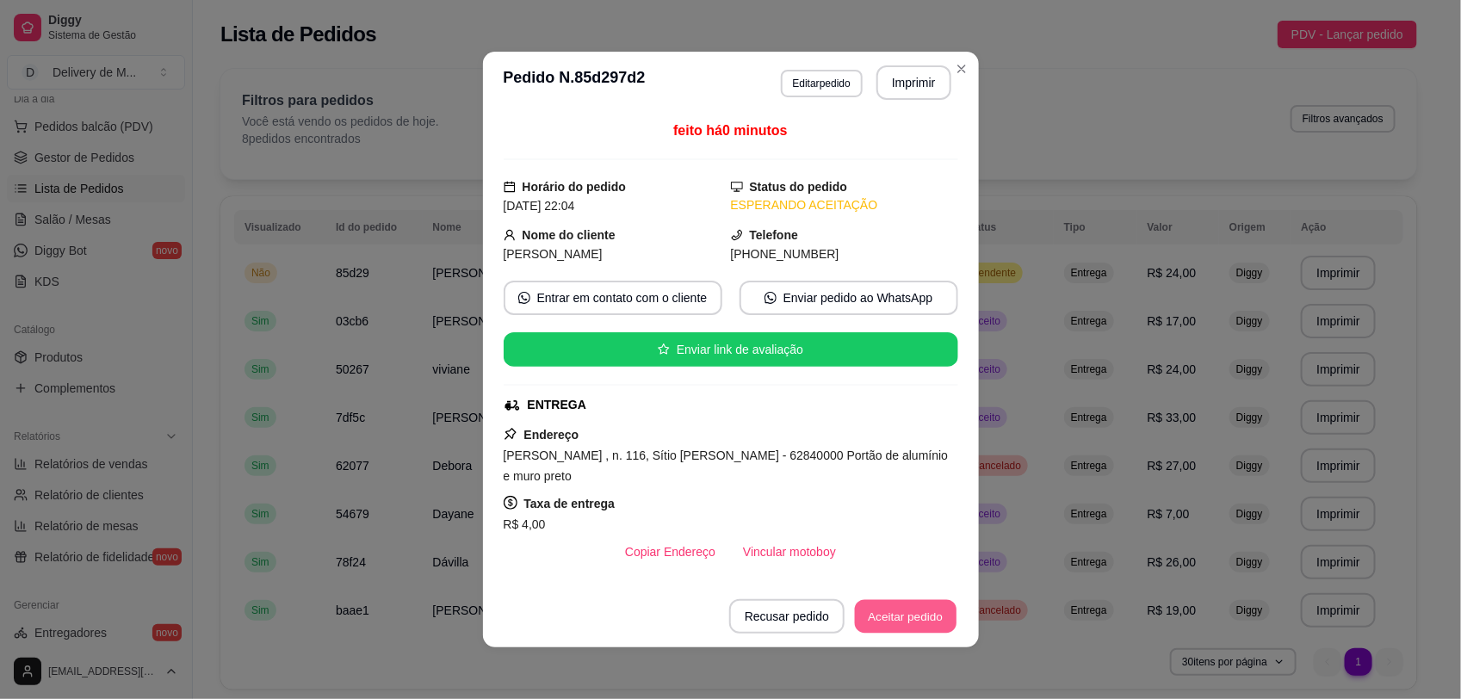
click at [893, 559] on button "Aceitar pedido" at bounding box center [906, 617] width 102 height 34
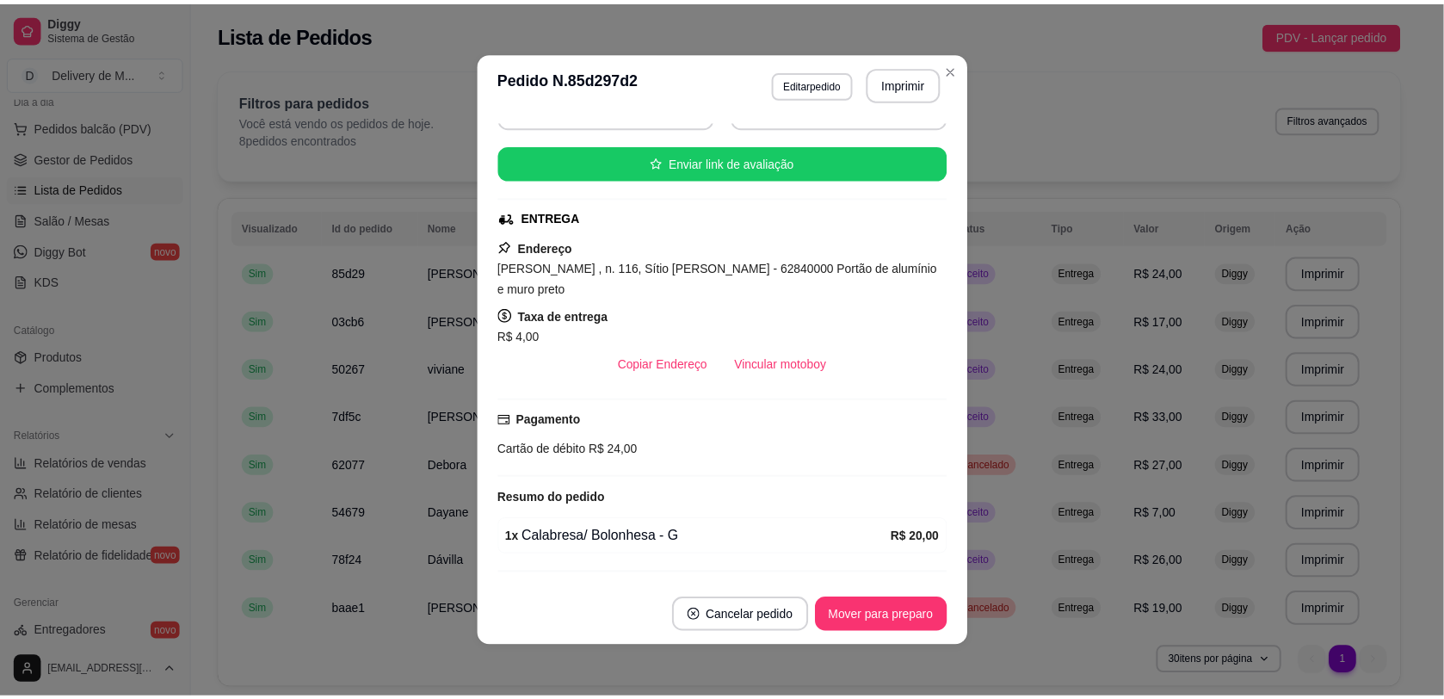
scroll to position [238, 0]
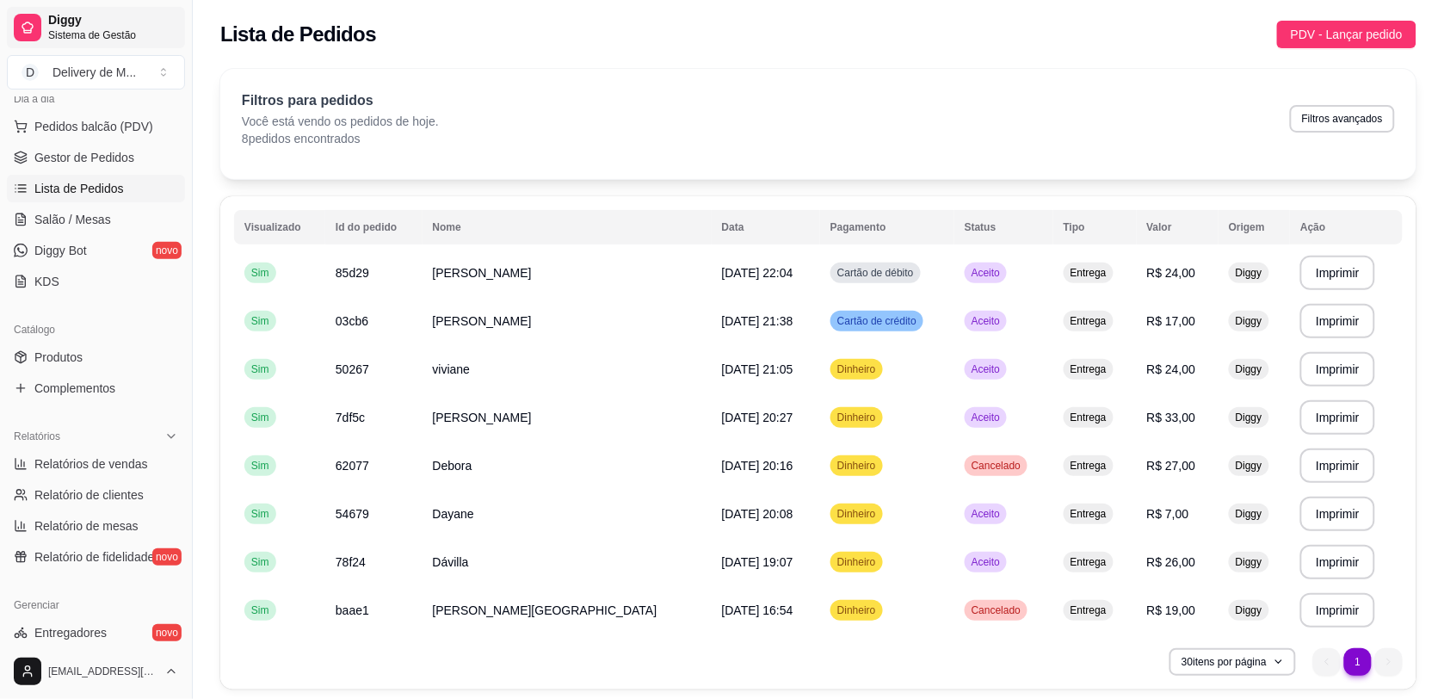
click at [67, 27] on span "Diggy" at bounding box center [113, 20] width 130 height 15
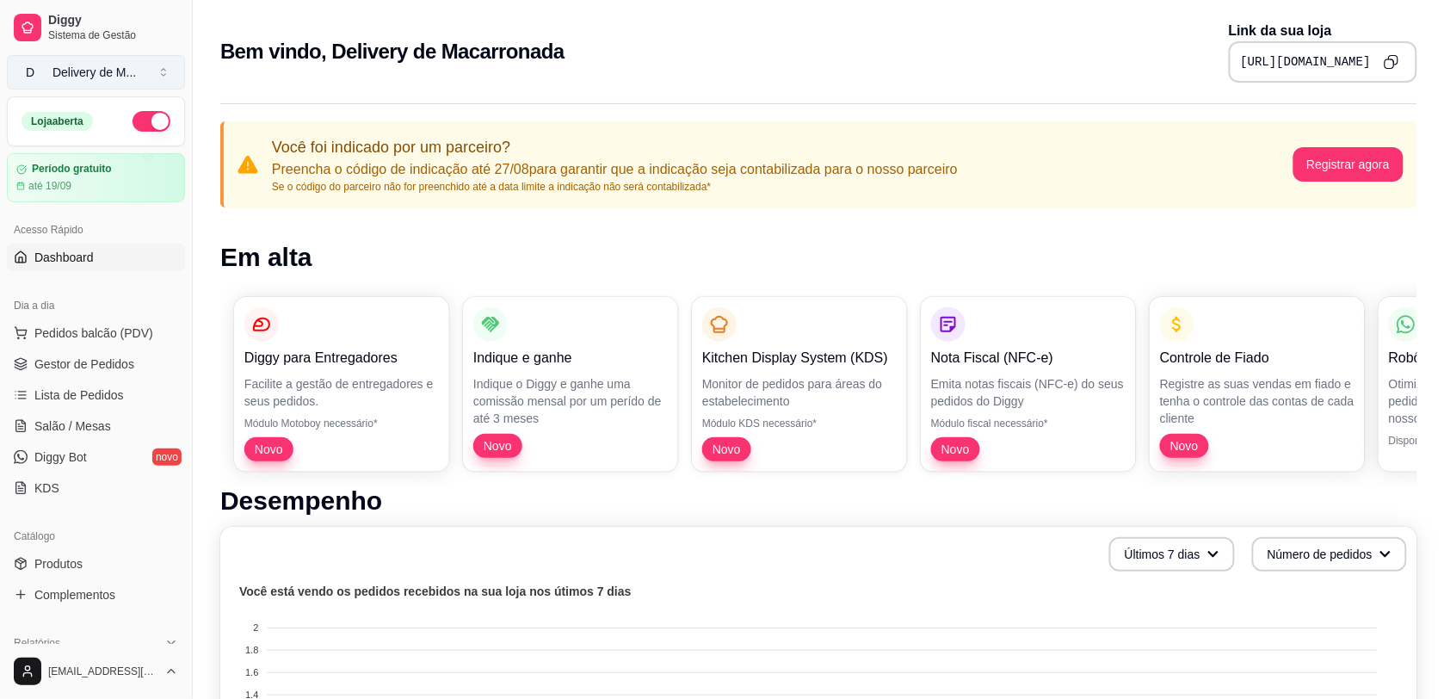
click at [125, 66] on div "Delivery de M ..." at bounding box center [94, 72] width 83 height 17
click at [34, 393] on span "Lista de Pedidos" at bounding box center [79, 394] width 90 height 17
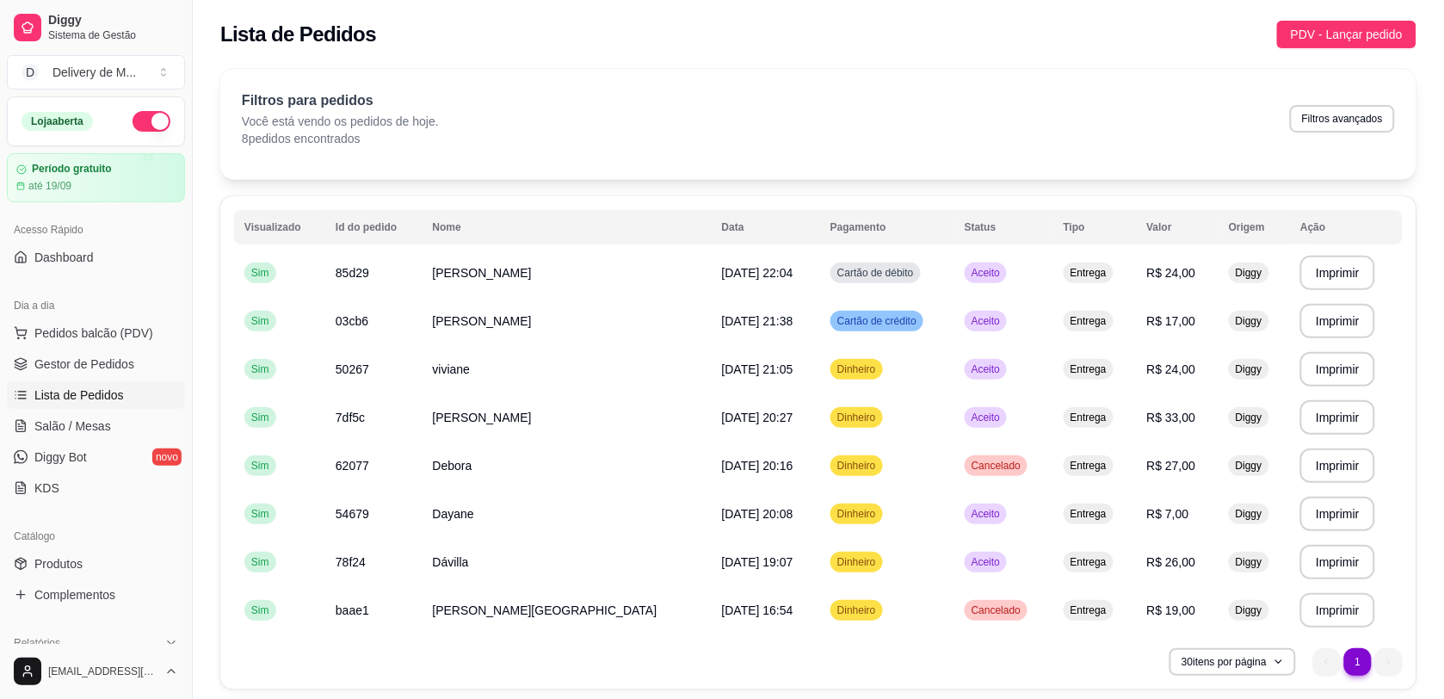
click at [67, 394] on span "Lista de Pedidos" at bounding box center [79, 394] width 90 height 17
click at [53, 559] on span "Produtos" at bounding box center [58, 563] width 48 height 17
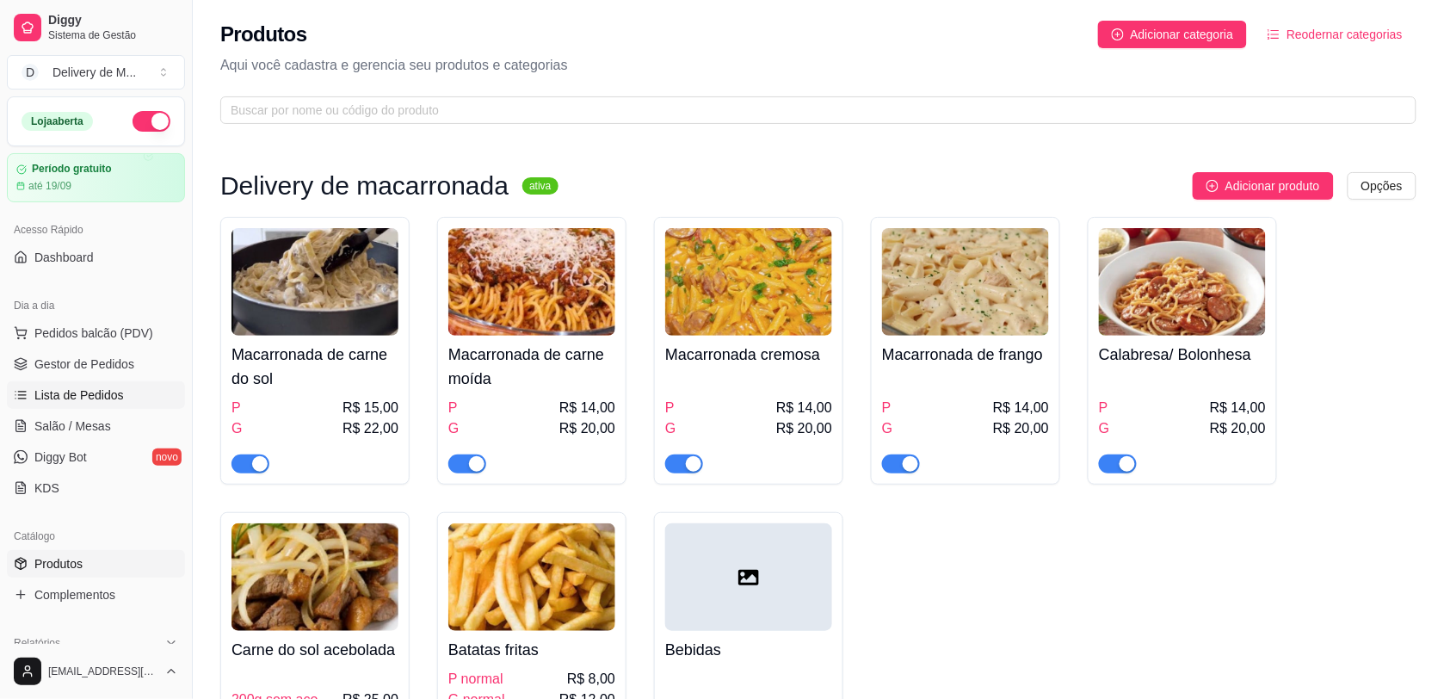
click at [84, 397] on span "Lista de Pedidos" at bounding box center [79, 394] width 90 height 17
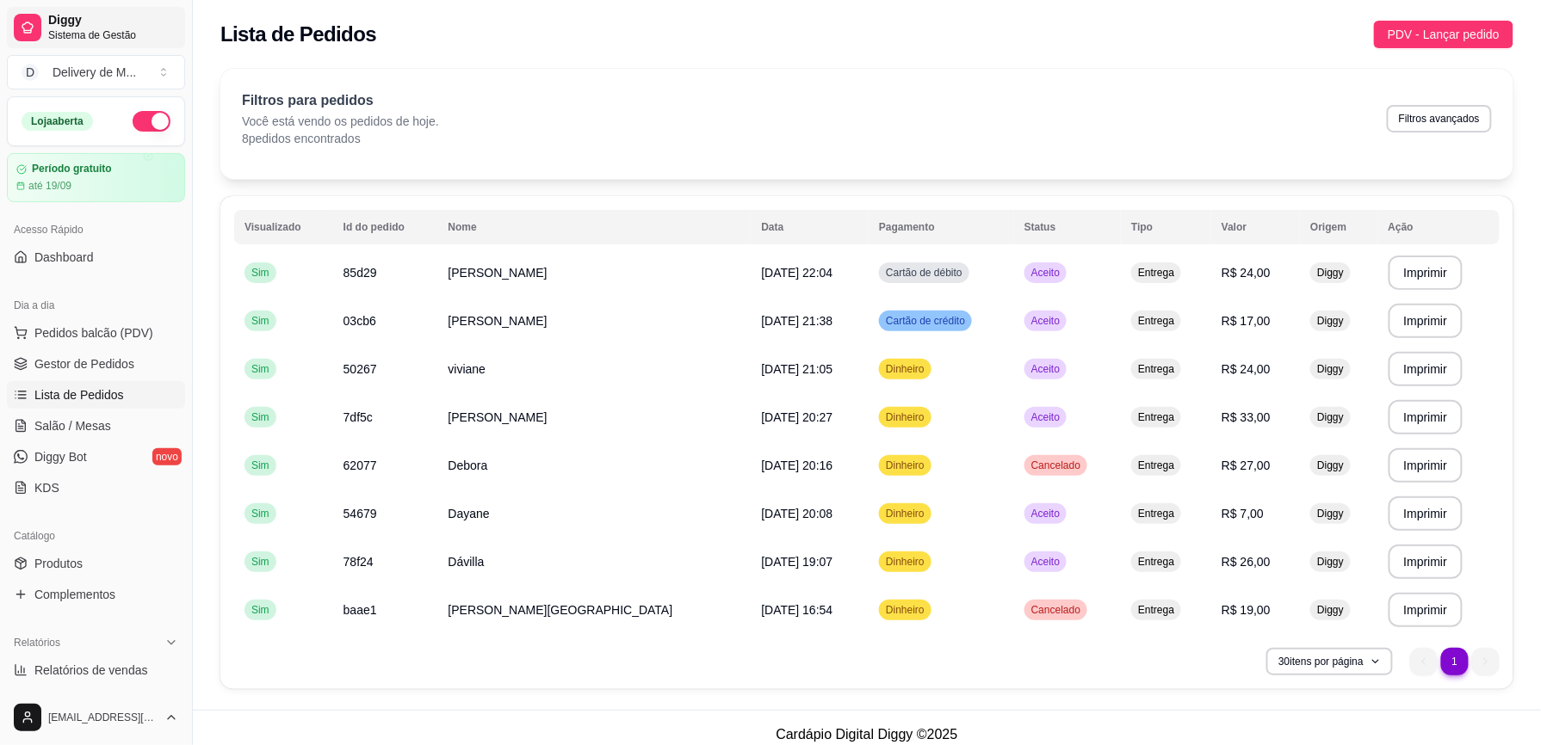
click at [114, 33] on span "Sistema de Gestão" at bounding box center [113, 35] width 130 height 14
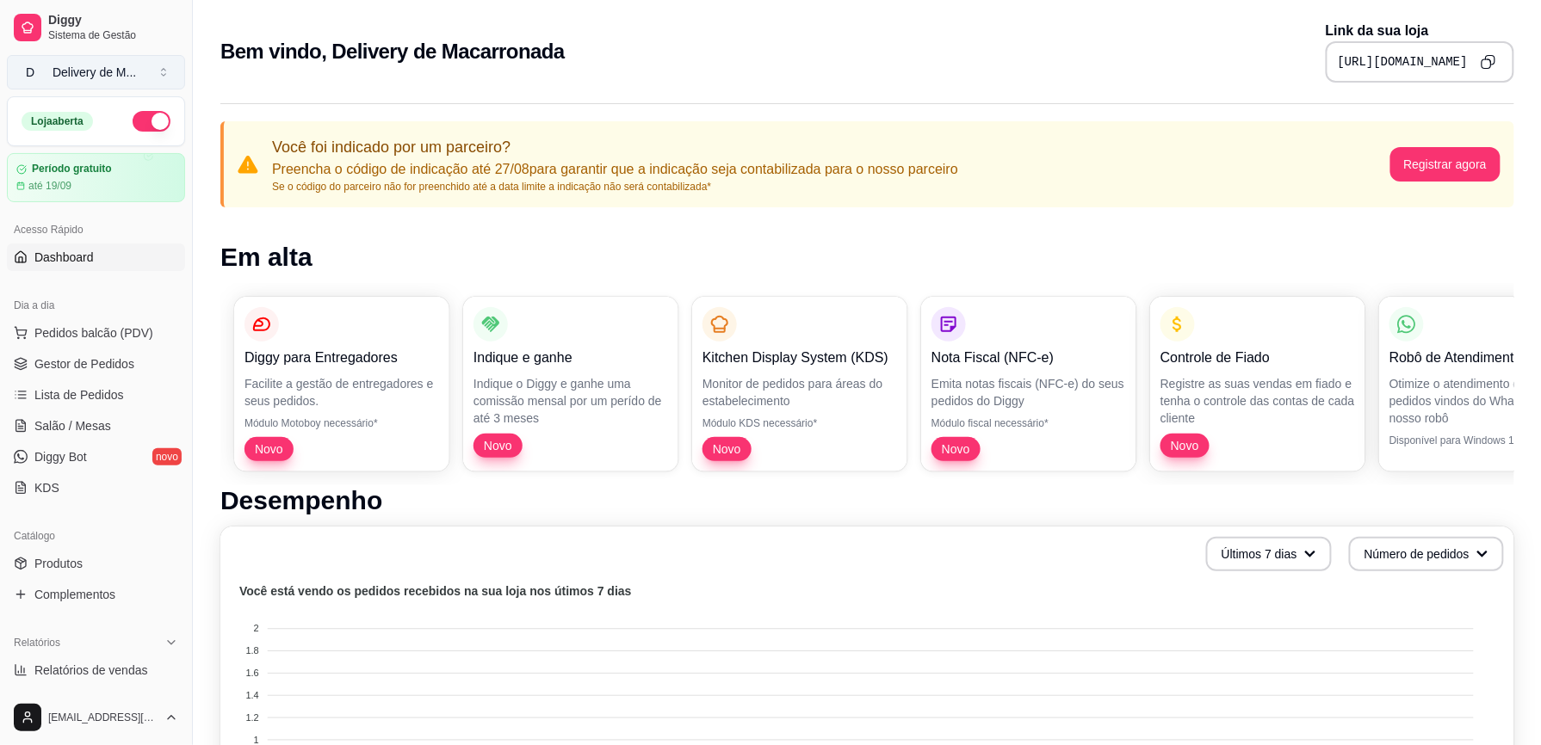
click at [151, 70] on button "D Delivery de M ..." at bounding box center [96, 72] width 178 height 34
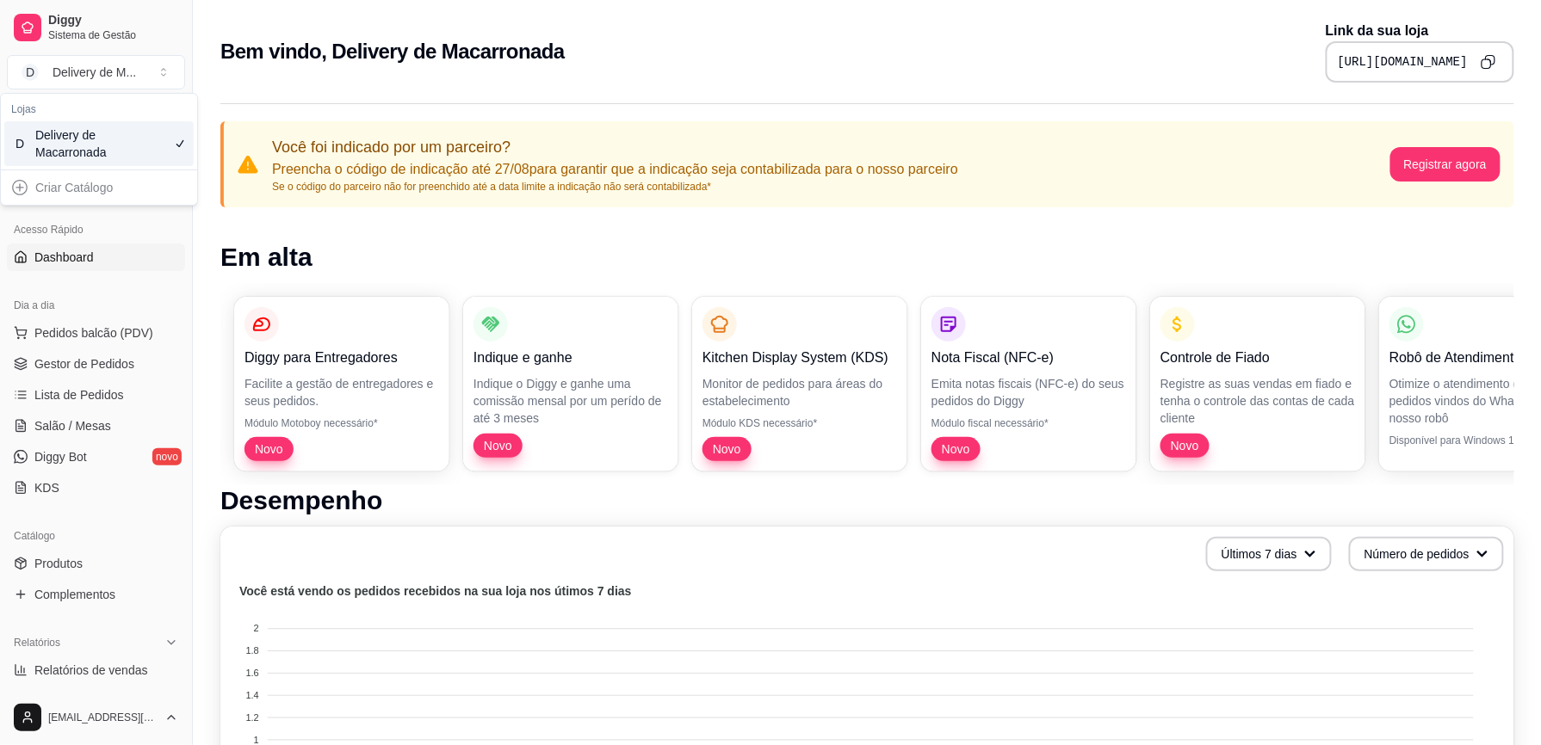
click at [41, 134] on div "Delivery de Macarronada" at bounding box center [73, 144] width 77 height 34
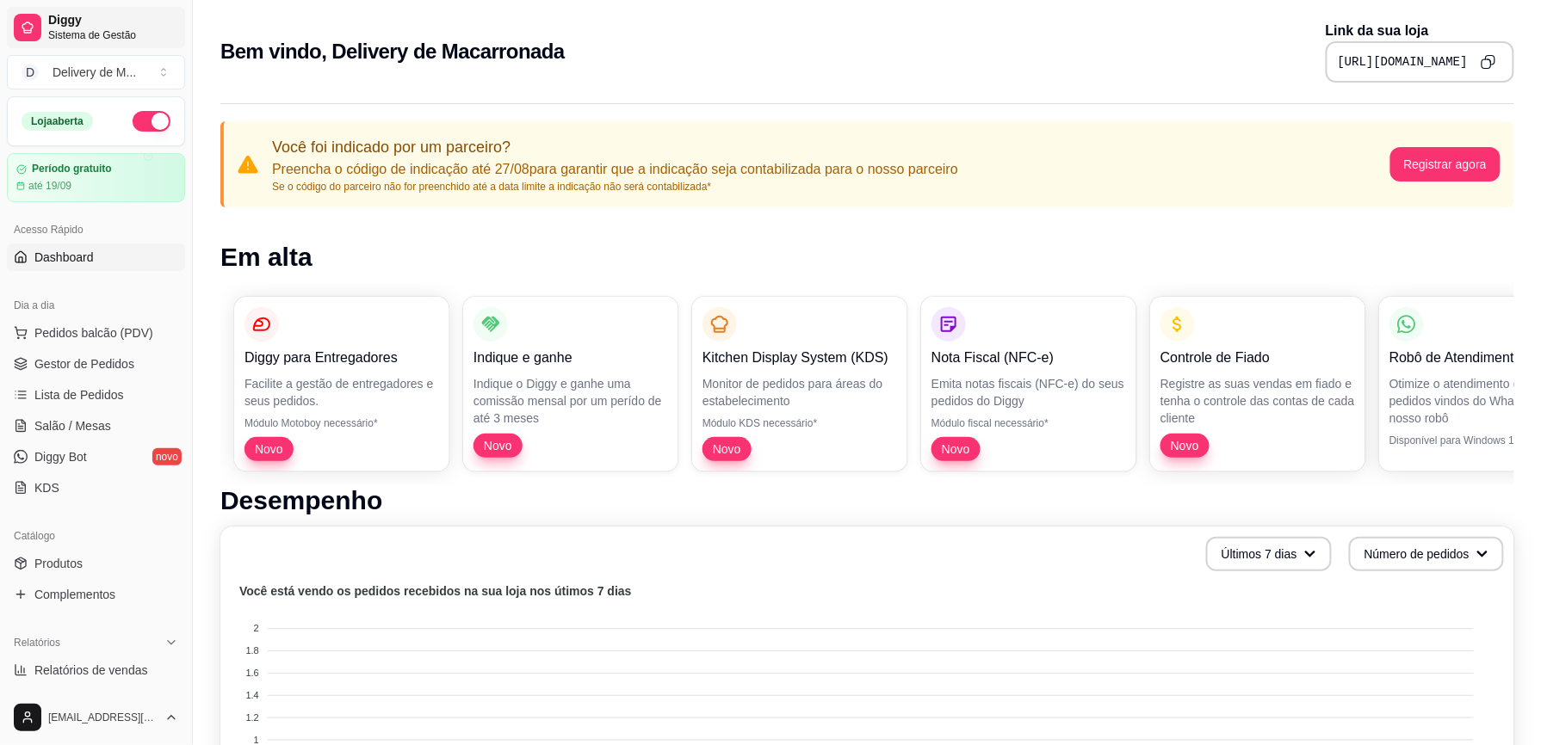
click at [29, 22] on icon at bounding box center [28, 28] width 14 height 14
click at [91, 17] on span "Diggy" at bounding box center [113, 20] width 130 height 15
click at [79, 145] on div "Loja aberta" at bounding box center [96, 121] width 178 height 50
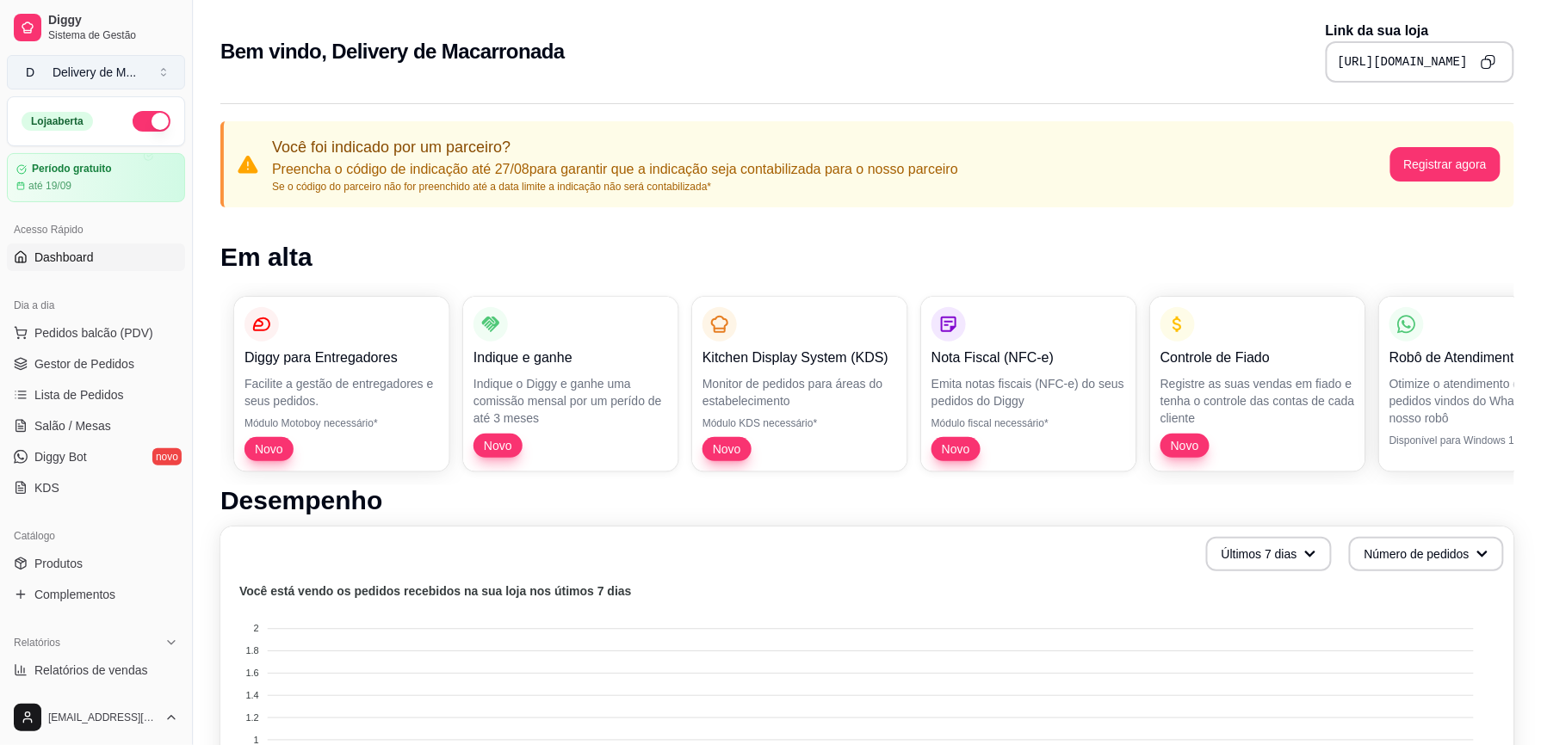
click at [160, 73] on button "D Delivery de M ..." at bounding box center [96, 72] width 178 height 34
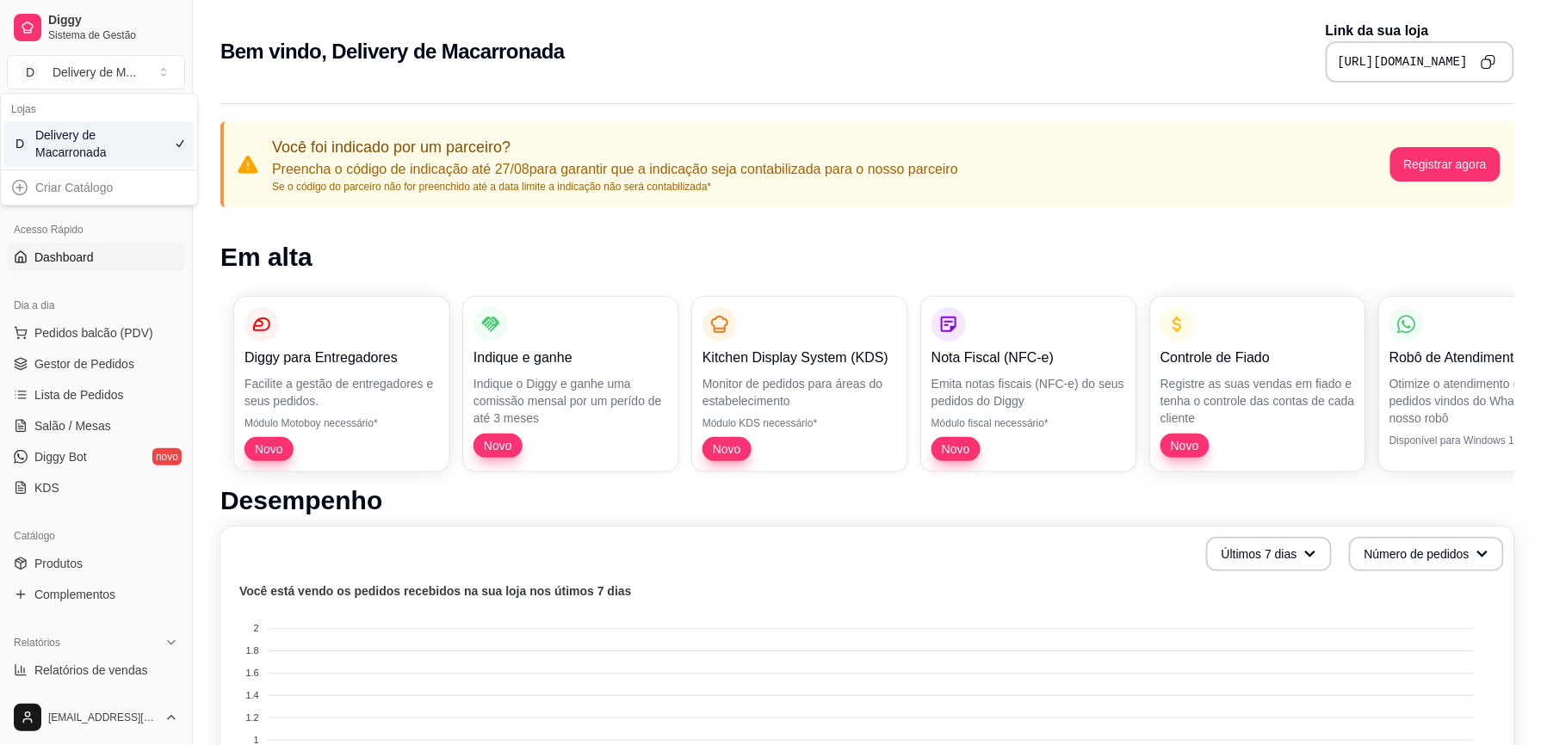
click at [77, 132] on div "Delivery de Macarronada" at bounding box center [73, 144] width 77 height 34
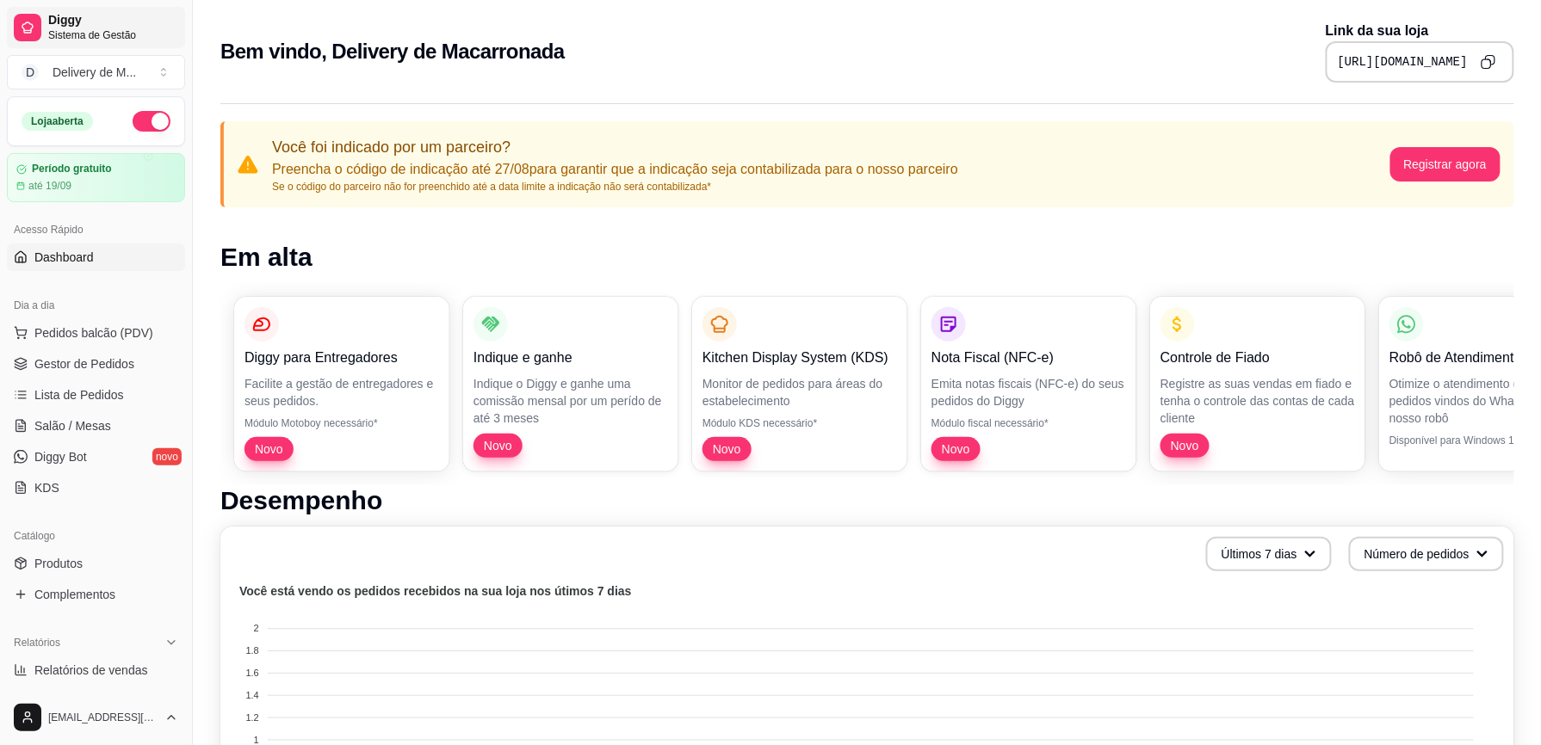
click at [166, 33] on span "Sistema de Gestão" at bounding box center [113, 35] width 130 height 14
click at [50, 33] on span "Sistema de Gestão" at bounding box center [113, 35] width 130 height 14
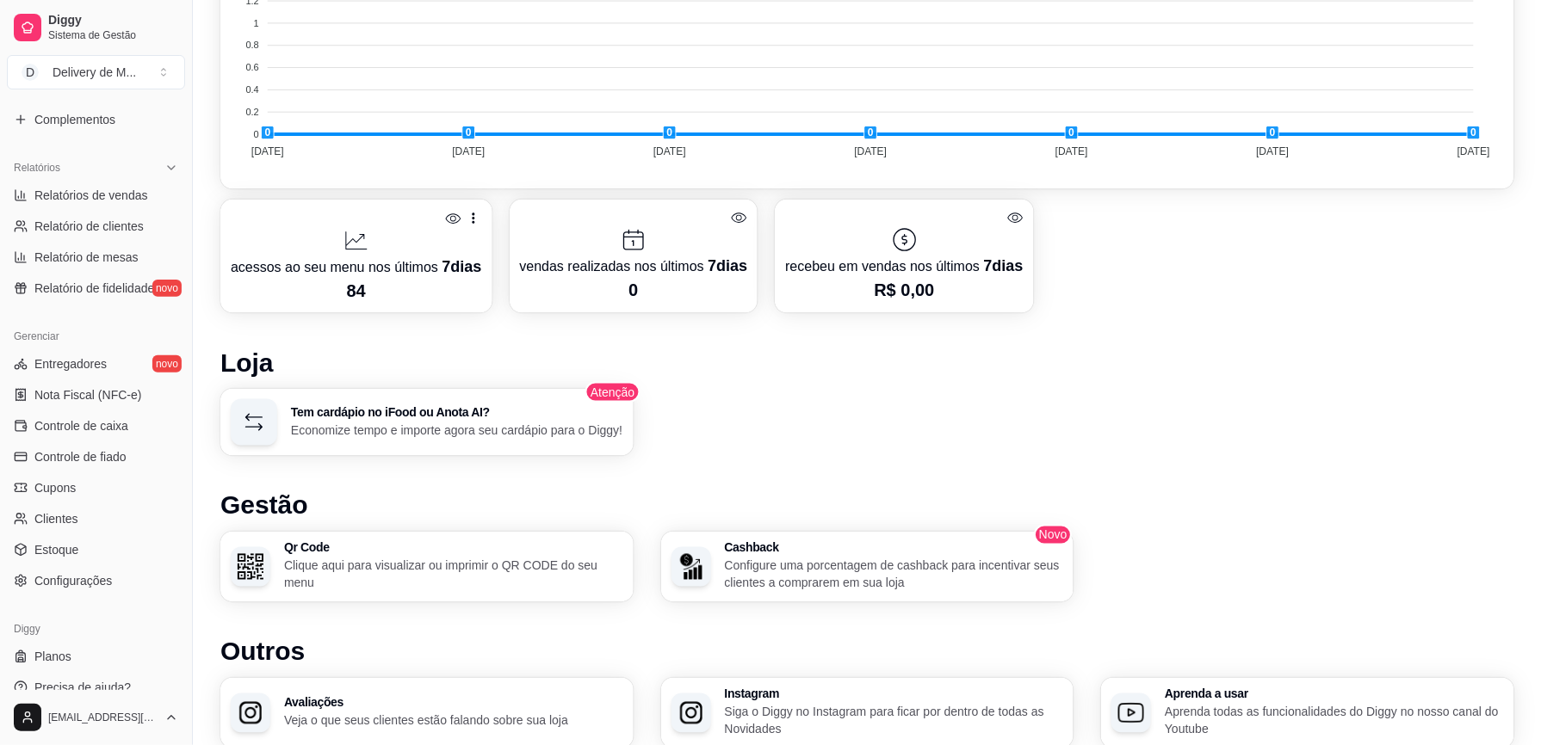
scroll to position [477, 0]
click at [66, 559] on span "Configurações" at bounding box center [72, 579] width 77 height 17
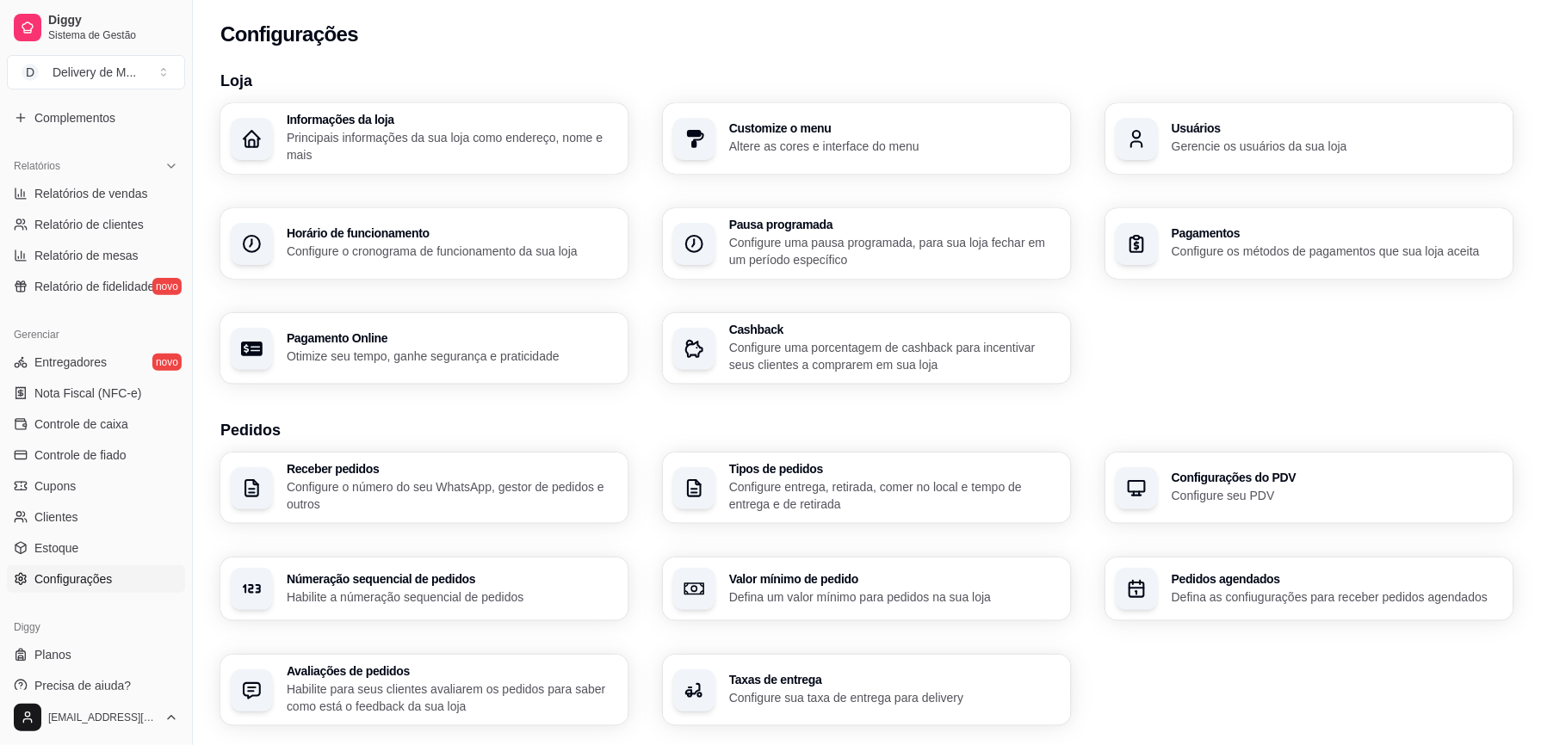
click at [424, 133] on p "Principais informações da sua loja como endereço, nome e mais" at bounding box center [452, 146] width 331 height 34
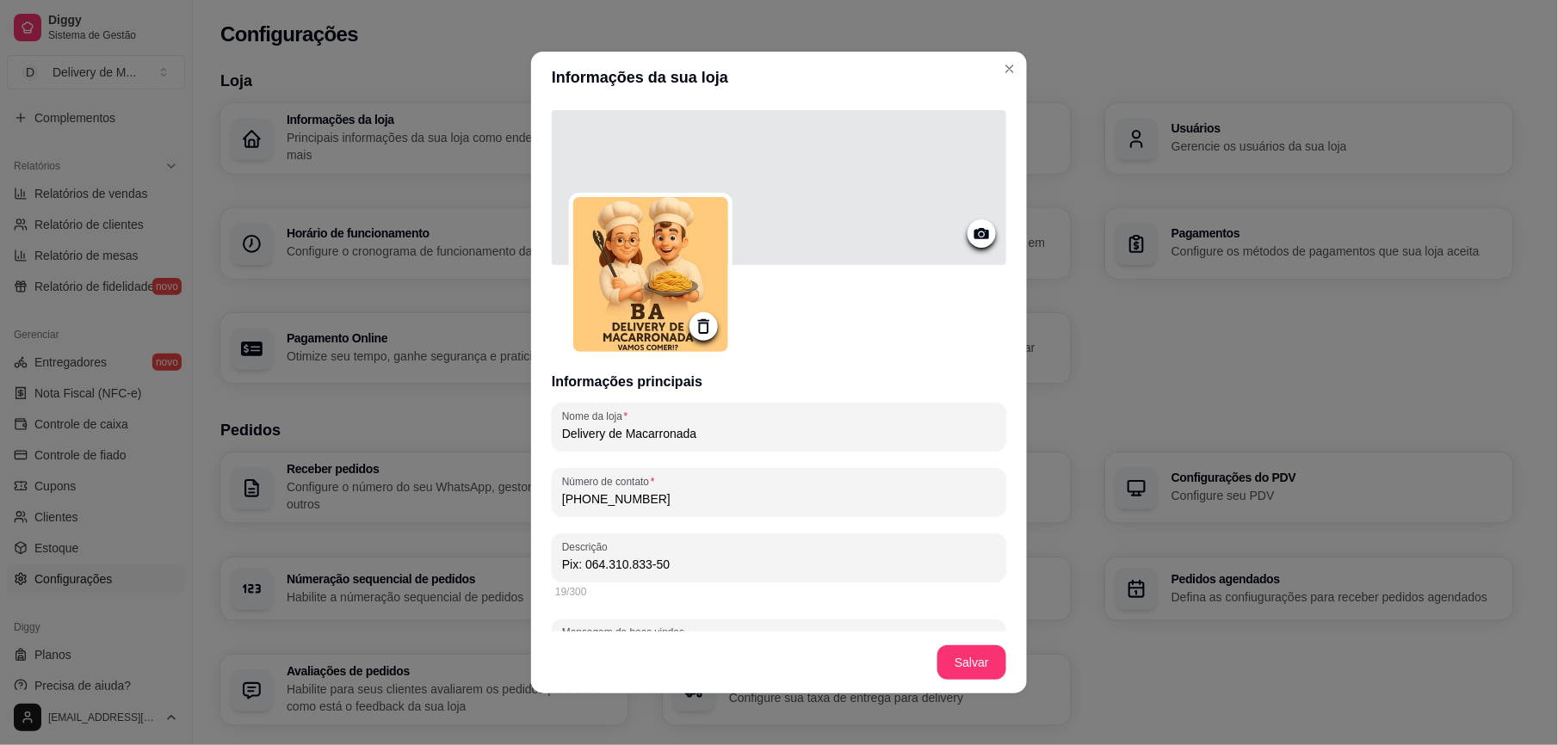
drag, startPoint x: 659, startPoint y: 490, endPoint x: 466, endPoint y: 491, distance: 193.7
click at [466, 491] on div "Informações da sua loja Informações principais Nome da loja Delivery de Macarro…" at bounding box center [779, 372] width 1558 height 745
click at [680, 503] on input "[PHONE_NUMBER]" at bounding box center [779, 499] width 434 height 17
drag, startPoint x: 666, startPoint y: 565, endPoint x: 544, endPoint y: 572, distance: 122.4
click at [552, 559] on div "Descrição Pix: 064.310.833-50" at bounding box center [779, 558] width 454 height 48
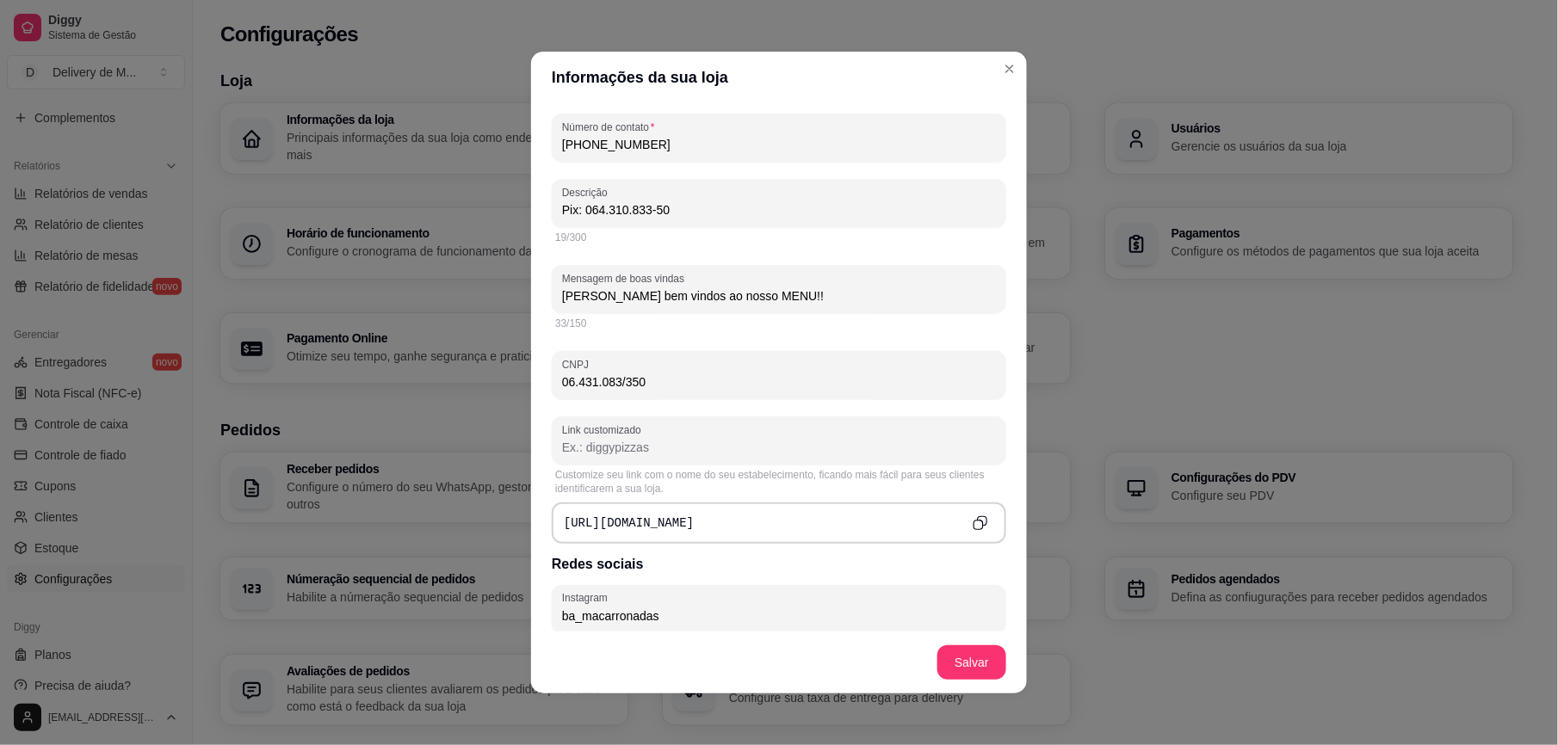
scroll to position [365, 0]
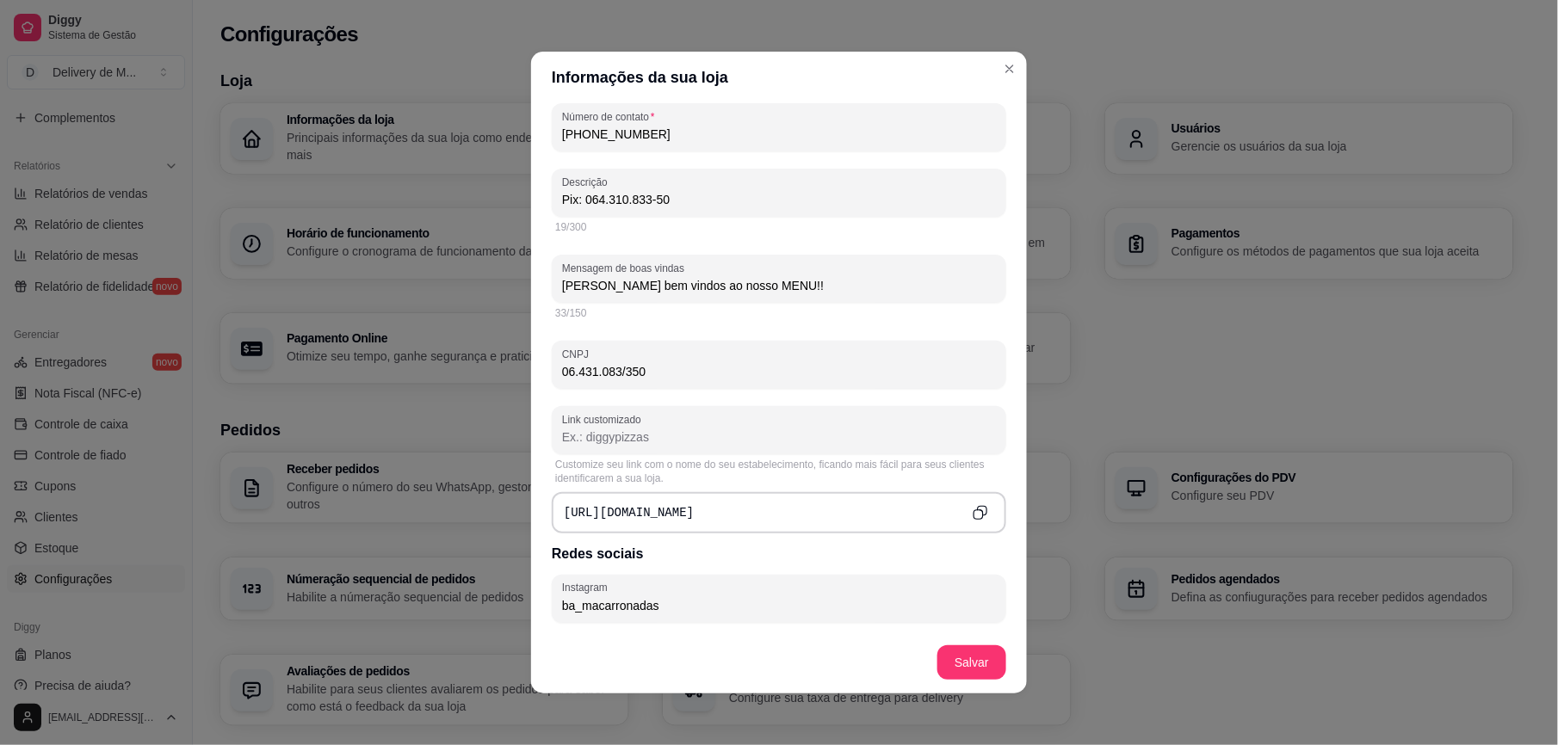
paste input "Pix: 064.310.833-50"
drag, startPoint x: 738, startPoint y: 293, endPoint x: 522, endPoint y: 284, distance: 217.1
click at [531, 284] on div "Informações principais Nome da loja Delivery de Macarronada Número de contato […" at bounding box center [779, 367] width 496 height 528
type input "Pix: 064.310.833-50"
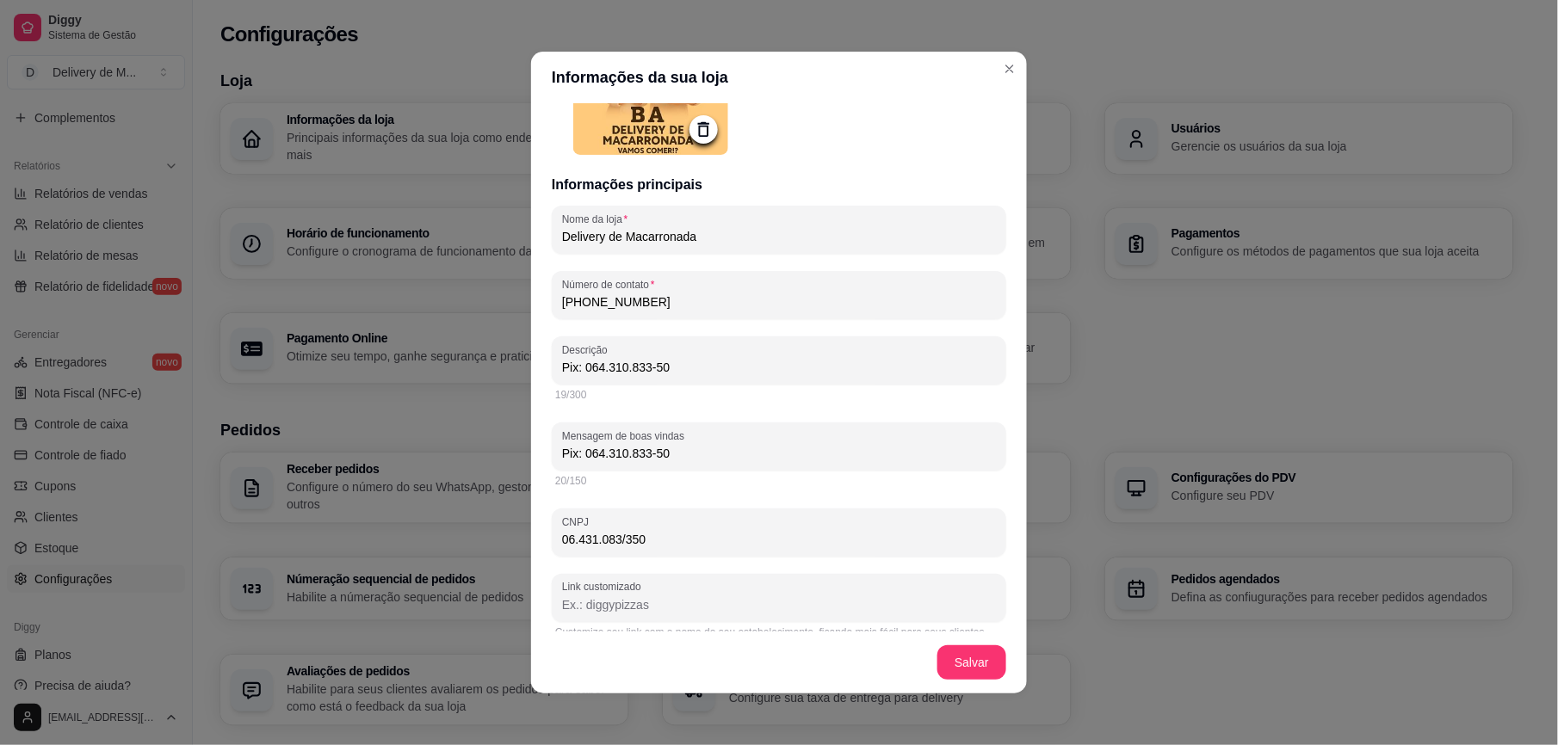
scroll to position [69, 0]
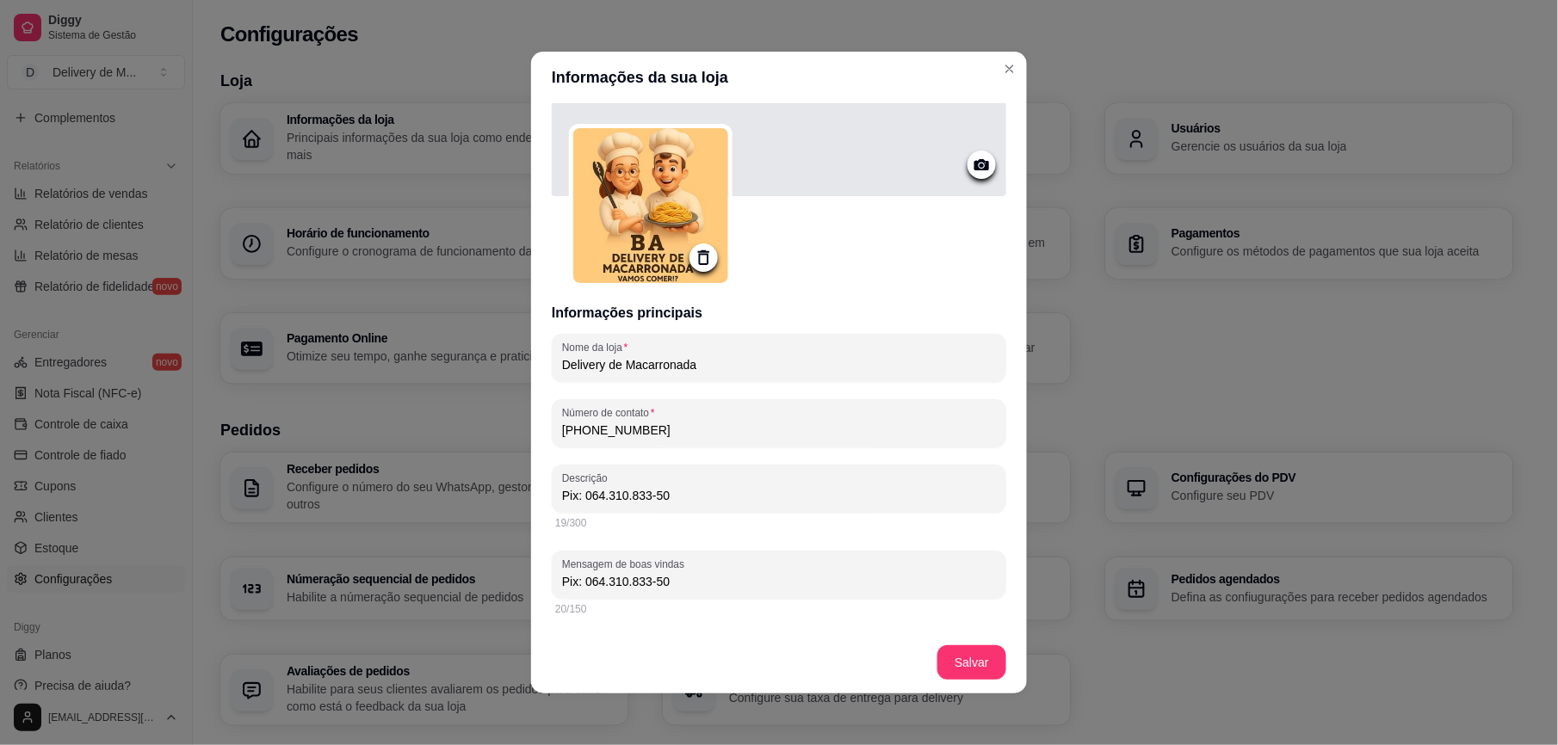
paste input "[PERSON_NAME] bem vindos ao nosso MENU!!"
drag, startPoint x: 652, startPoint y: 494, endPoint x: 535, endPoint y: 510, distance: 118.1
click at [535, 510] on div "Informações principais Nome da loja Delivery de Macarronada Número de contato […" at bounding box center [779, 367] width 496 height 528
drag, startPoint x: 559, startPoint y: 490, endPoint x: 538, endPoint y: 490, distance: 20.7
click at [538, 490] on div "Informações principais Nome da loja Delivery de Macarronada Número de contato […" at bounding box center [779, 367] width 496 height 528
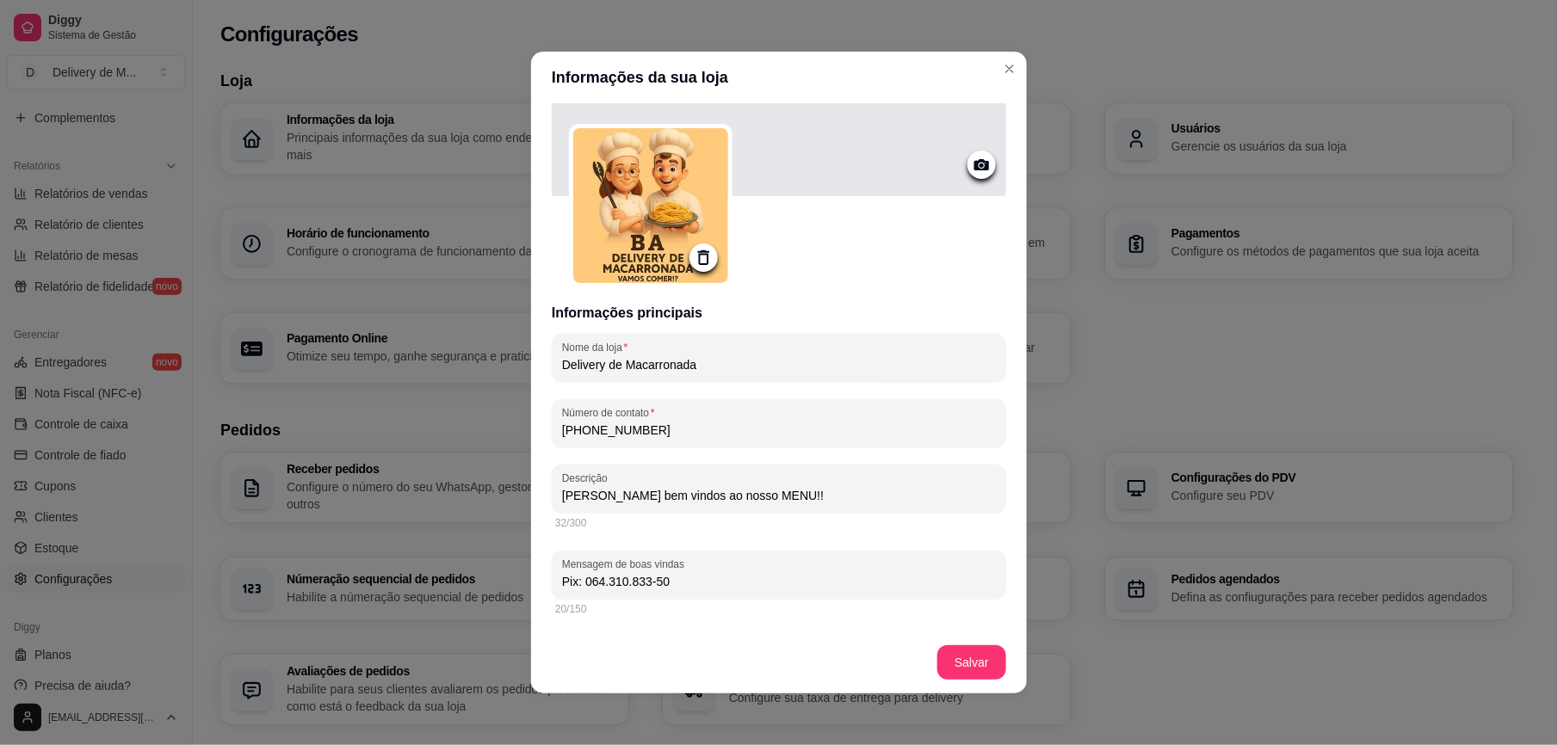
type input "[PERSON_NAME] bem vindos ao nosso MENU!!"
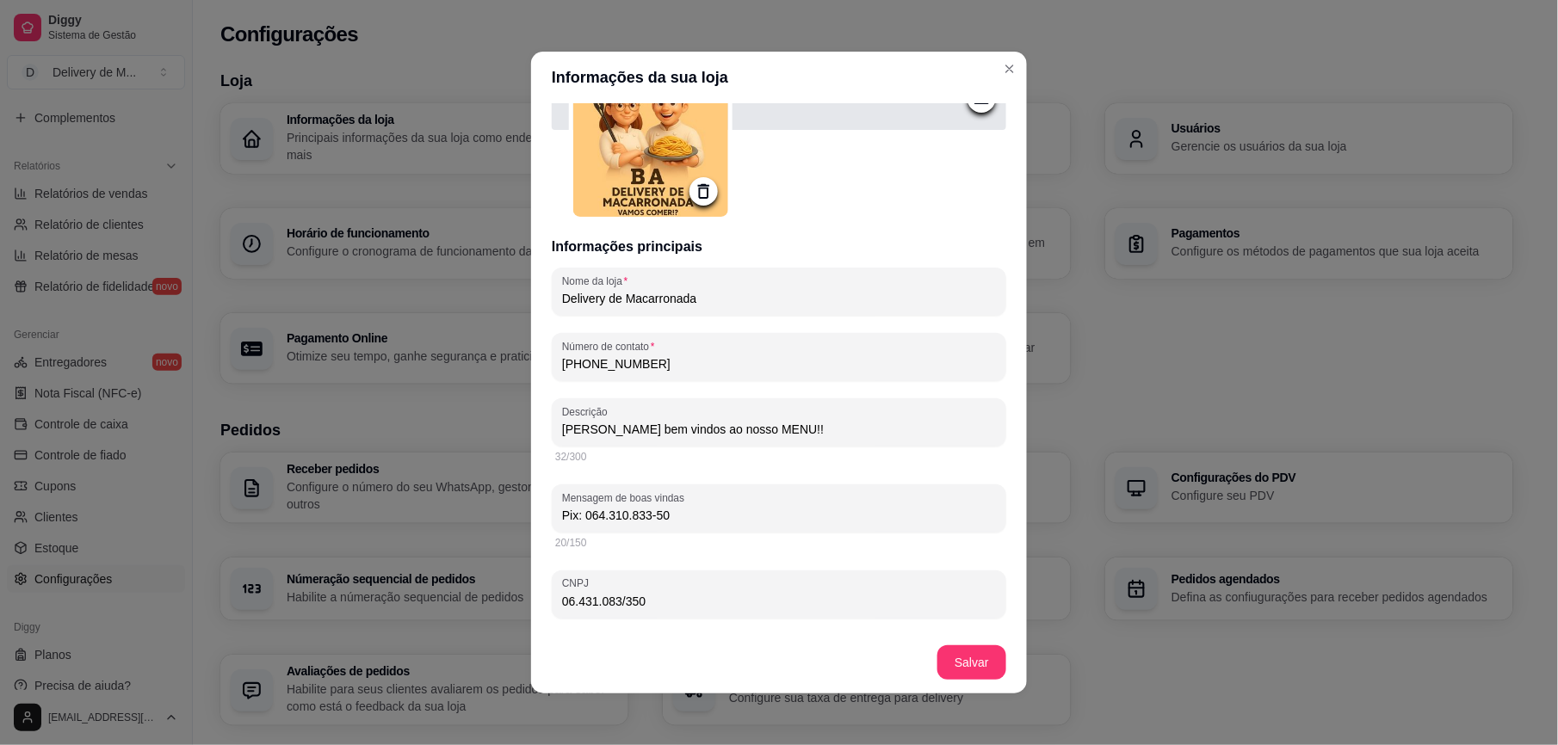
scroll to position [139, 0]
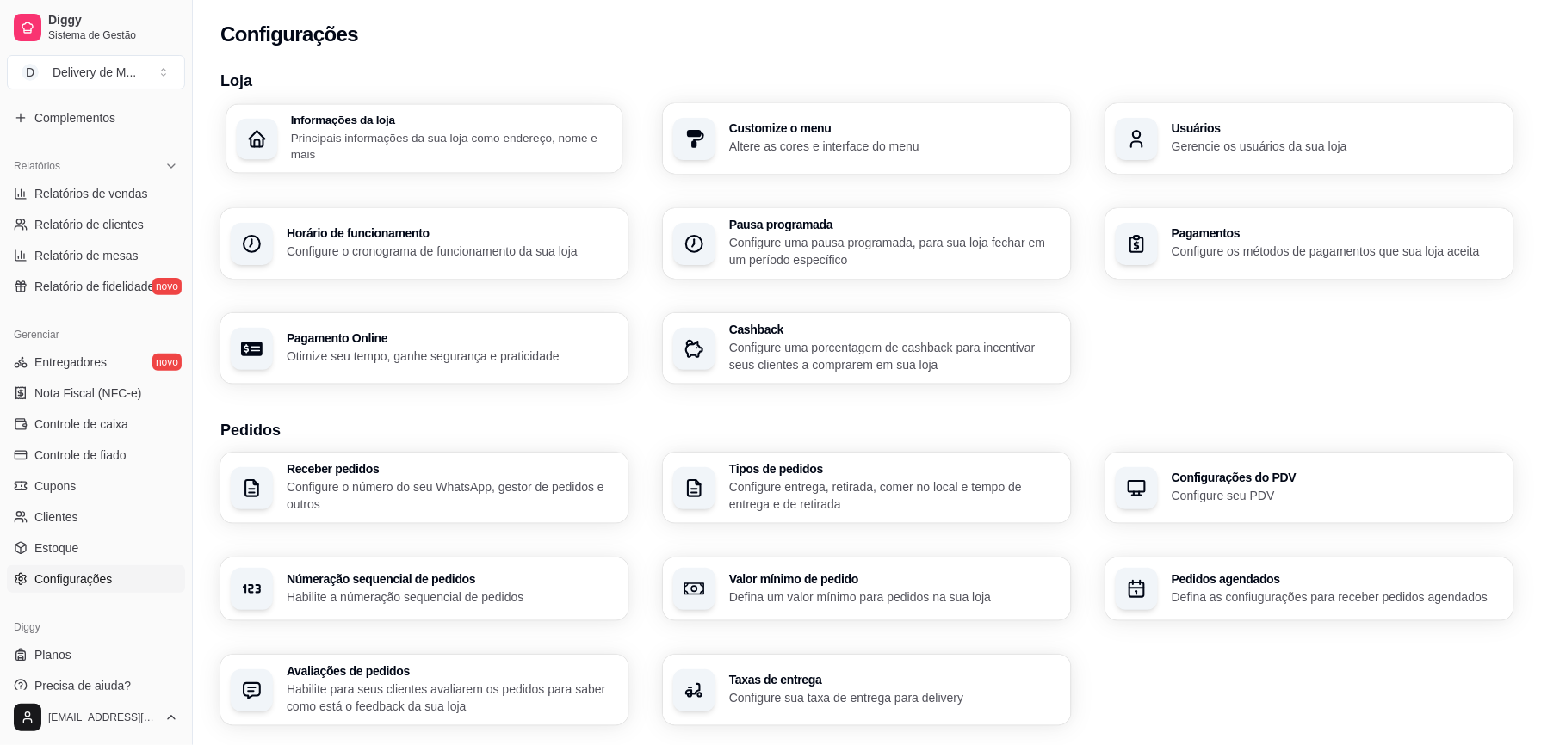
click at [523, 126] on div "Informações da loja Principais informações da sua loja como endereço, nome e ma…" at bounding box center [451, 138] width 321 height 48
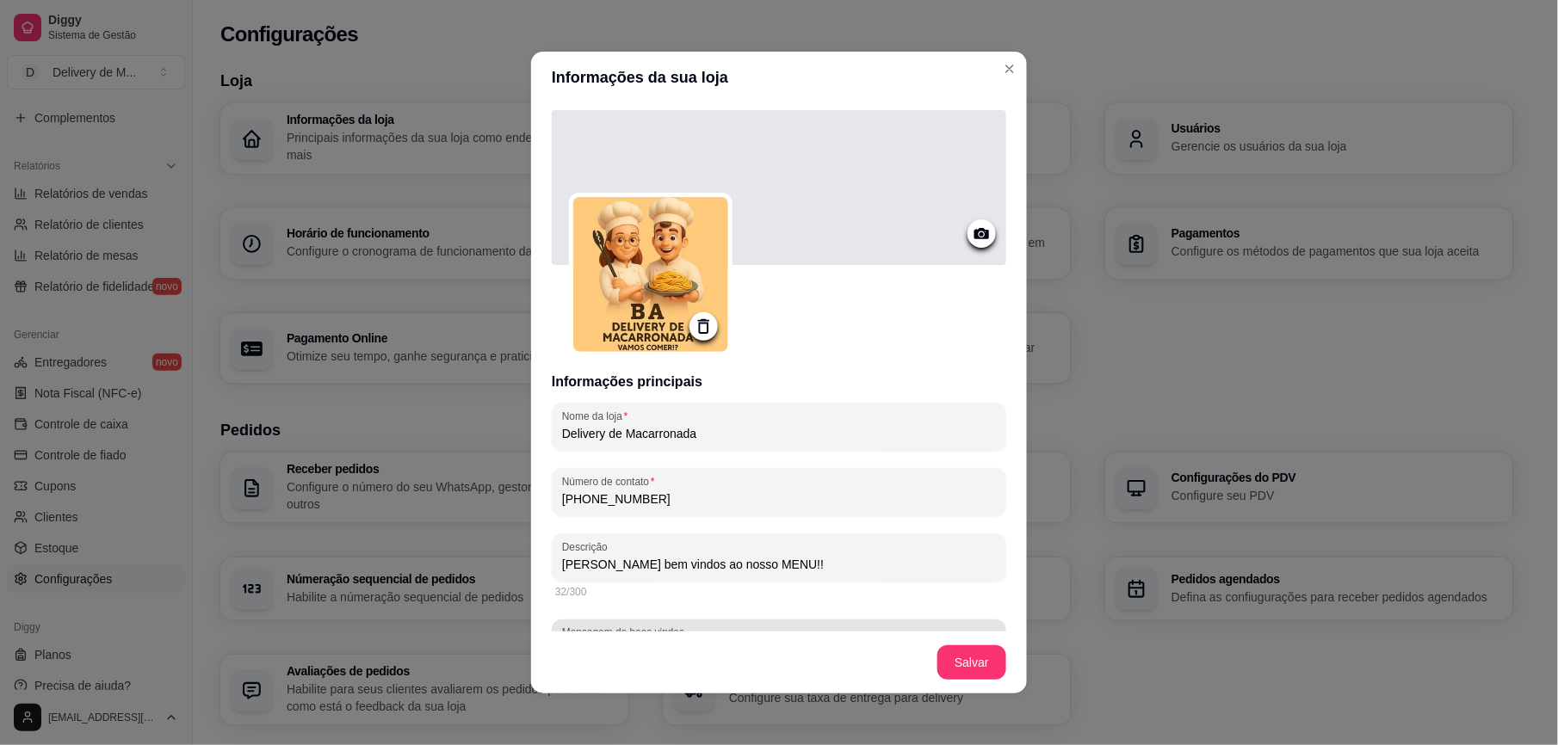
click at [788, 559] on div "Mensagem de boas vindas Pix: 064.310.833-50" at bounding box center [779, 644] width 454 height 48
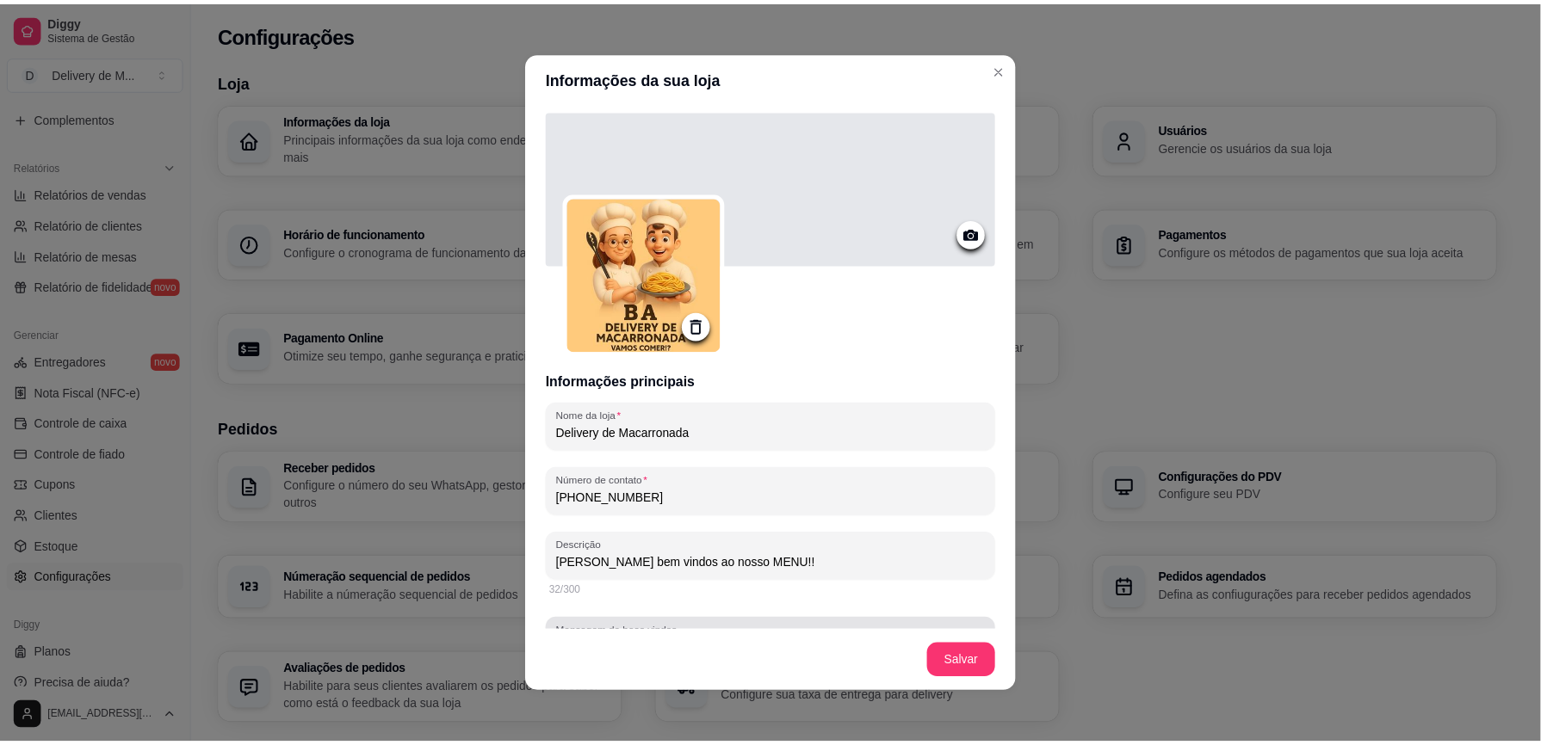
scroll to position [283, 0]
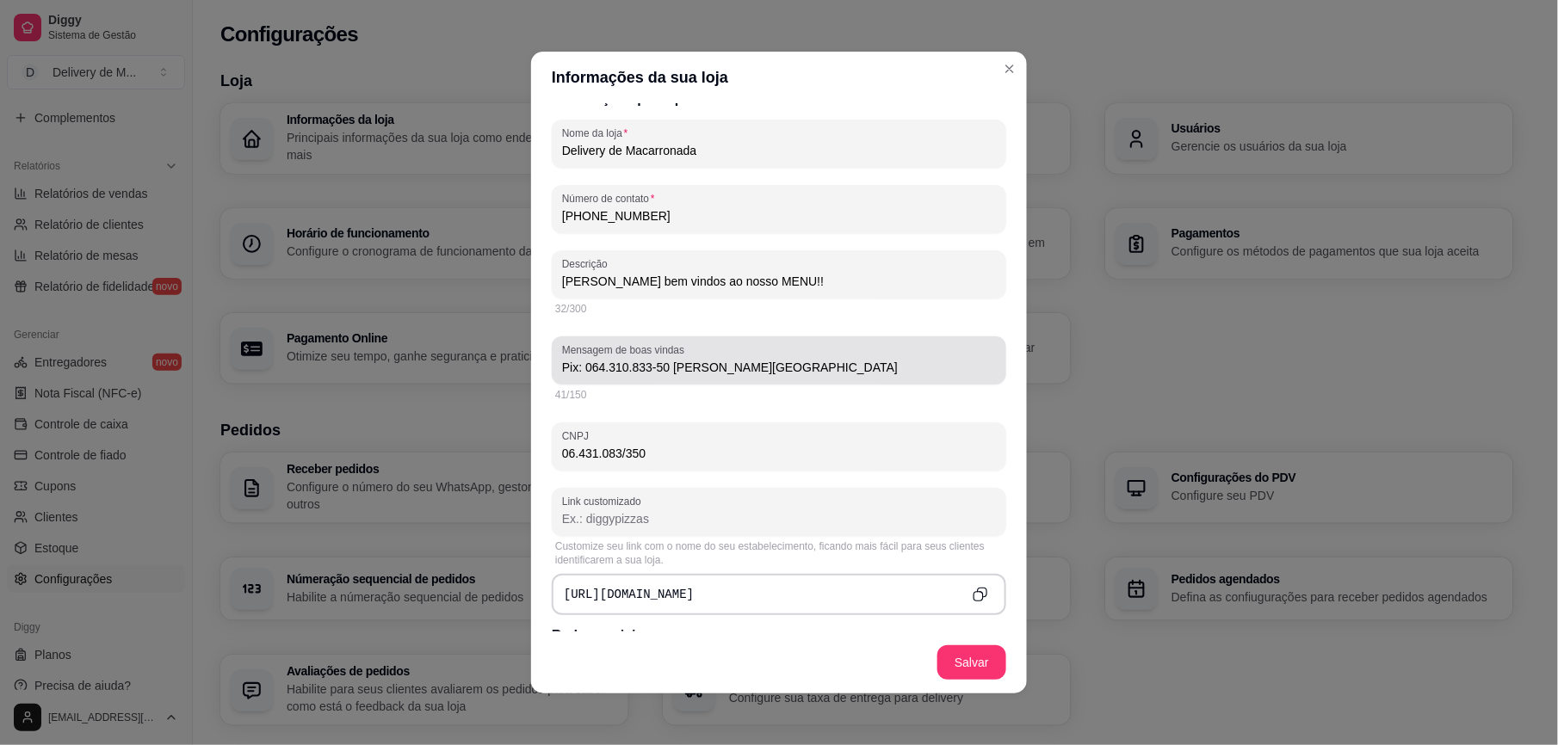
click at [796, 344] on div "Pix: 064.310.833-50 [PERSON_NAME][GEOGRAPHIC_DATA]" at bounding box center [779, 360] width 434 height 34
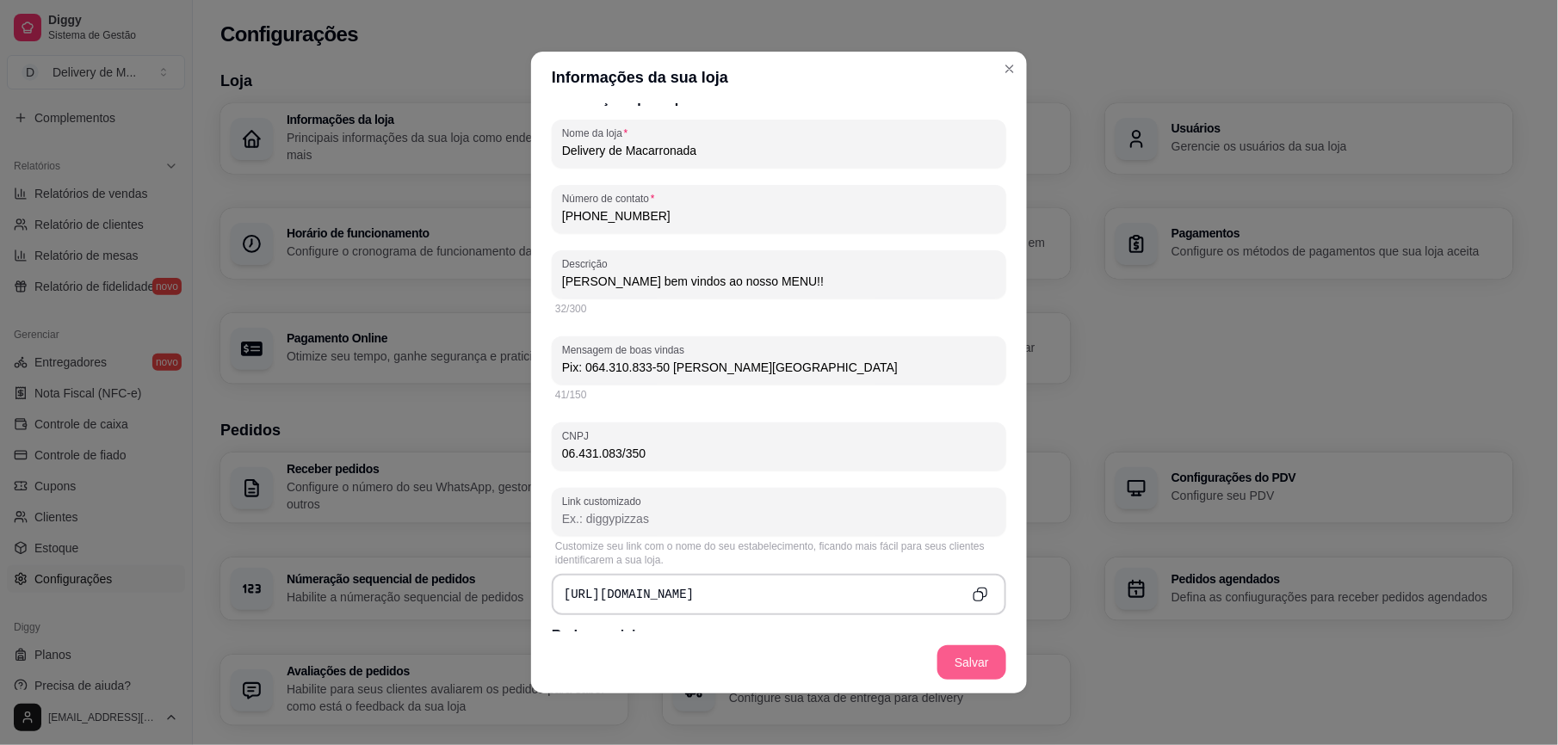
type input "Pix: 064.310.833-50 [PERSON_NAME][GEOGRAPHIC_DATA]"
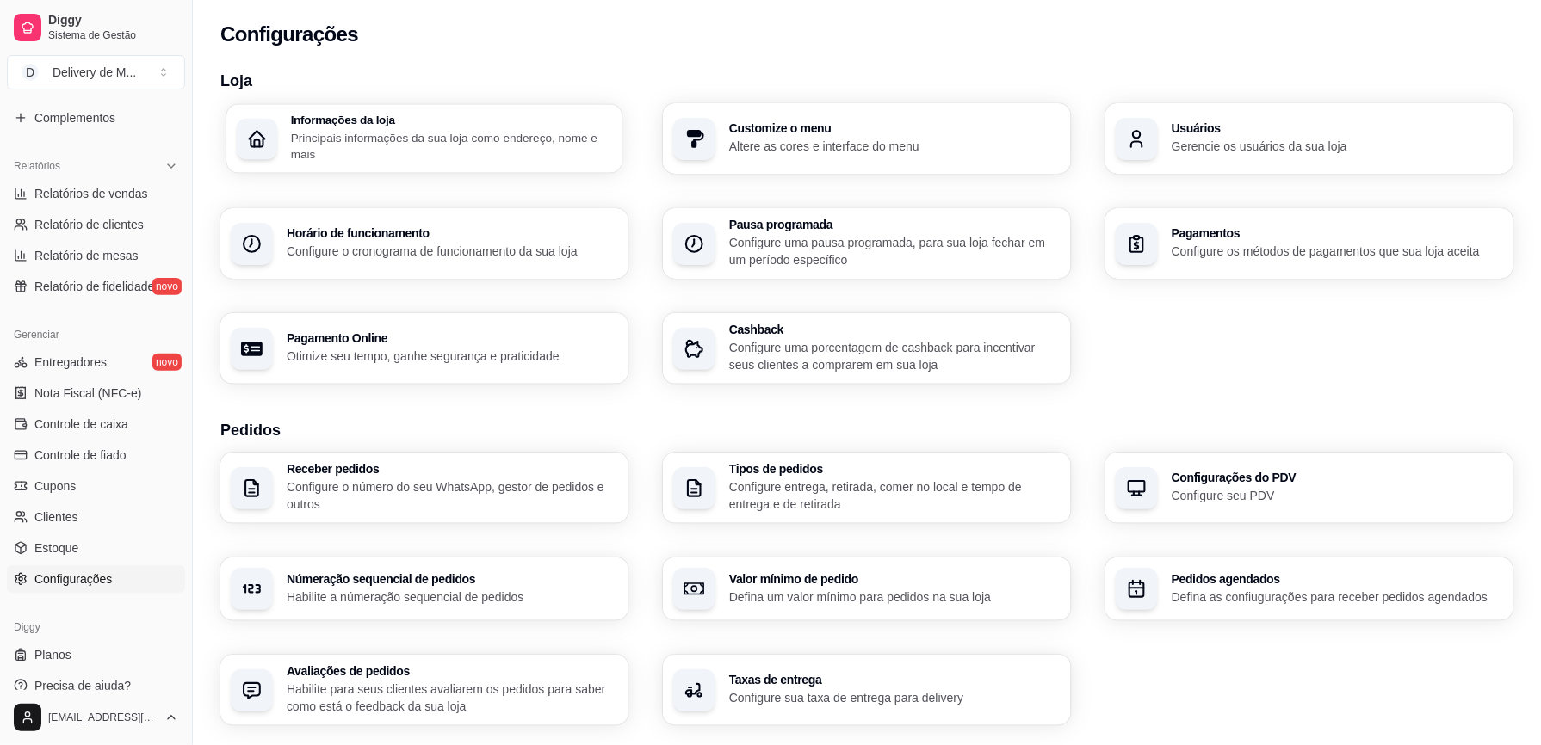
click at [482, 145] on p "Principais informações da sua loja como endereço, nome e mais" at bounding box center [451, 146] width 321 height 34
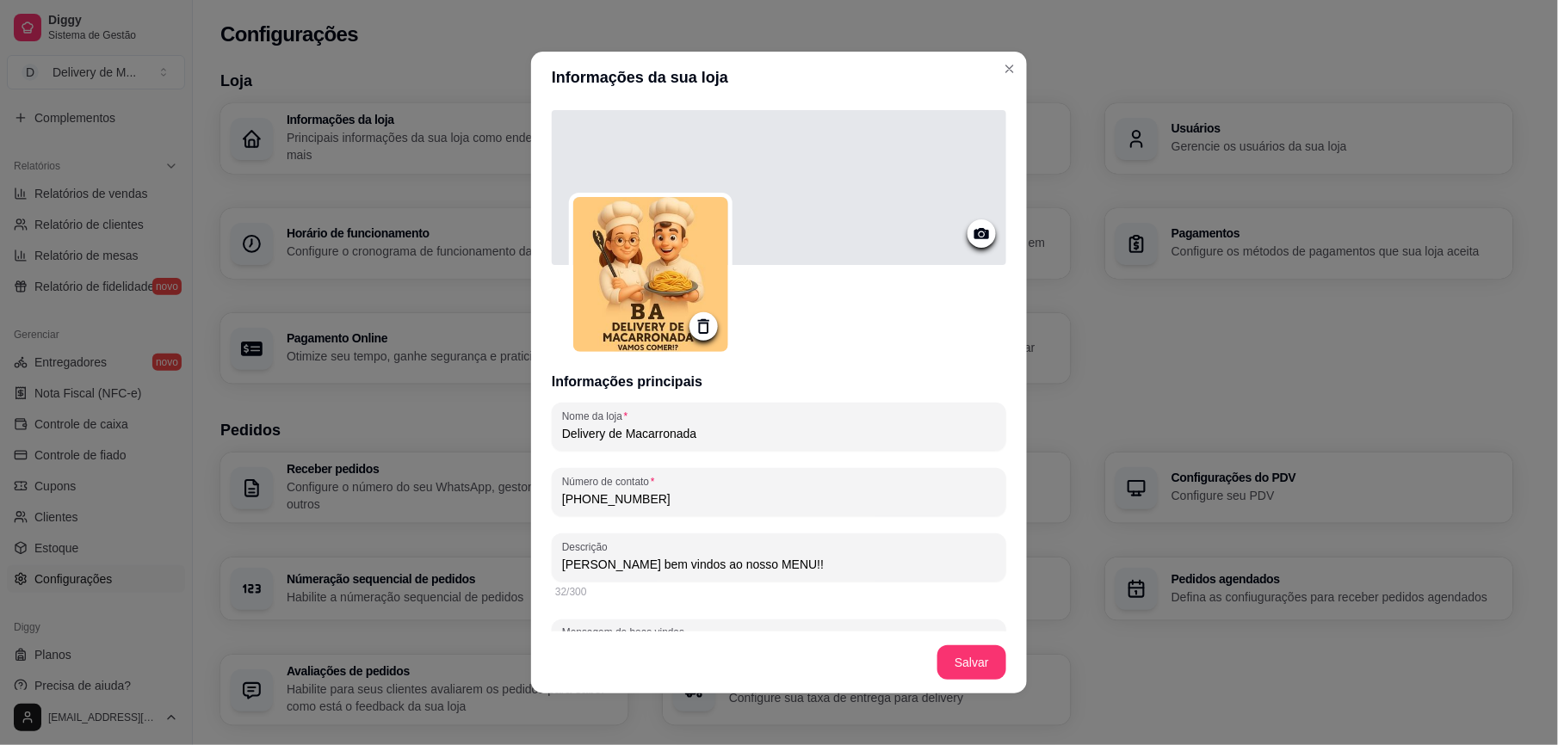
click at [707, 427] on input "Delivery de Macarronada" at bounding box center [779, 433] width 434 height 17
type input "Delivery de Macarronadas"
